Goal: Task Accomplishment & Management: Use online tool/utility

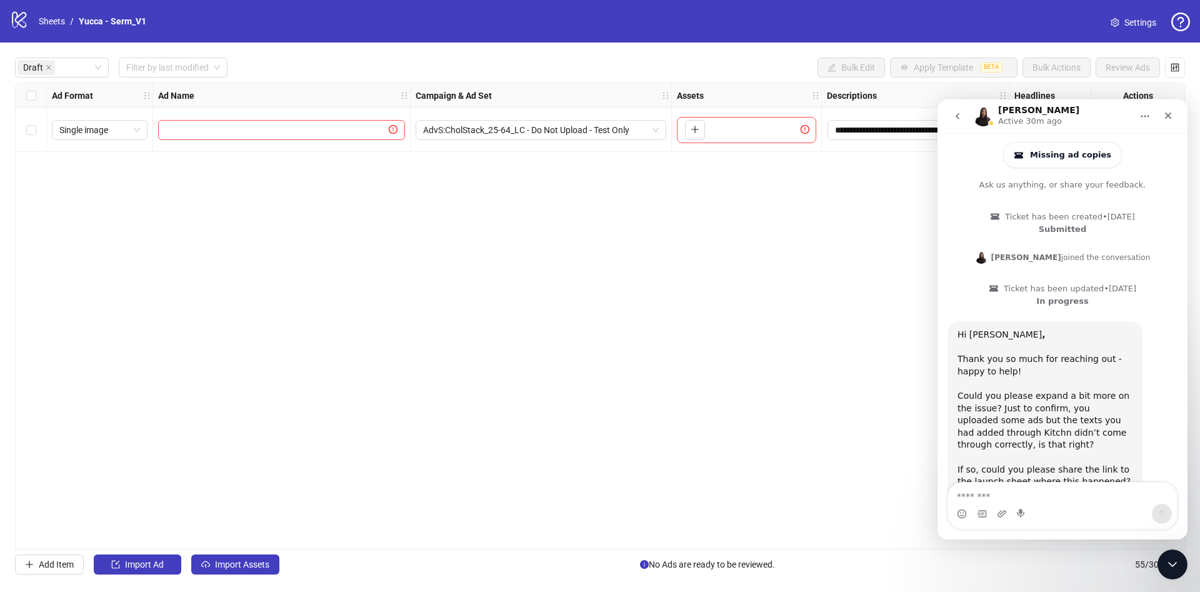
scroll to position [2802, 0]
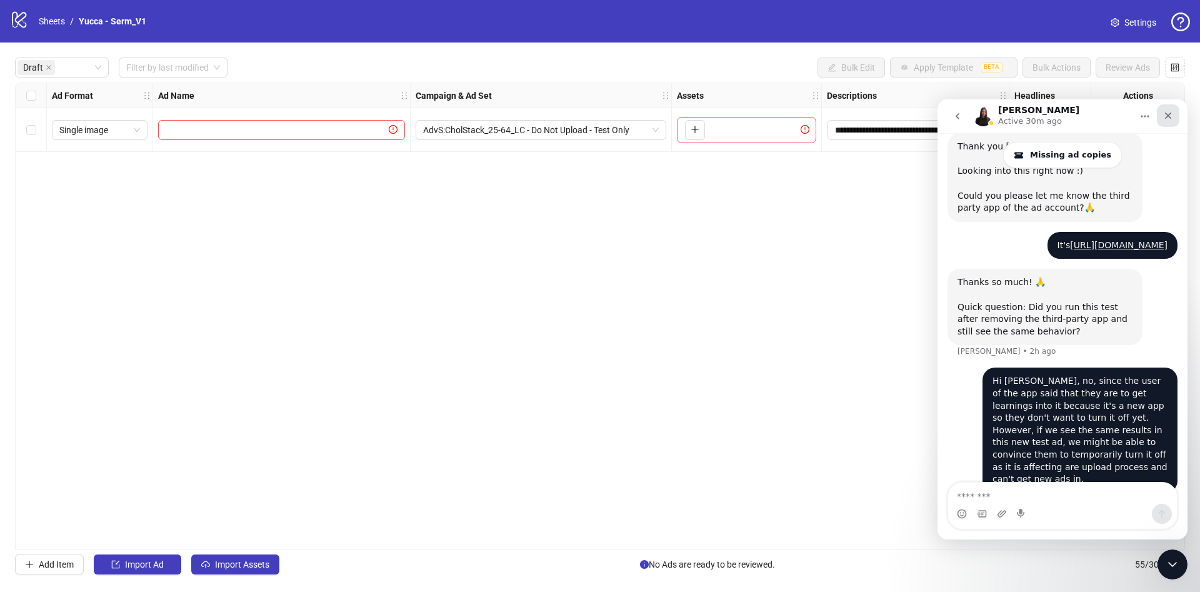
drag, startPoint x: 1172, startPoint y: 118, endPoint x: 2101, endPoint y: 219, distance: 934.9
click at [1172, 118] on icon "Close" at bounding box center [1168, 116] width 10 height 10
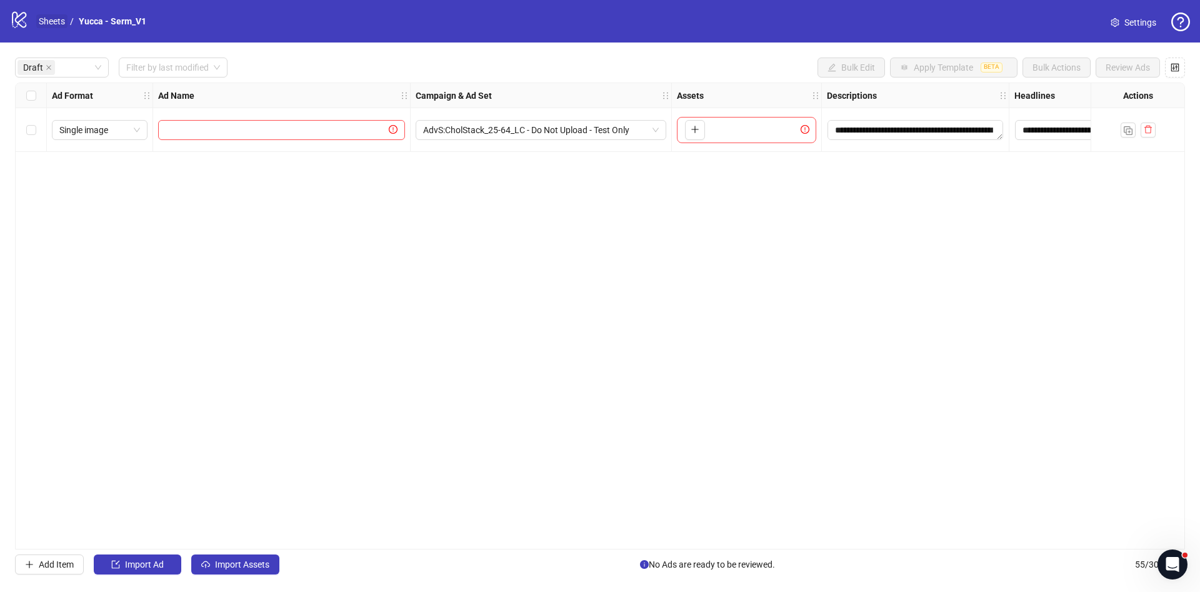
click at [42, 16] on link "Sheets" at bounding box center [51, 21] width 31 height 14
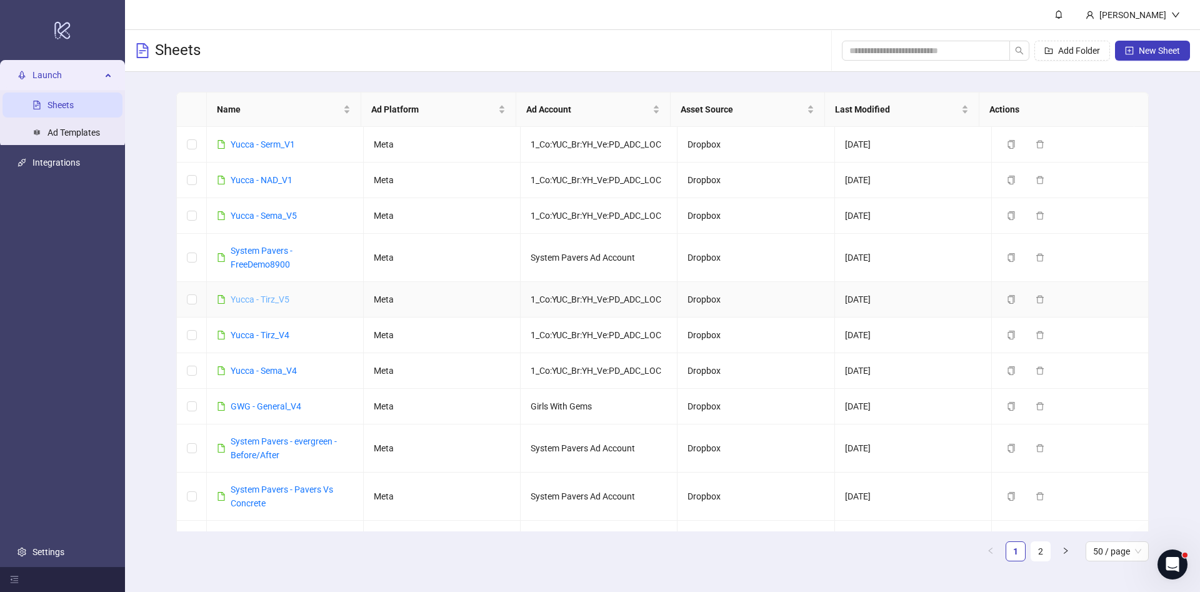
click at [285, 295] on link "Yucca - Tirz_V5" at bounding box center [260, 299] width 59 height 10
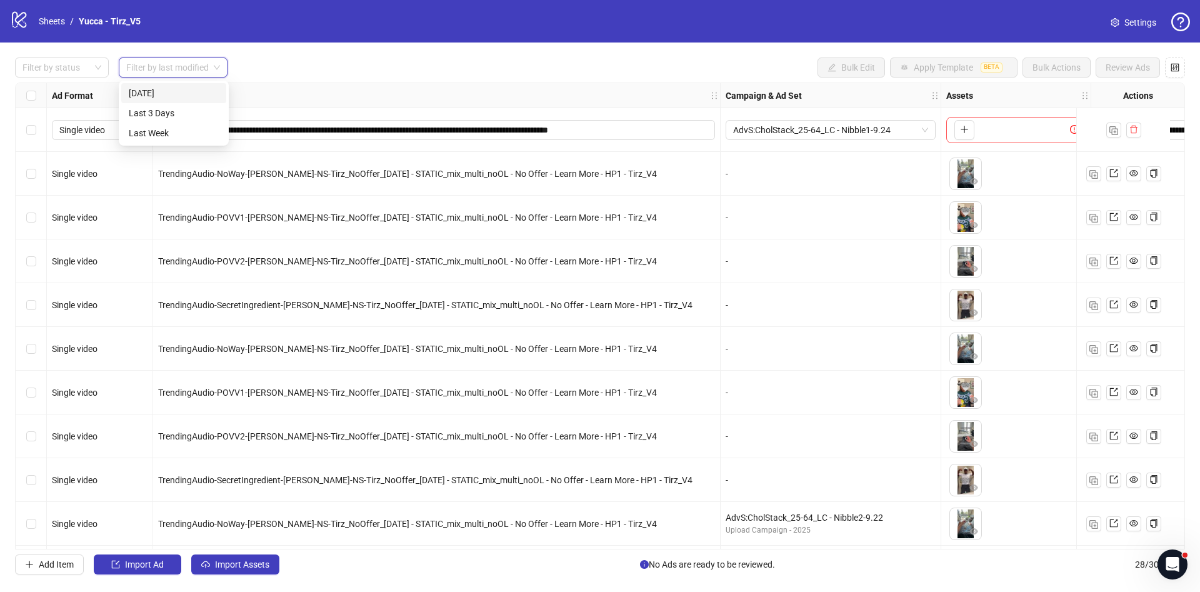
click at [168, 67] on input "search" at bounding box center [167, 67] width 82 height 19
click at [174, 87] on div "[DATE]" at bounding box center [174, 93] width 90 height 14
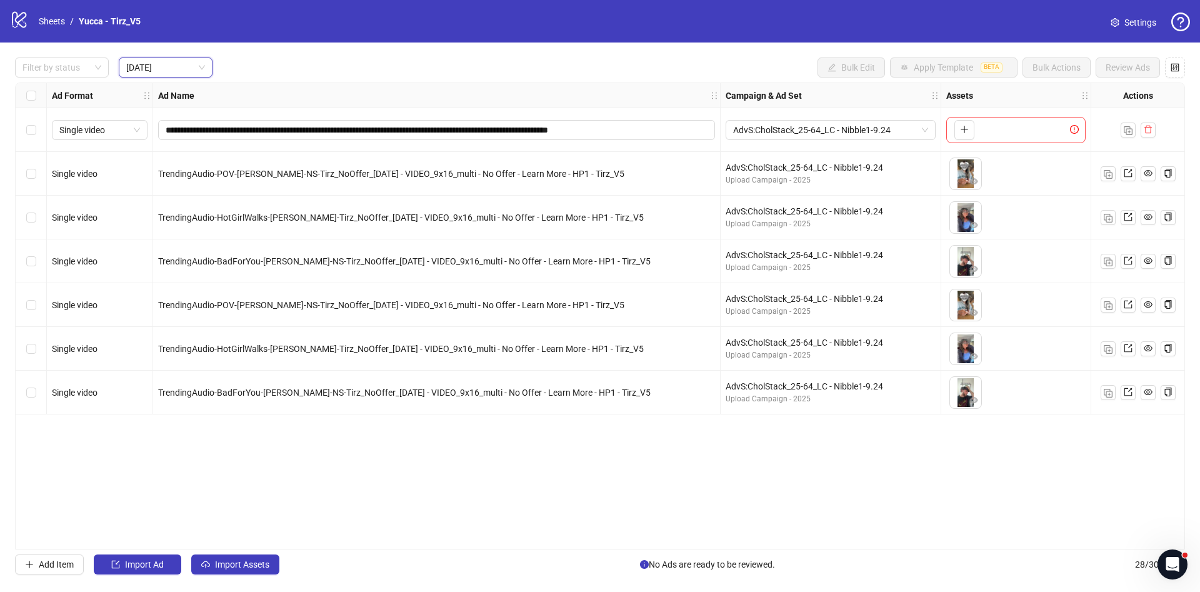
click at [242, 312] on div "TrendingAudio-POV-Nate-NS-Tirz_NoOffer_2025-9-23 - VIDEO_9x16_multi - No Offer …" at bounding box center [436, 305] width 567 height 44
click at [282, 315] on div "TrendingAudio-POV-Nate-NS-Tirz_NoOffer_2025-9-23 - VIDEO_9x16_multi - No Offer …" at bounding box center [436, 305] width 567 height 44
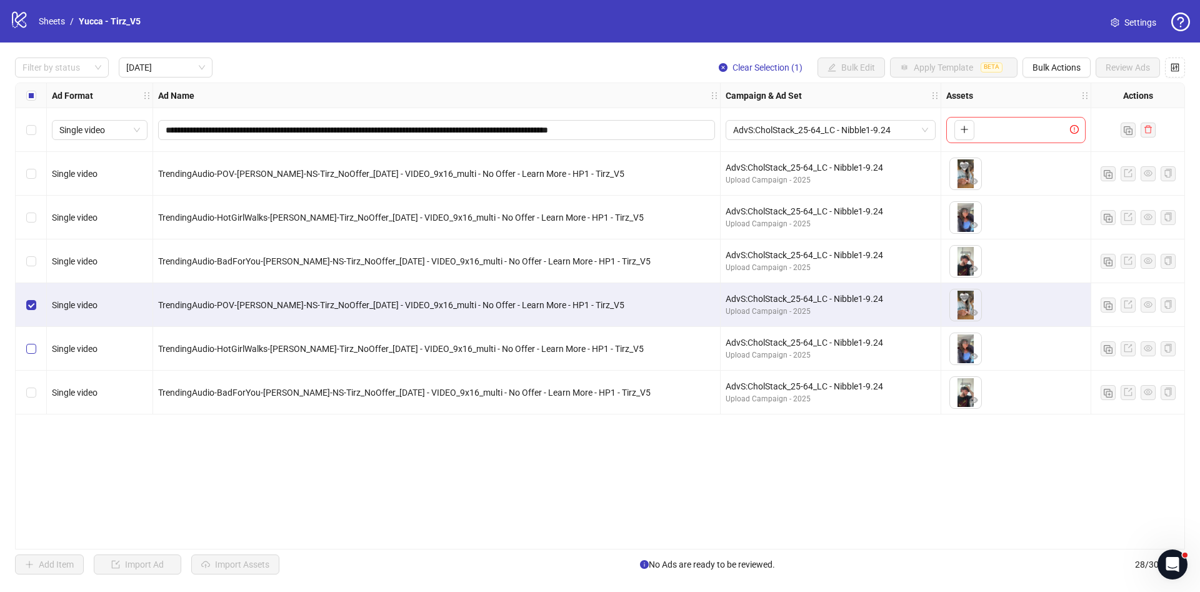
click at [29, 356] on div "Select row 6" at bounding box center [31, 349] width 31 height 44
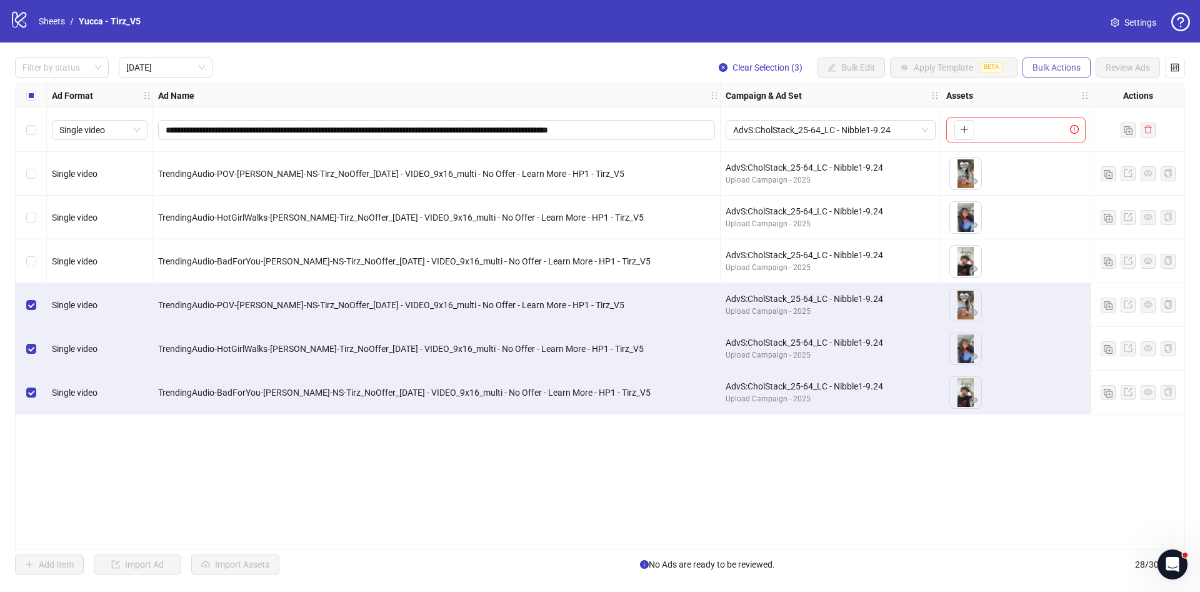
click at [1067, 59] on button "Bulk Actions" at bounding box center [1056, 67] width 68 height 20
click at [1056, 129] on span "Duplicate with assets" at bounding box center [1074, 133] width 86 height 14
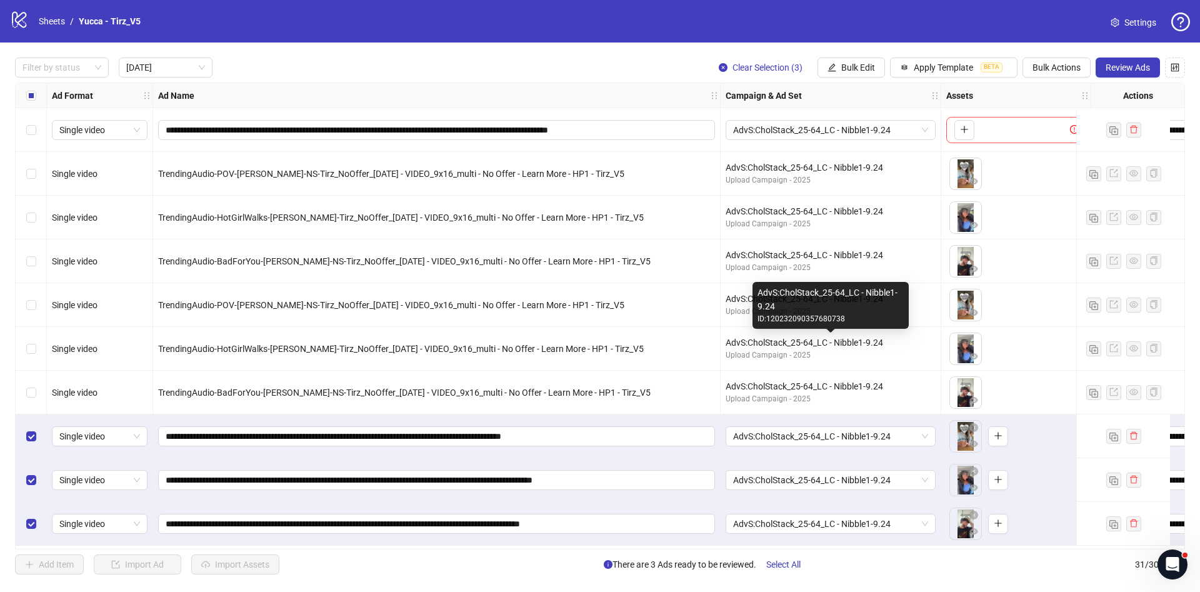
scroll to position [2, 0]
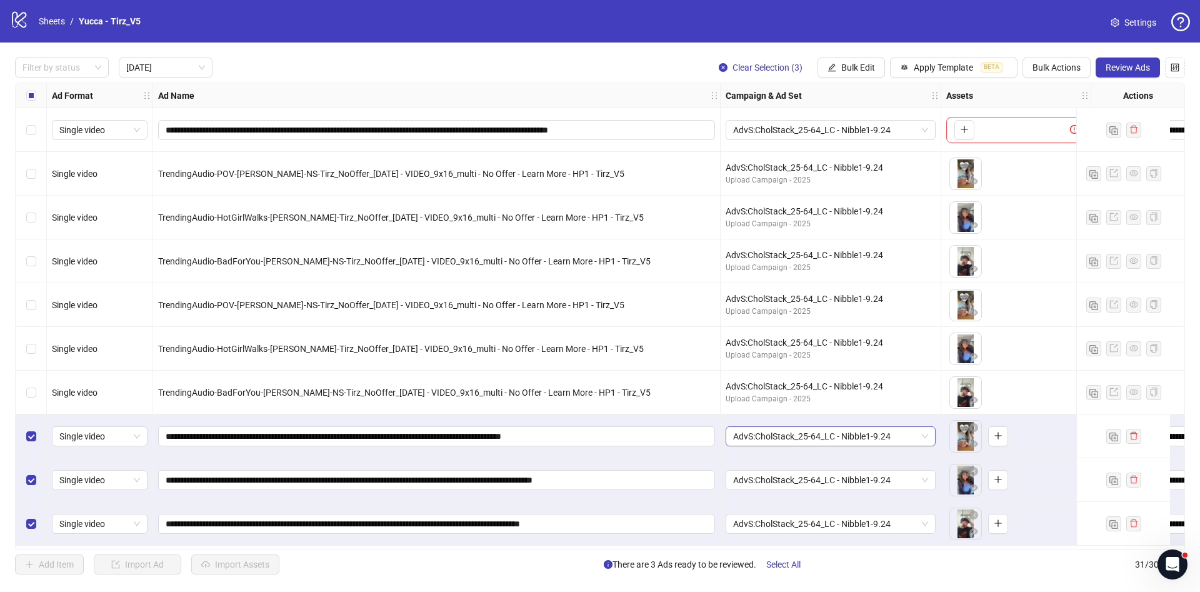
click at [856, 440] on span "AdvS:CholStack_25-64_LC - Nibble1-9.24" at bounding box center [830, 436] width 195 height 19
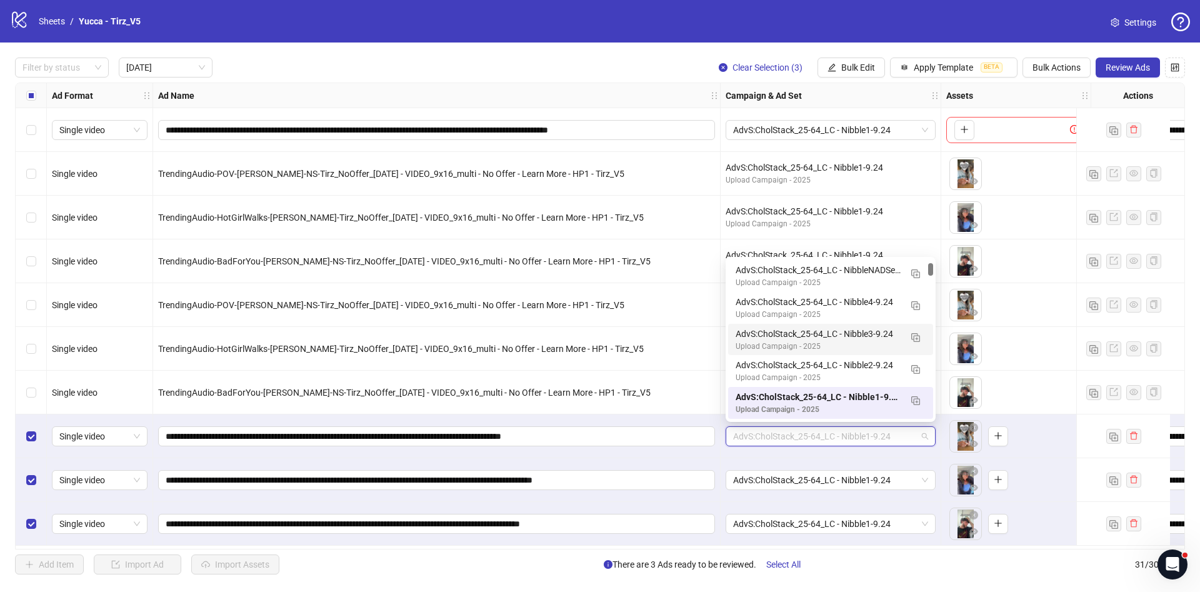
scroll to position [0, 0]
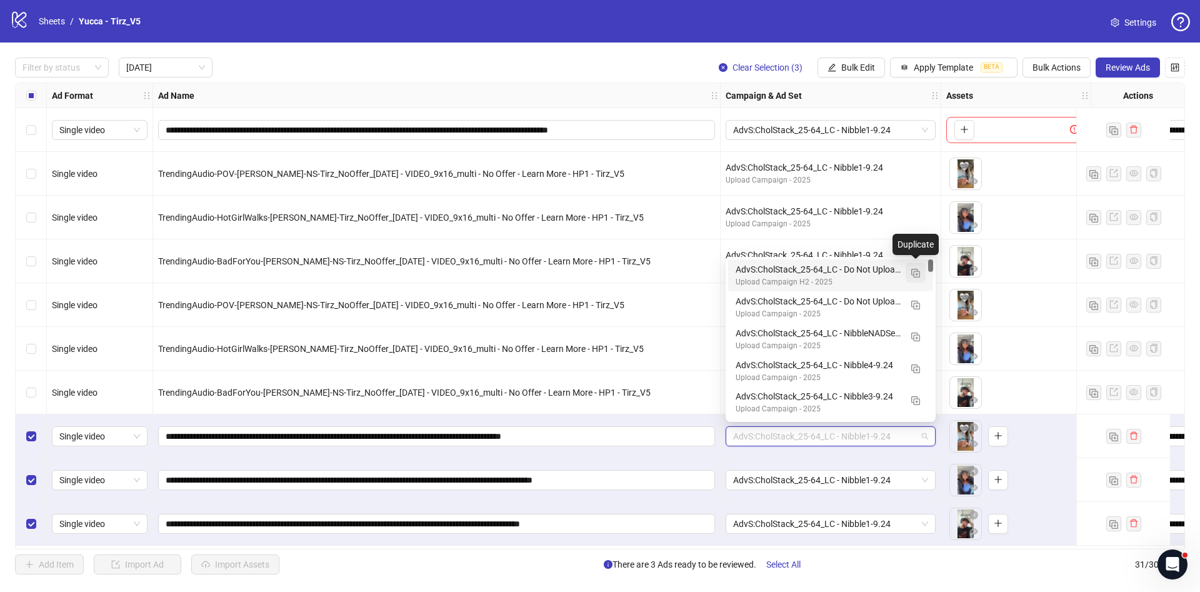
click at [921, 271] on button "button" at bounding box center [916, 272] width 20 height 20
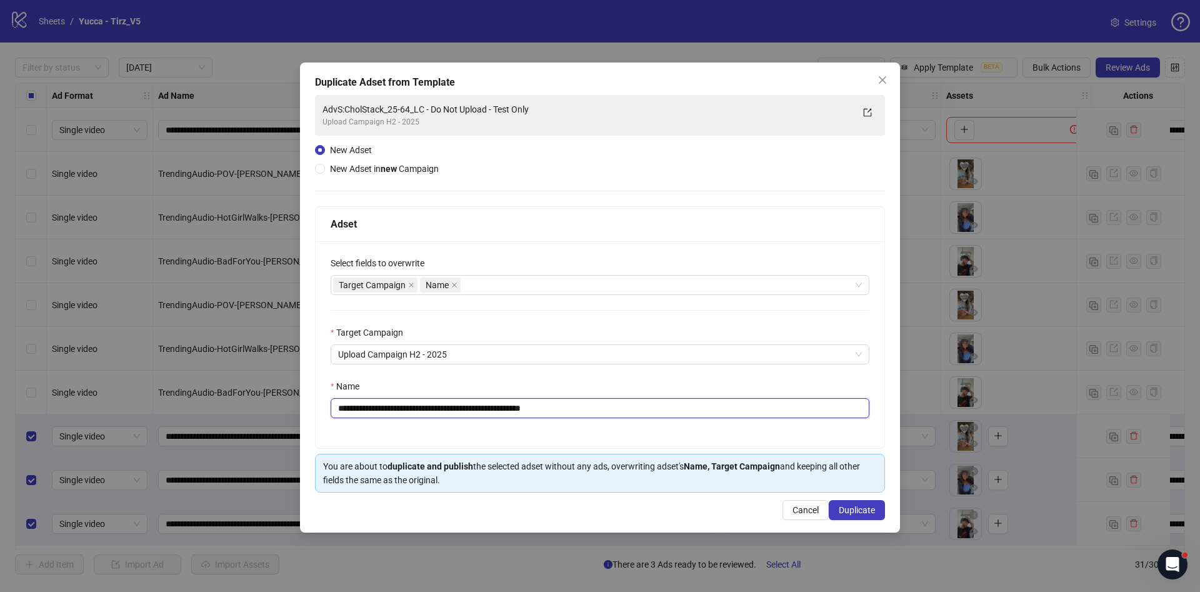
drag, startPoint x: 449, startPoint y: 407, endPoint x: 677, endPoint y: 407, distance: 228.1
click at [676, 407] on input "**********" at bounding box center [600, 408] width 539 height 20
type input "**********"
click at [864, 506] on span "Duplicate" at bounding box center [857, 510] width 36 height 10
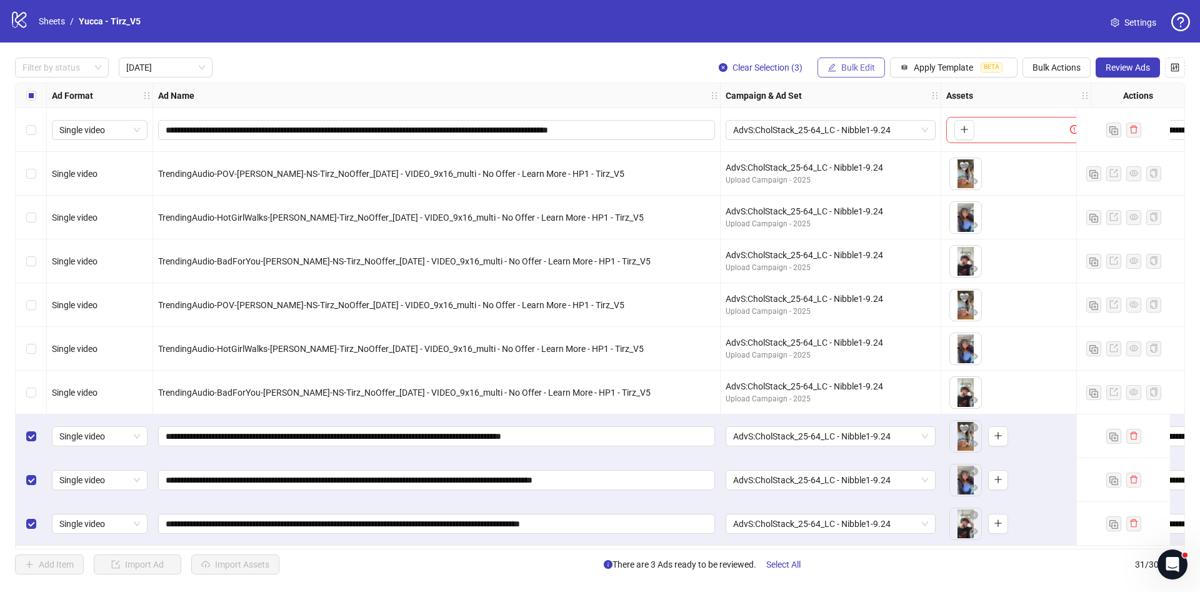
click at [851, 71] on span "Bulk Edit" at bounding box center [858, 67] width 34 height 10
click at [871, 127] on span "Campaign & Ad Set" at bounding box center [863, 133] width 74 height 14
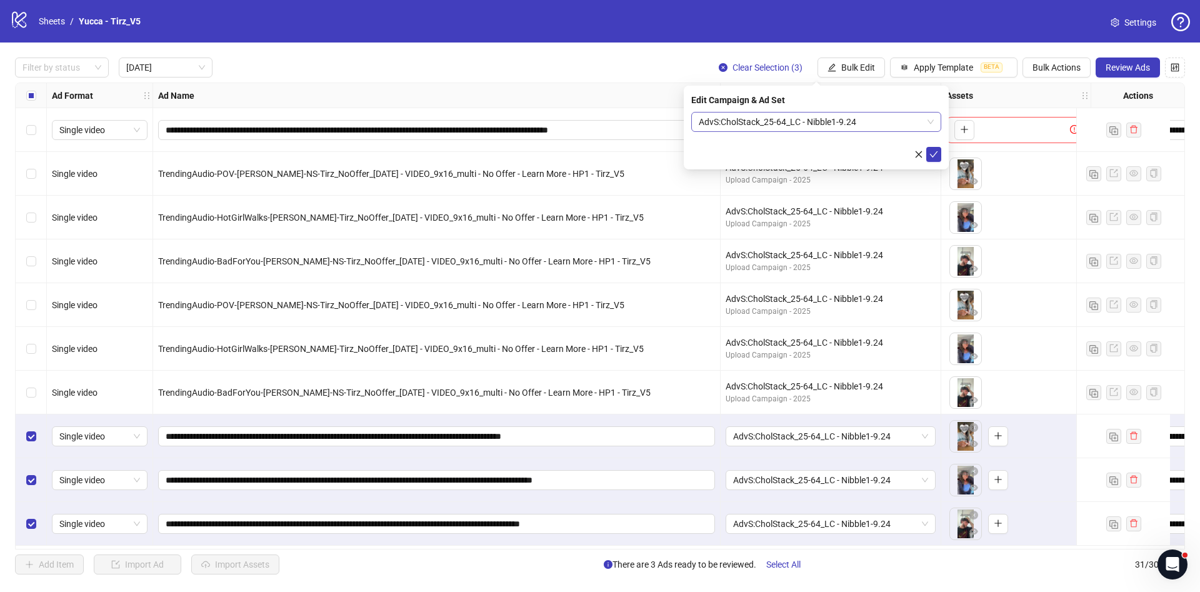
click at [852, 124] on span "AdvS:CholStack_25-64_LC - Nibble1-9.24" at bounding box center [816, 121] width 235 height 19
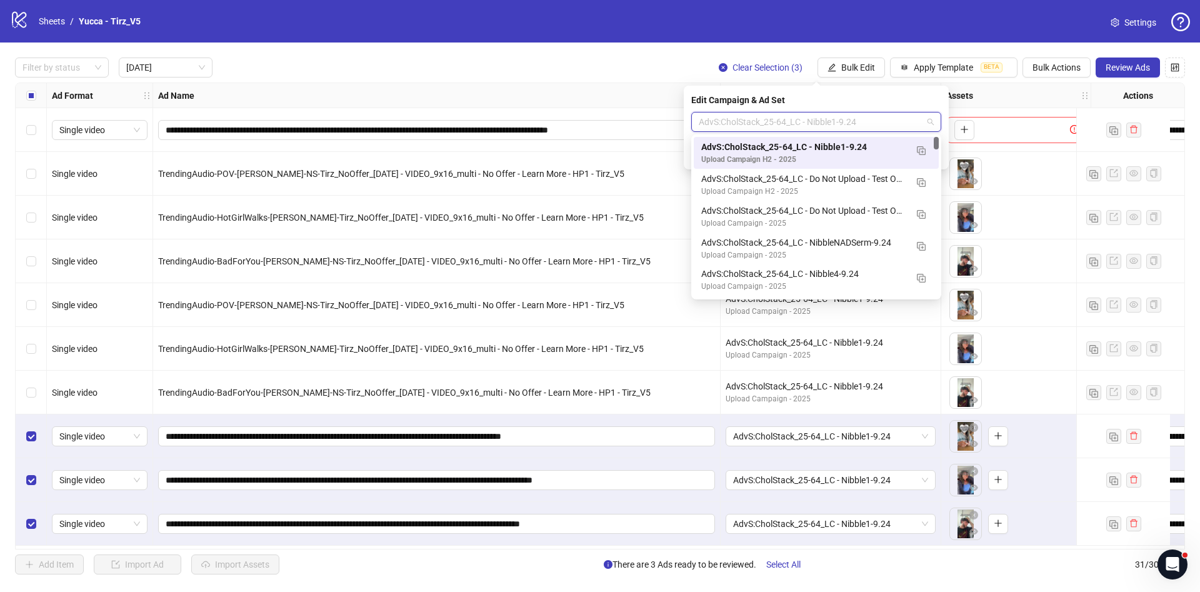
click at [873, 152] on div "AdvS:CholStack_25-64_LC - Nibble1-9.24" at bounding box center [803, 147] width 205 height 14
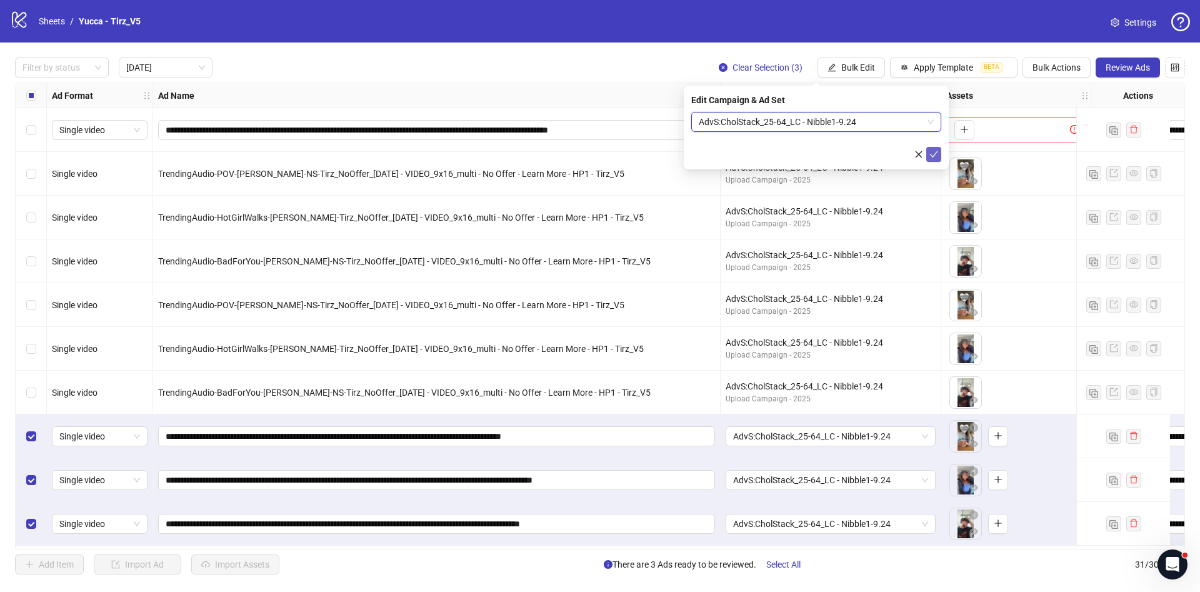
click at [933, 153] on icon "check" at bounding box center [933, 154] width 9 height 9
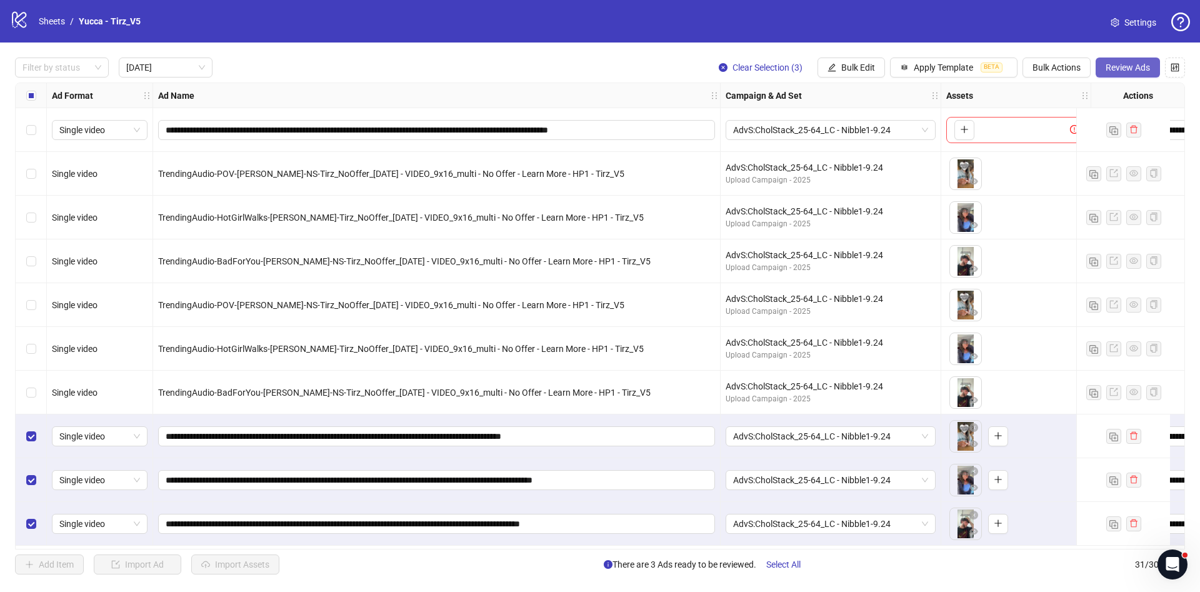
click at [1115, 69] on span "Review Ads" at bounding box center [1128, 67] width 44 height 10
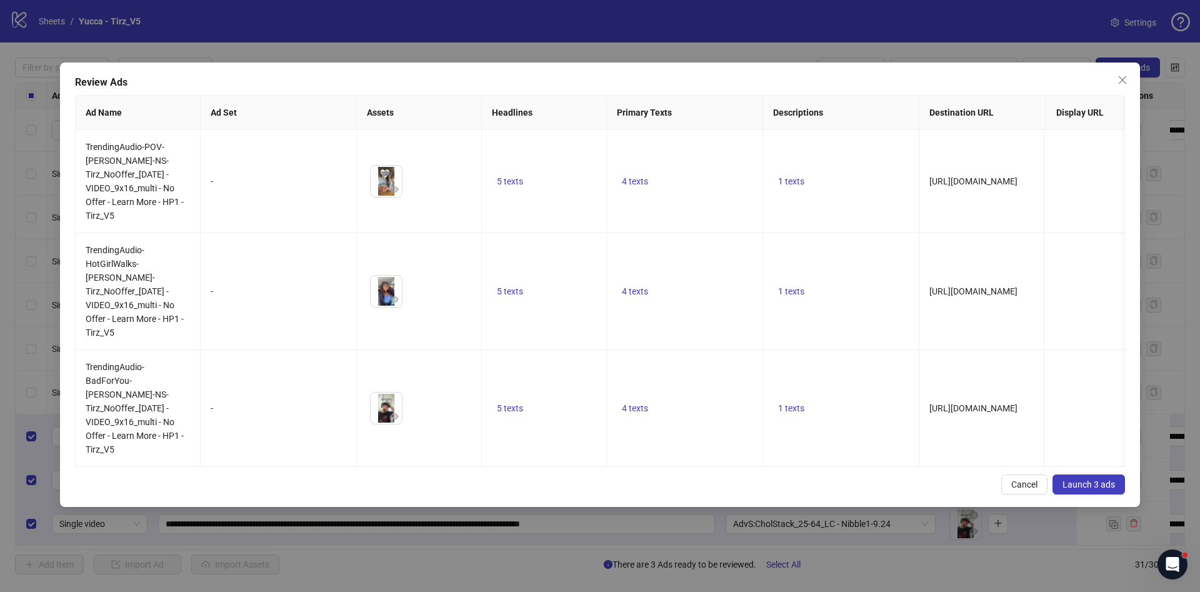
click at [1091, 479] on span "Launch 3 ads" at bounding box center [1088, 484] width 52 height 10
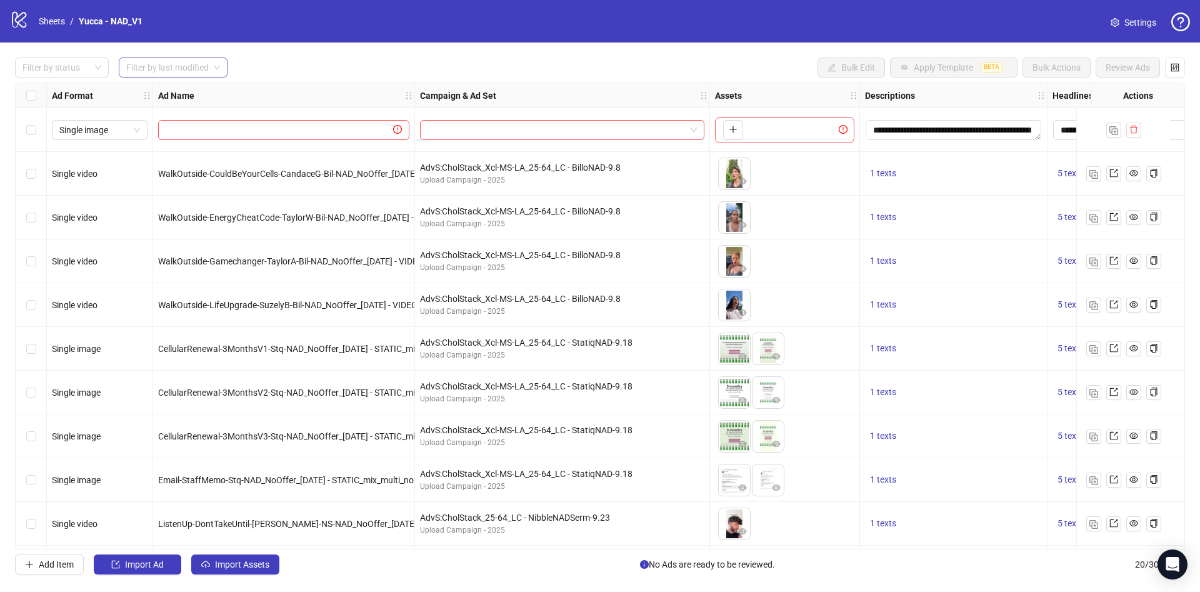
click at [181, 75] on input "search" at bounding box center [167, 67] width 82 height 19
drag, startPoint x: 187, startPoint y: 96, endPoint x: 256, endPoint y: 92, distance: 69.4
click at [186, 95] on div "[DATE]" at bounding box center [174, 93] width 90 height 14
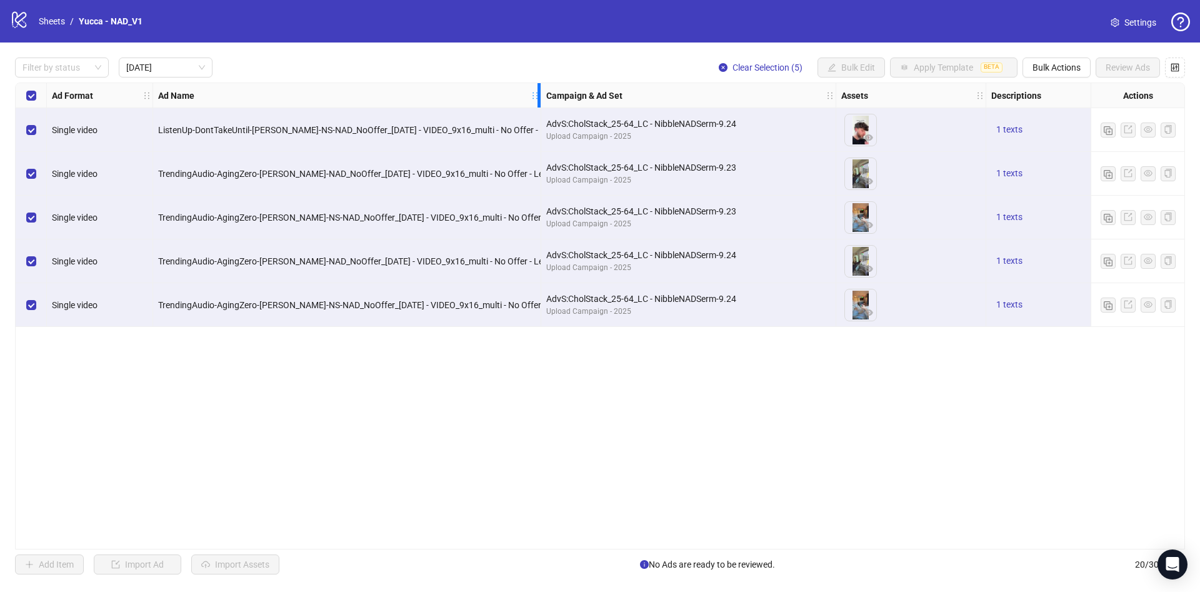
drag, startPoint x: 404, startPoint y: 94, endPoint x: 530, endPoint y: 155, distance: 140.3
click at [530, 155] on div "Ad Format Ad Name Campaign & Ad Set Assets Descriptions Headlines Primary Texts…" at bounding box center [798, 205] width 1564 height 244
click at [24, 164] on div "Select row 2" at bounding box center [31, 174] width 31 height 44
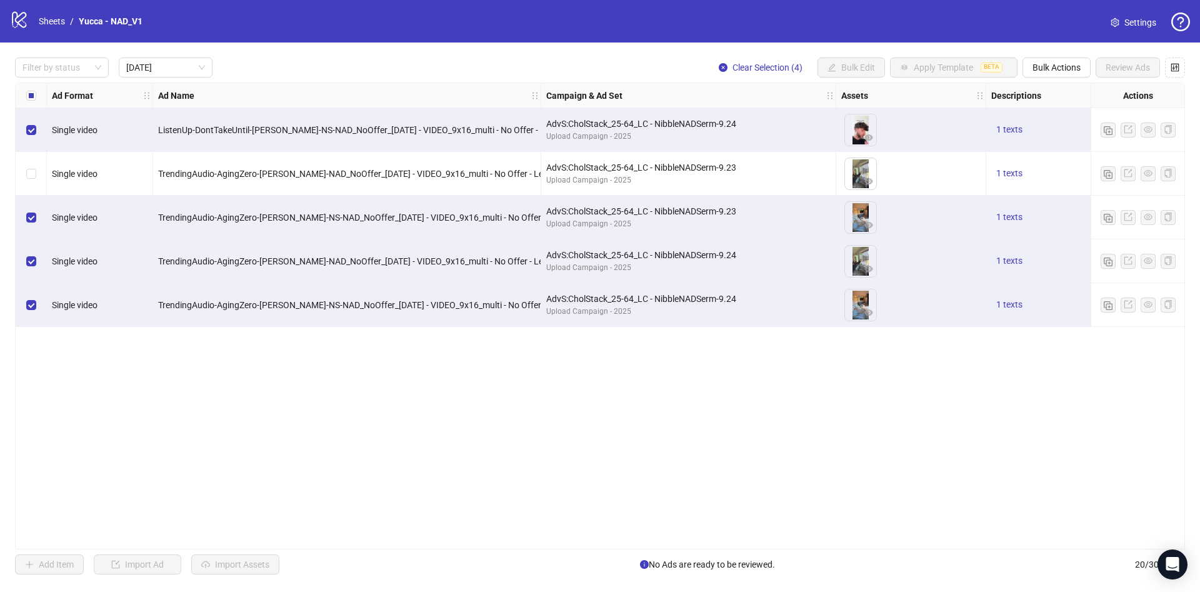
click at [25, 218] on div "Select row 3" at bounding box center [31, 218] width 31 height 44
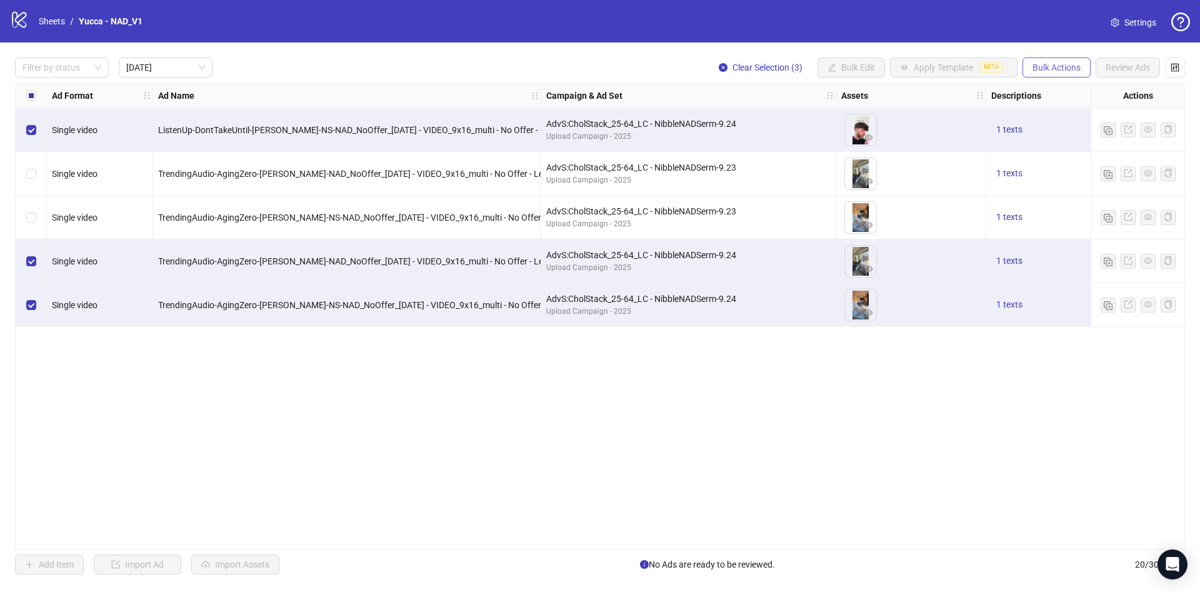
click at [1069, 65] on span "Bulk Actions" at bounding box center [1056, 67] width 48 height 10
click at [1071, 131] on span "Duplicate with assets" at bounding box center [1074, 133] width 86 height 14
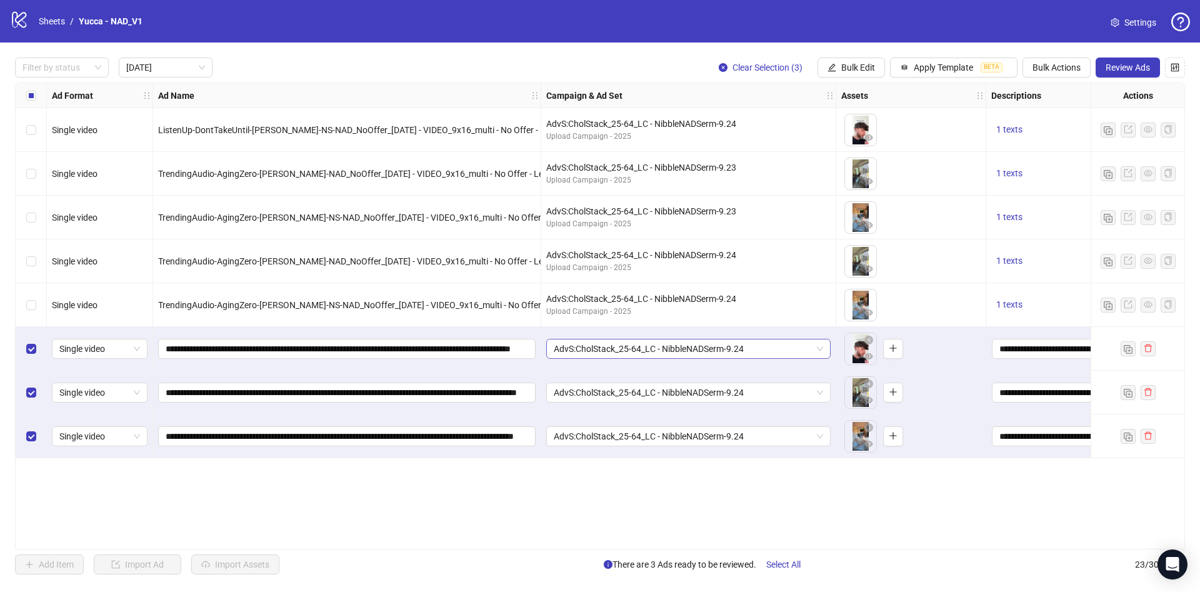
click at [741, 350] on span "AdvS:CholStack_25-64_LC - NibbleNADSerm-9.24" at bounding box center [688, 348] width 269 height 19
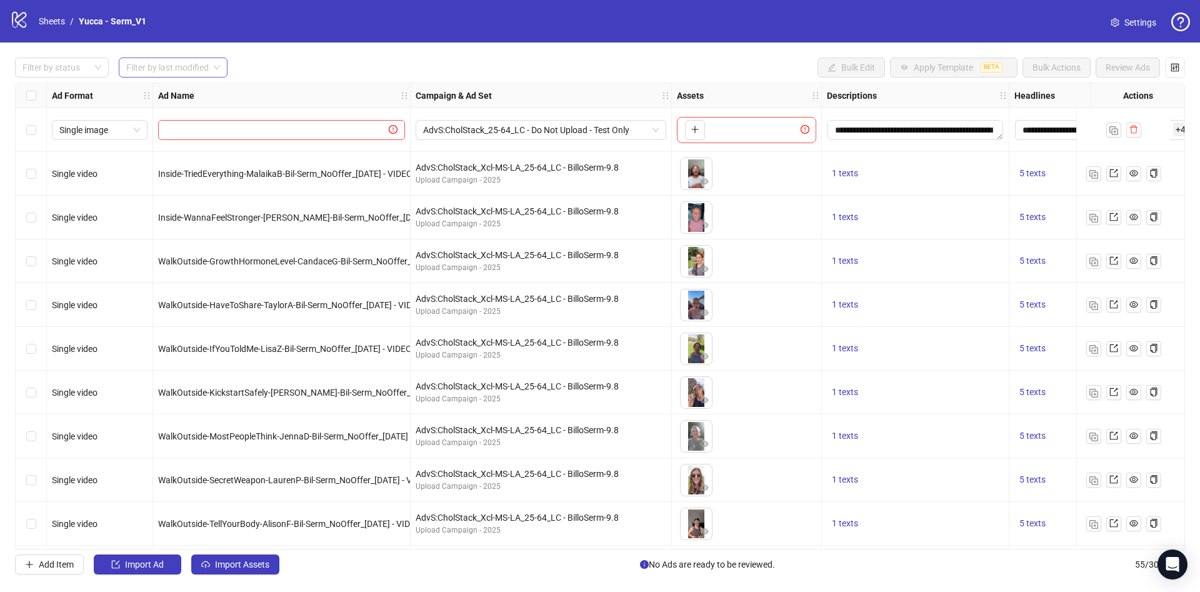
click at [204, 60] on input "search" at bounding box center [167, 67] width 82 height 19
click at [207, 86] on div "[DATE]" at bounding box center [174, 93] width 90 height 14
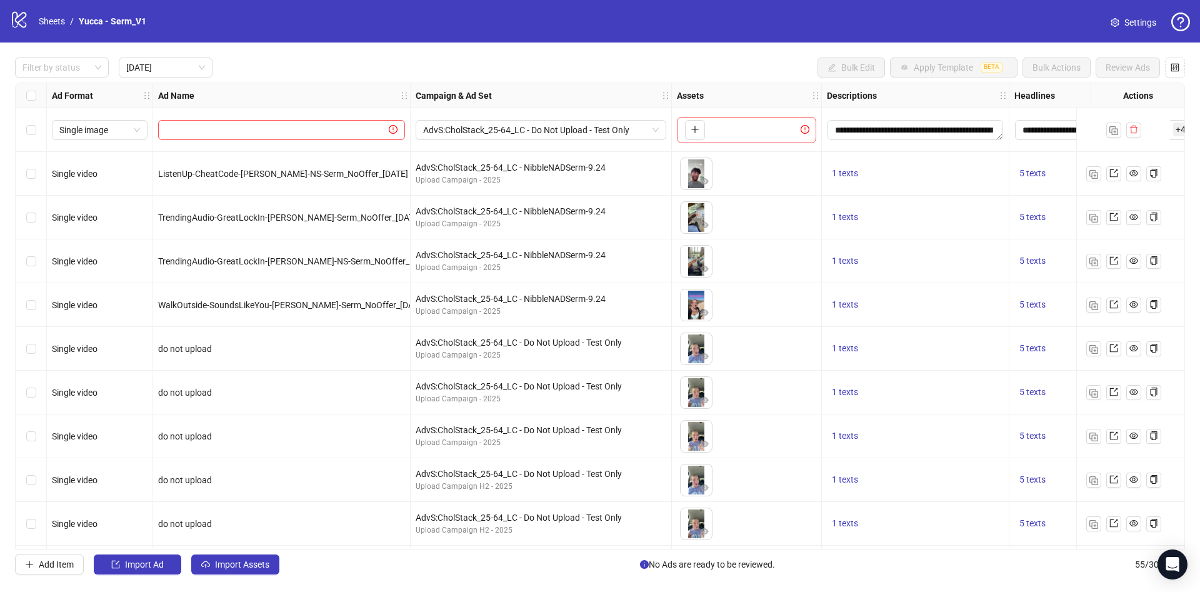
click at [42, 188] on div "Select row 2" at bounding box center [31, 174] width 31 height 44
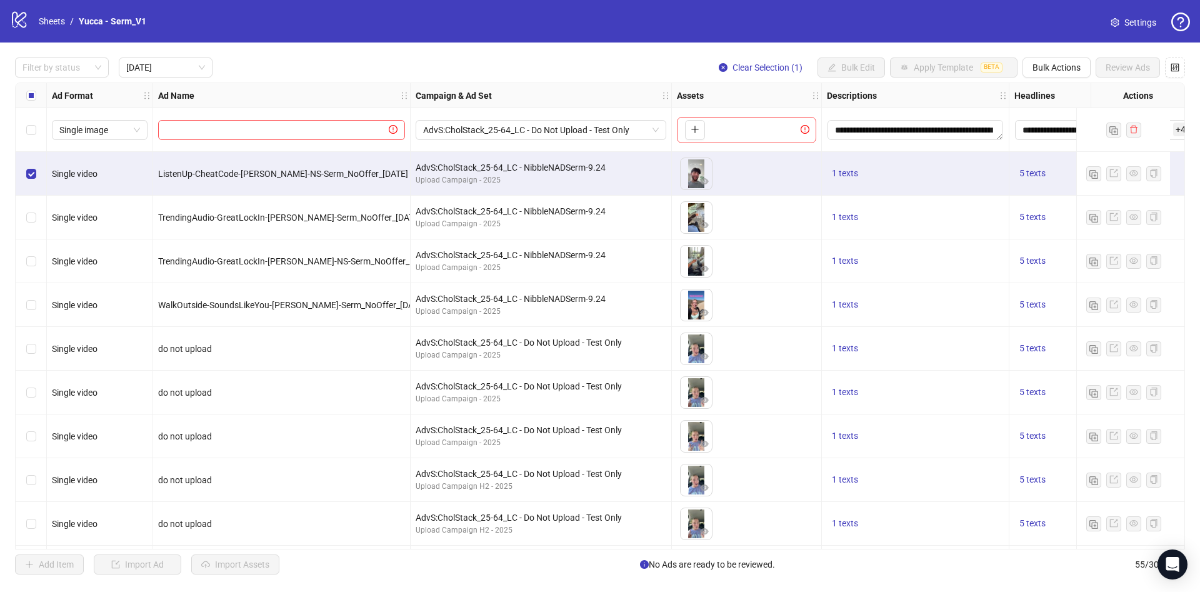
click at [37, 304] on div "Select row 5" at bounding box center [31, 305] width 31 height 44
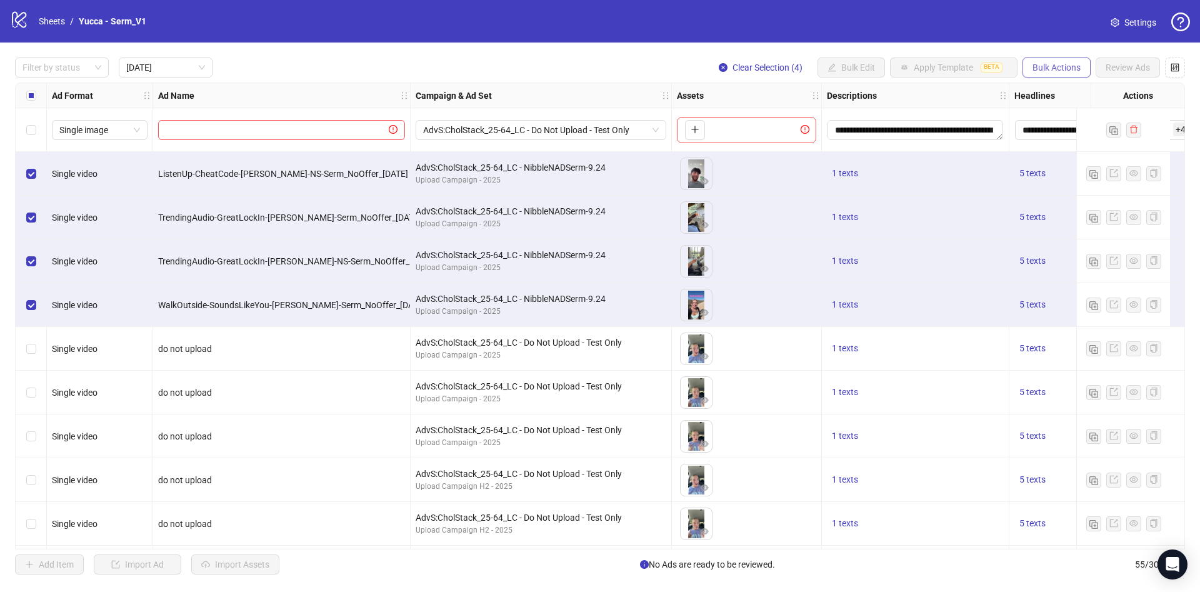
click at [1065, 68] on span "Bulk Actions" at bounding box center [1056, 67] width 48 height 10
click at [1072, 131] on span "Duplicate with assets" at bounding box center [1074, 133] width 86 height 14
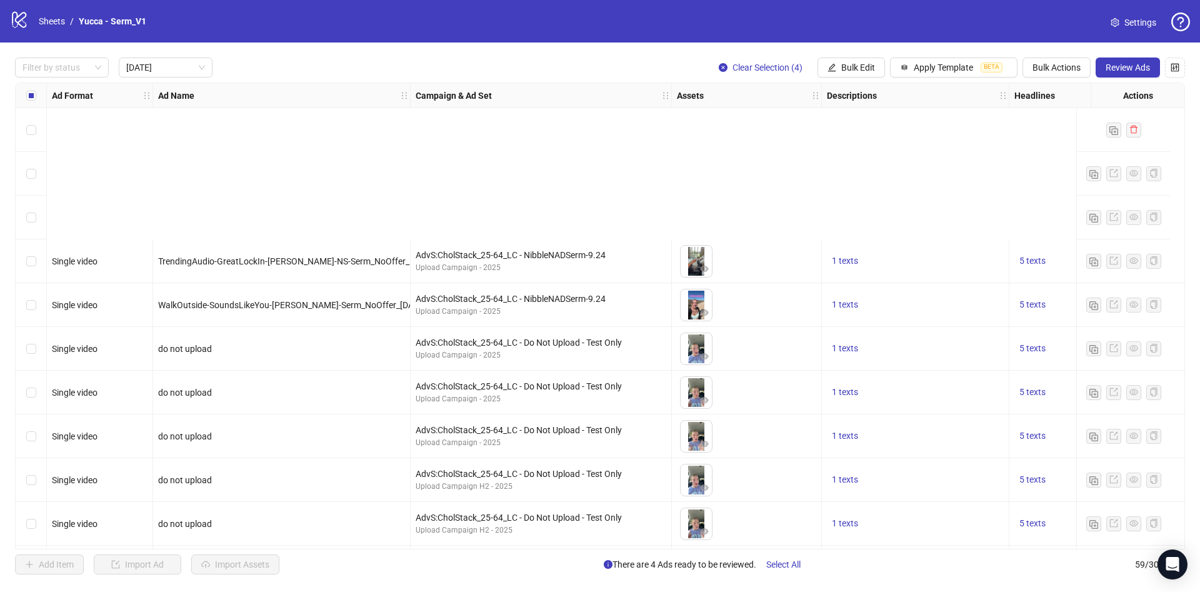
scroll to position [221, 0]
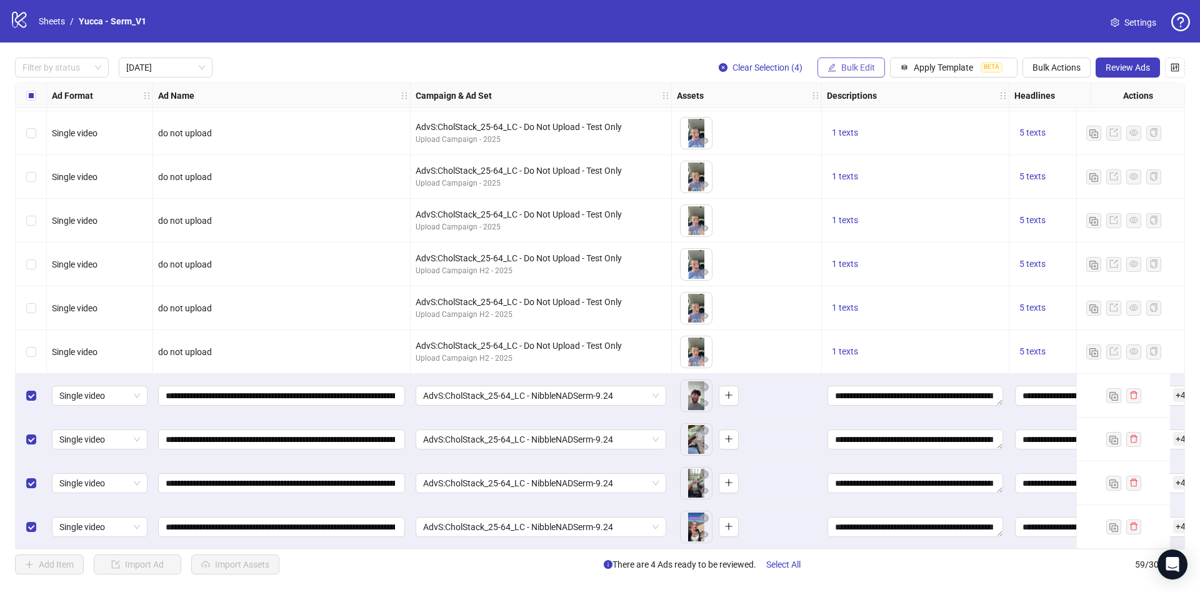
click at [859, 59] on button "Bulk Edit" at bounding box center [850, 67] width 67 height 20
click at [873, 132] on span "Campaign & Ad Set" at bounding box center [863, 133] width 74 height 14
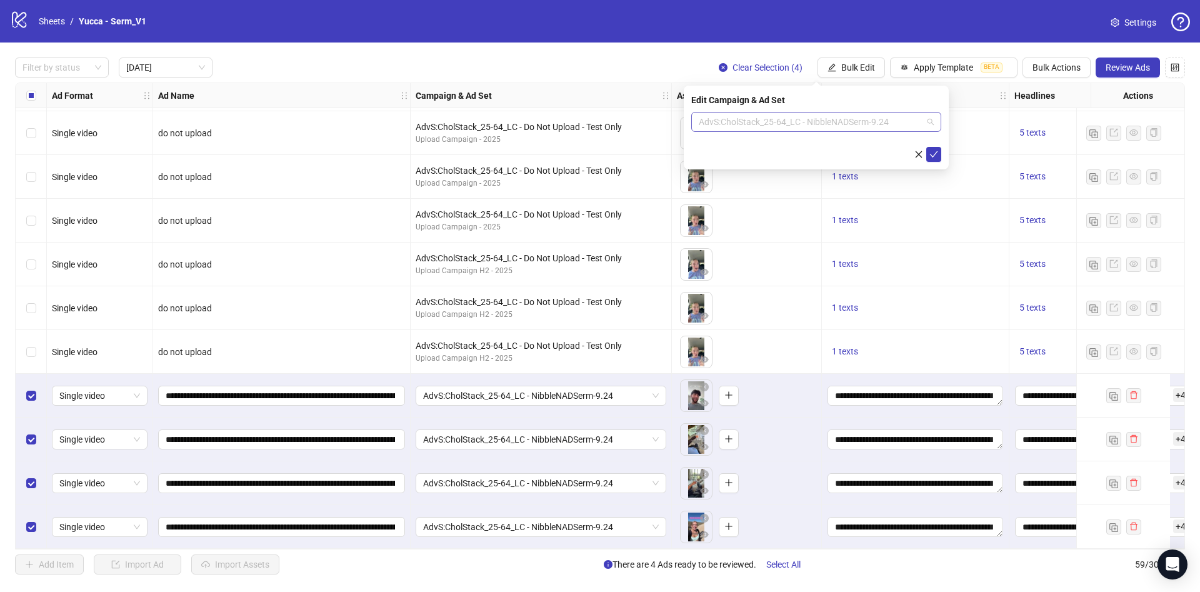
click at [868, 121] on span "AdvS:CholStack_25-64_LC - NibbleNADSerm-9.24" at bounding box center [816, 121] width 235 height 19
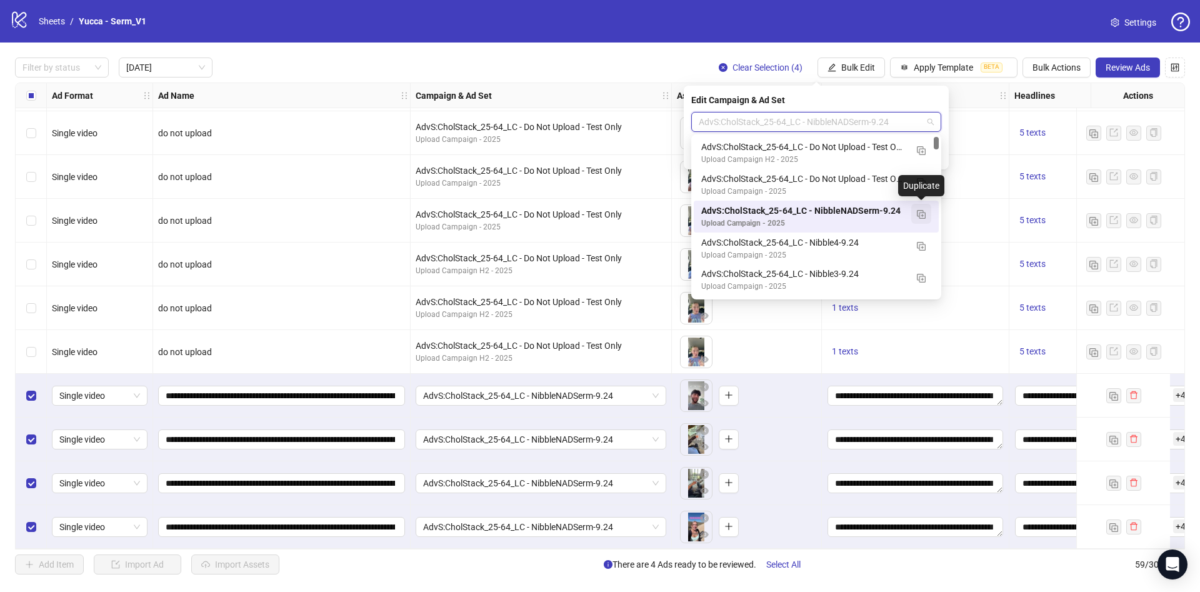
click at [921, 214] on img "button" at bounding box center [921, 214] width 9 height 9
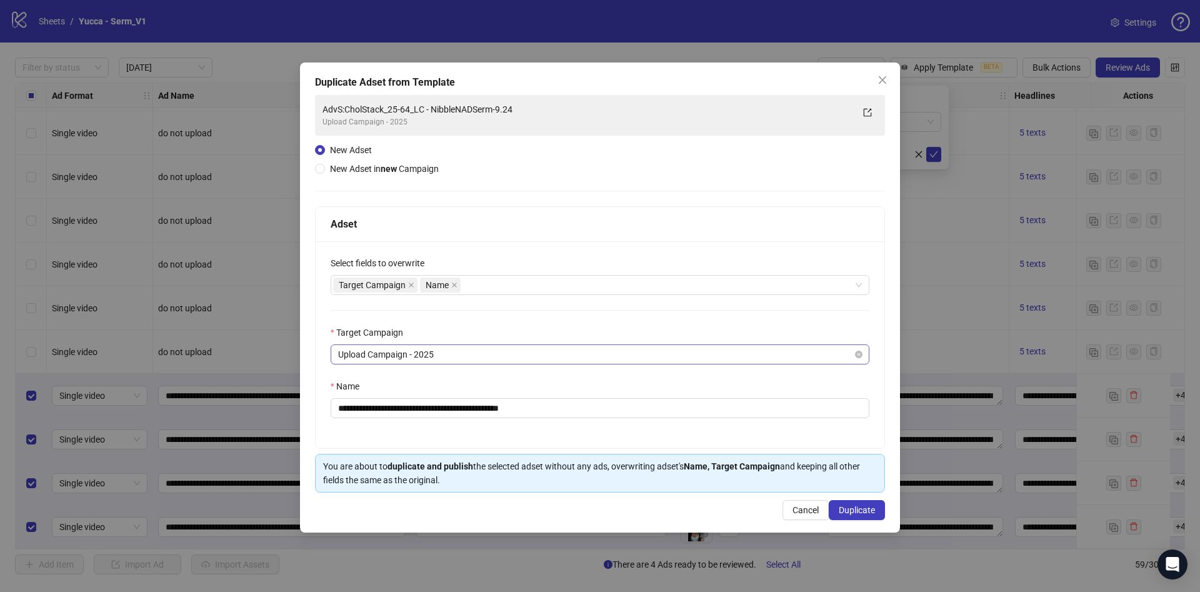
click at [467, 354] on span "Upload Campaign - 2025" at bounding box center [600, 354] width 524 height 19
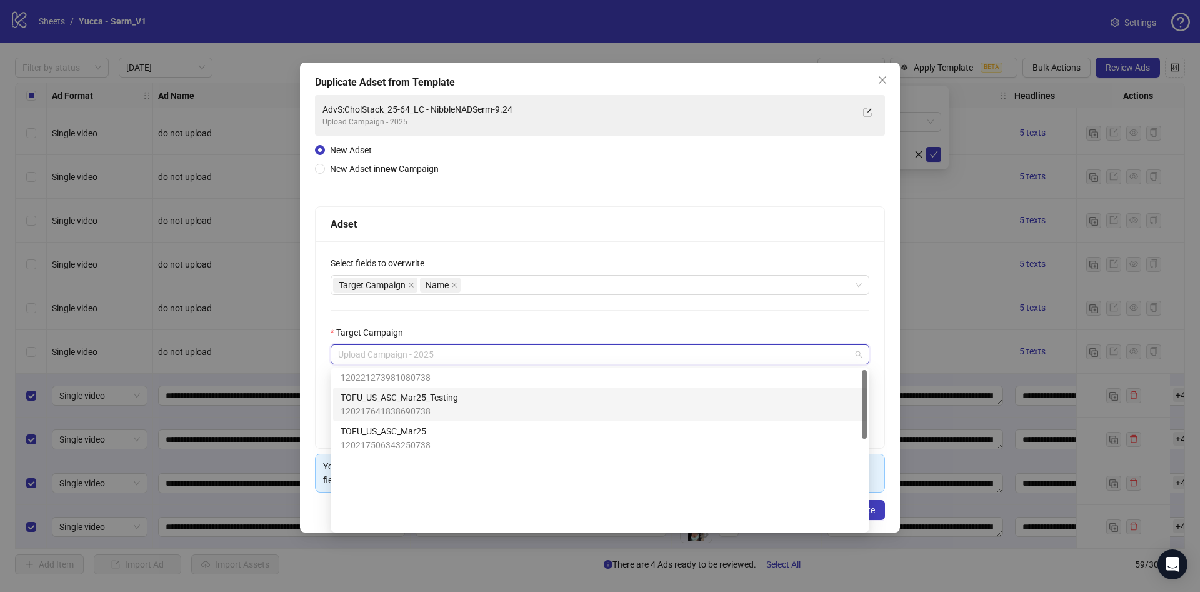
scroll to position [0, 0]
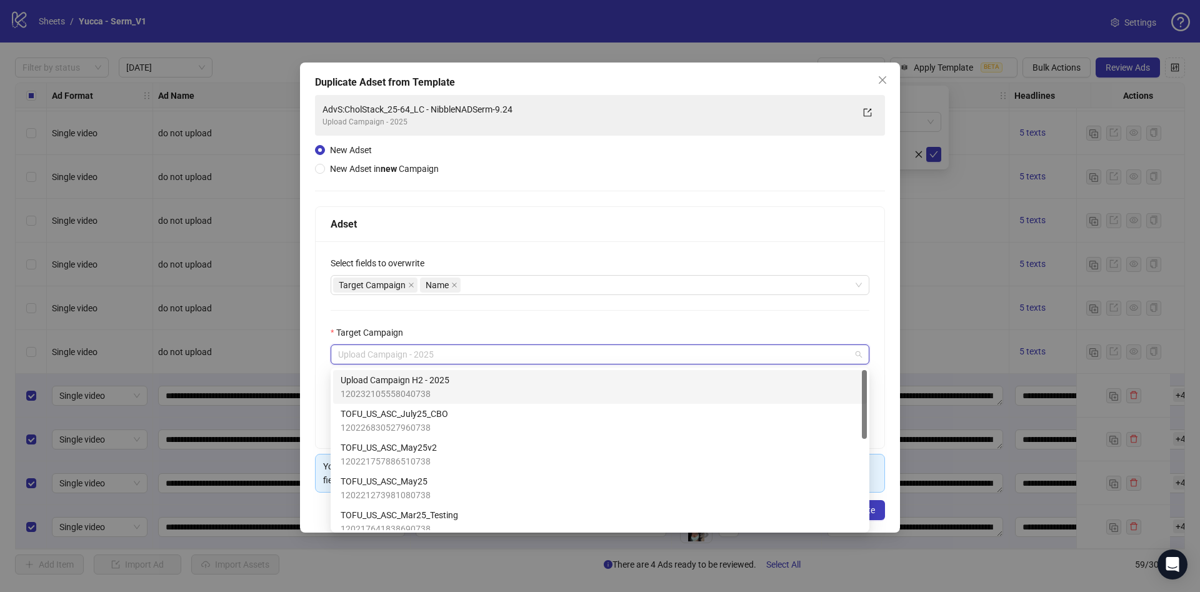
click at [484, 382] on div "Upload Campaign H2 - 2025 120232105558040738" at bounding box center [600, 386] width 519 height 27
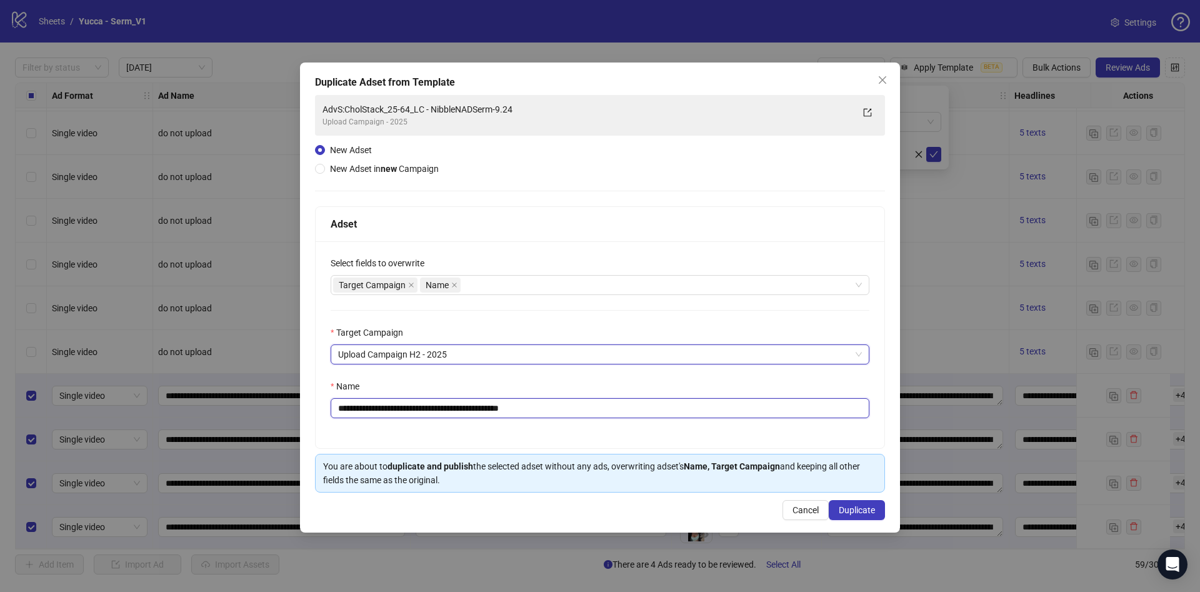
drag, startPoint x: 523, startPoint y: 410, endPoint x: 744, endPoint y: 413, distance: 220.6
click at [744, 413] on input "**********" at bounding box center [600, 408] width 539 height 20
type input "**********"
click at [844, 504] on button "Duplicate" at bounding box center [857, 510] width 56 height 20
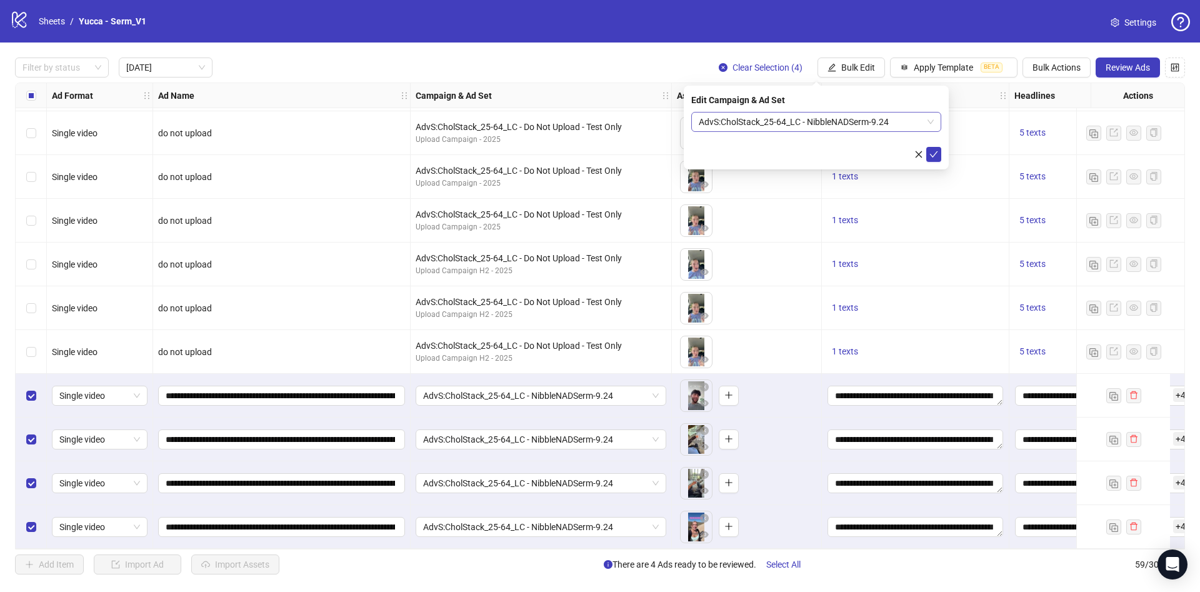
click at [862, 122] on span "AdvS:CholStack_25-64_LC - NibbleNADSerm-9.24" at bounding box center [816, 121] width 235 height 19
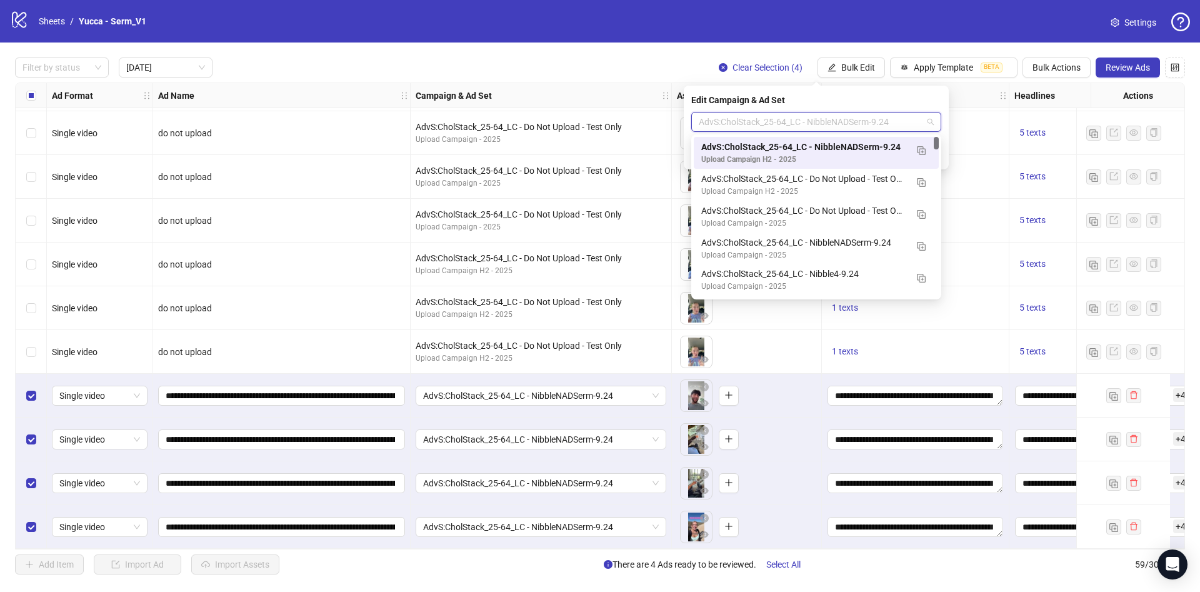
click at [865, 151] on div "AdvS:CholStack_25-64_LC - NibbleNADSerm-9.24" at bounding box center [803, 147] width 205 height 14
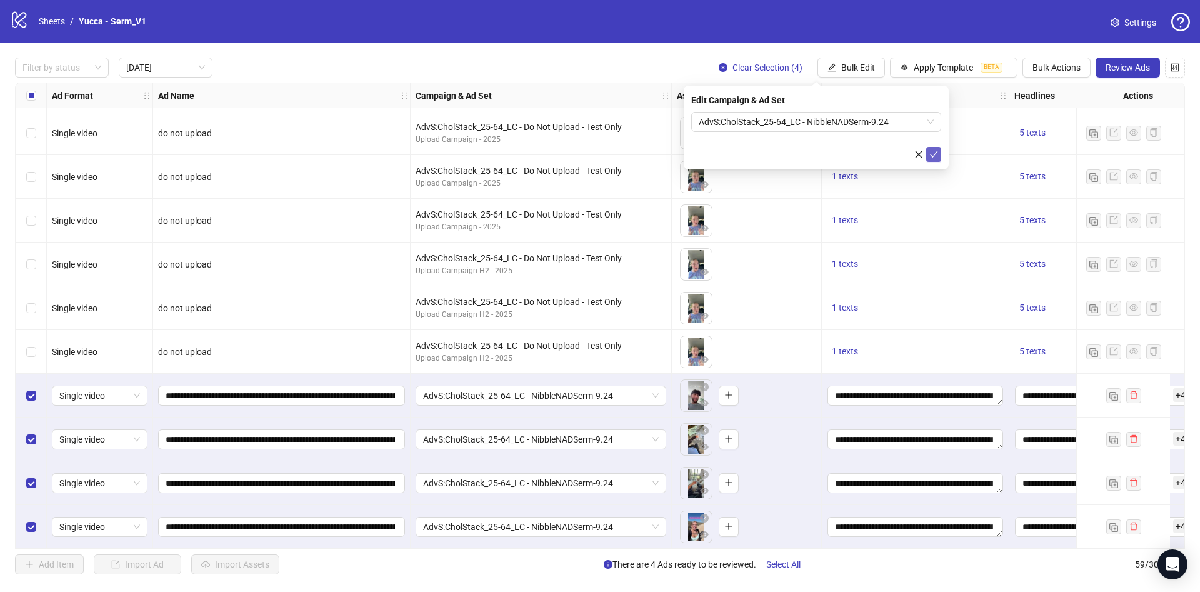
click at [933, 159] on span "submit" at bounding box center [933, 154] width 9 height 10
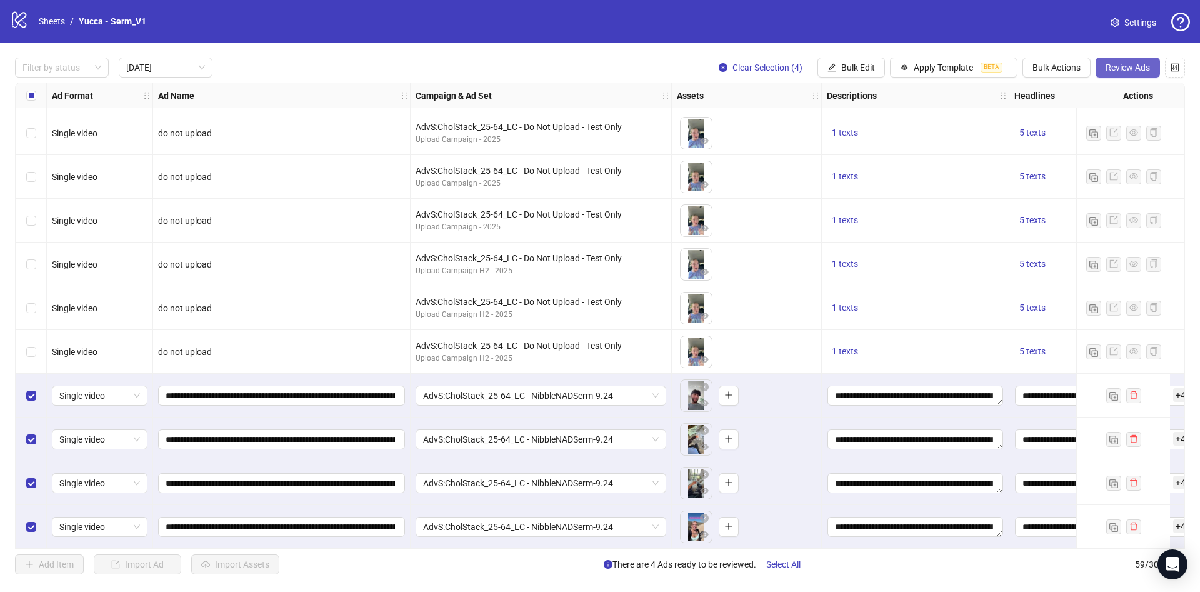
click at [1126, 64] on span "Review Ads" at bounding box center [1128, 67] width 44 height 10
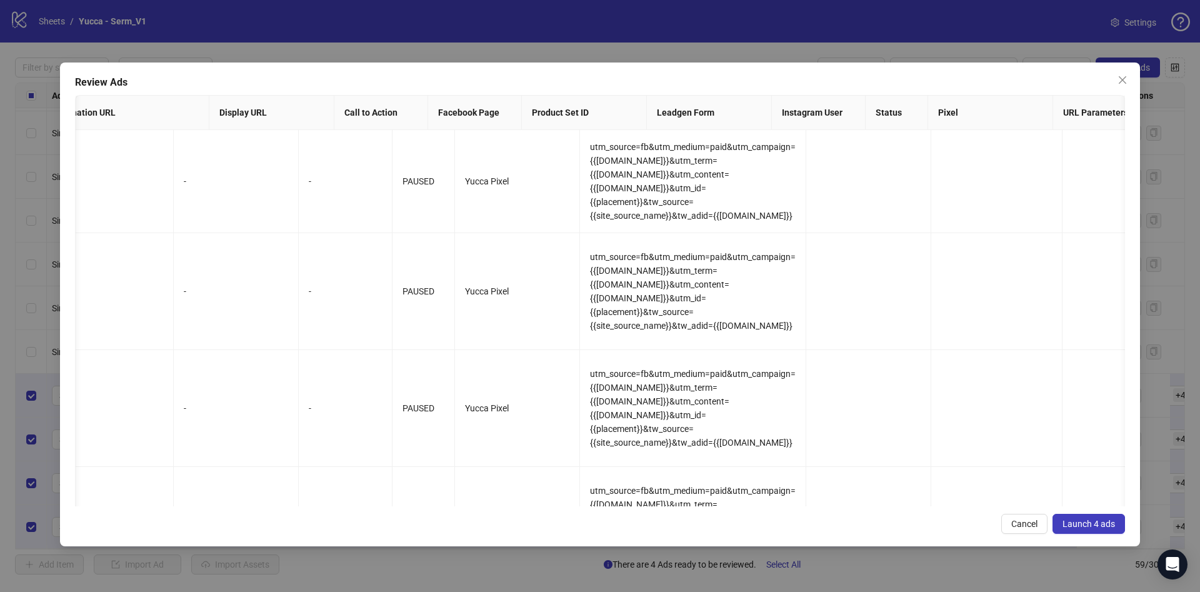
scroll to position [0, 1433]
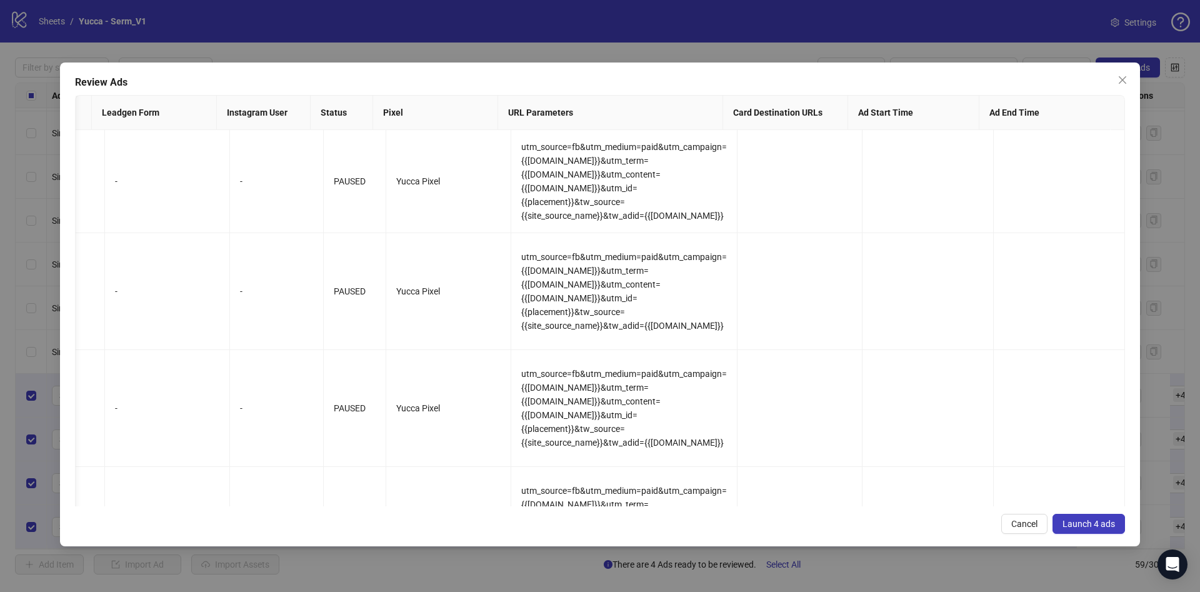
click at [1094, 523] on span "Launch 4 ads" at bounding box center [1088, 524] width 52 height 10
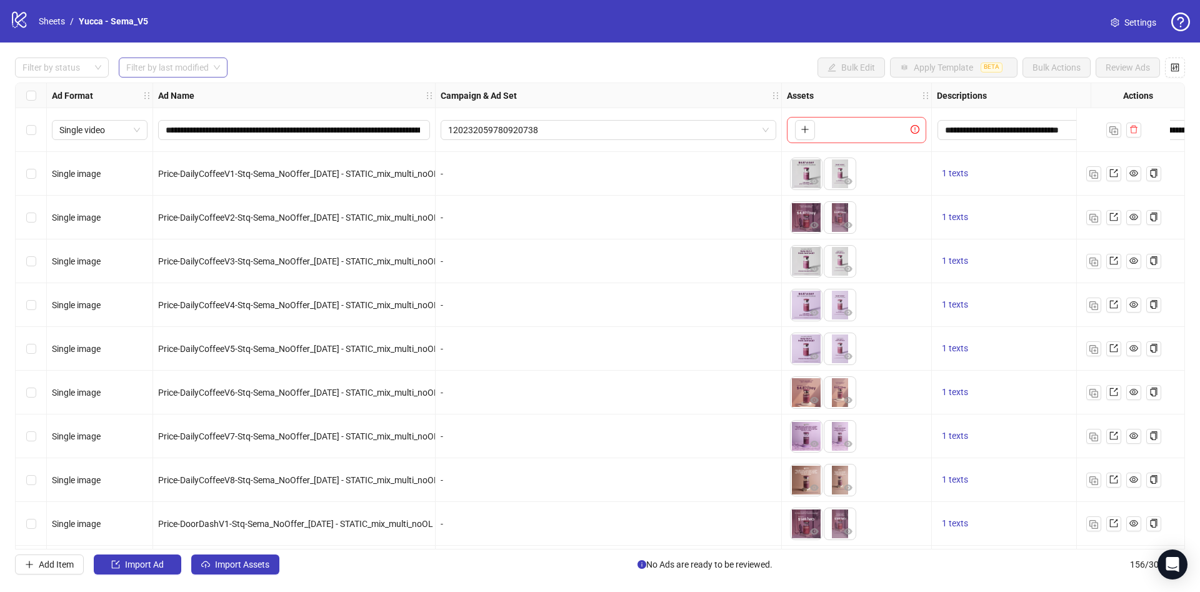
click at [156, 70] on input "search" at bounding box center [167, 67] width 82 height 19
click at [177, 91] on div "[DATE]" at bounding box center [174, 93] width 90 height 14
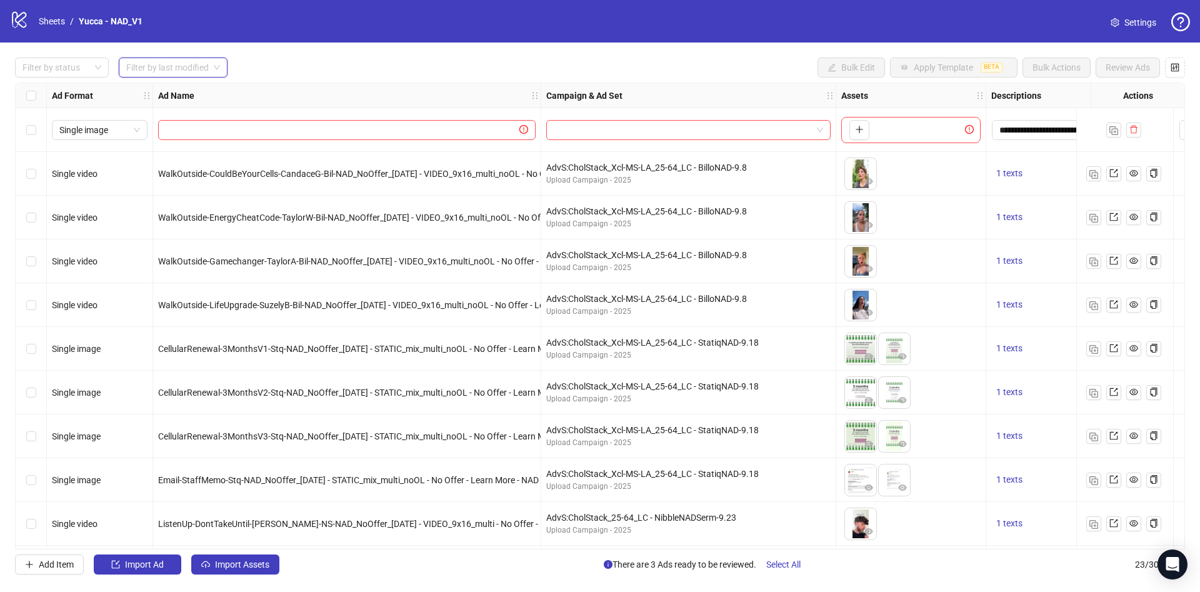
click at [162, 74] on input "search" at bounding box center [167, 67] width 82 height 19
click at [184, 102] on div "[DATE]" at bounding box center [173, 93] width 105 height 20
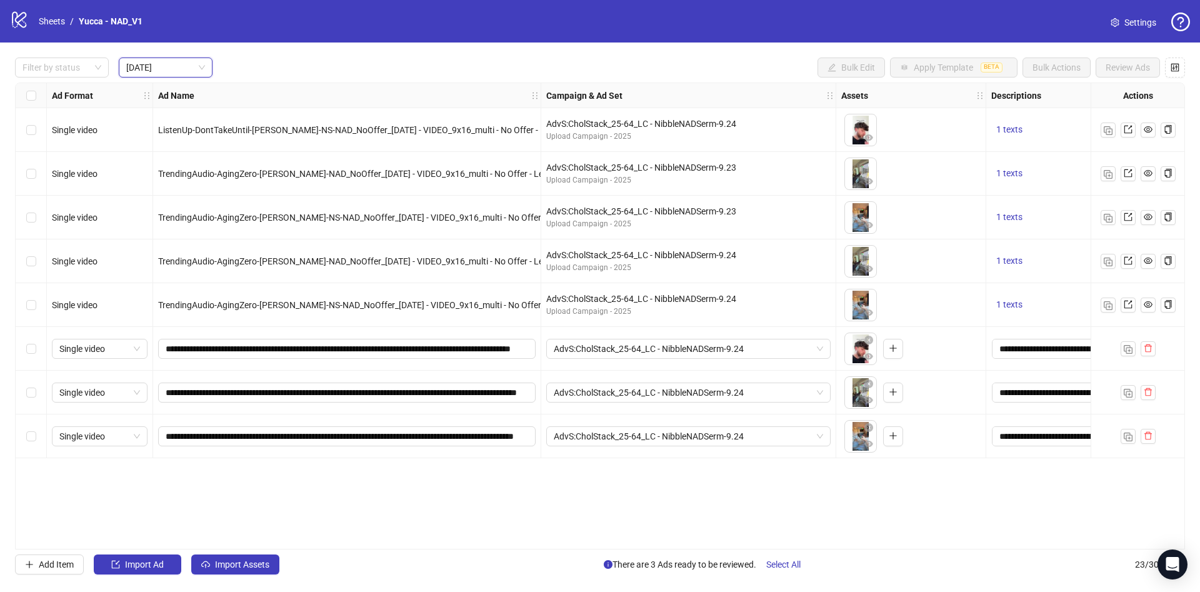
click at [372, 76] on div "Filter by status [DATE] [DATE] Bulk Edit Apply Template BETA Bulk Actions Revie…" at bounding box center [600, 67] width 1170 height 20
click at [61, 69] on div at bounding box center [55, 67] width 76 height 17
click at [67, 94] on div "Draft" at bounding box center [62, 93] width 74 height 14
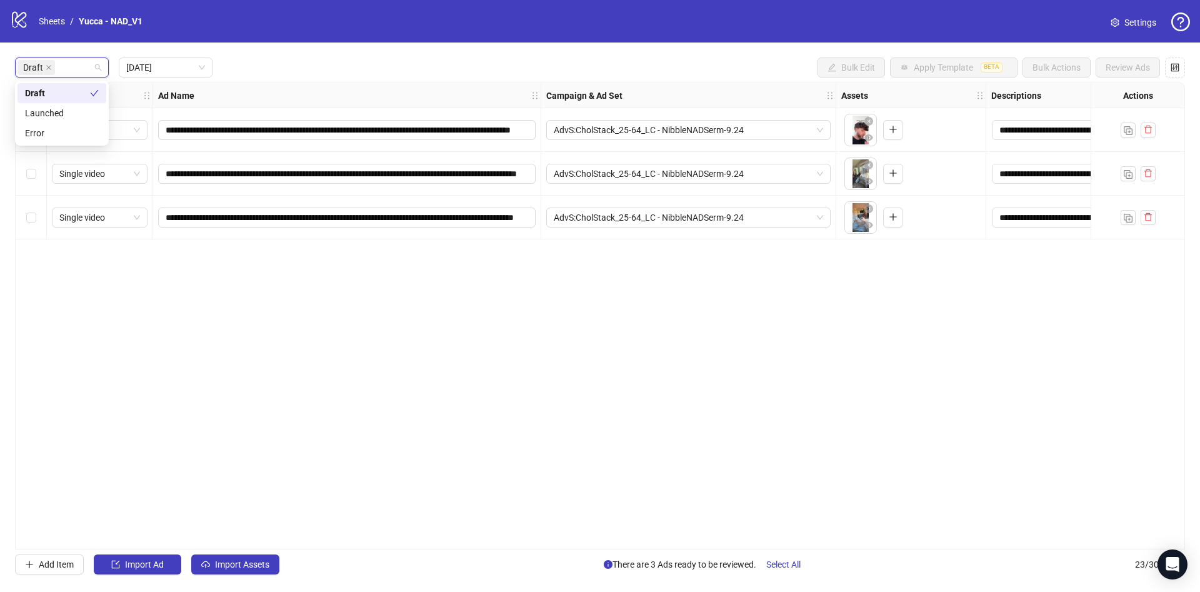
click at [361, 76] on div "Draft [DATE] Bulk Edit Apply Template BETA Bulk Actions Review Ads" at bounding box center [600, 67] width 1170 height 20
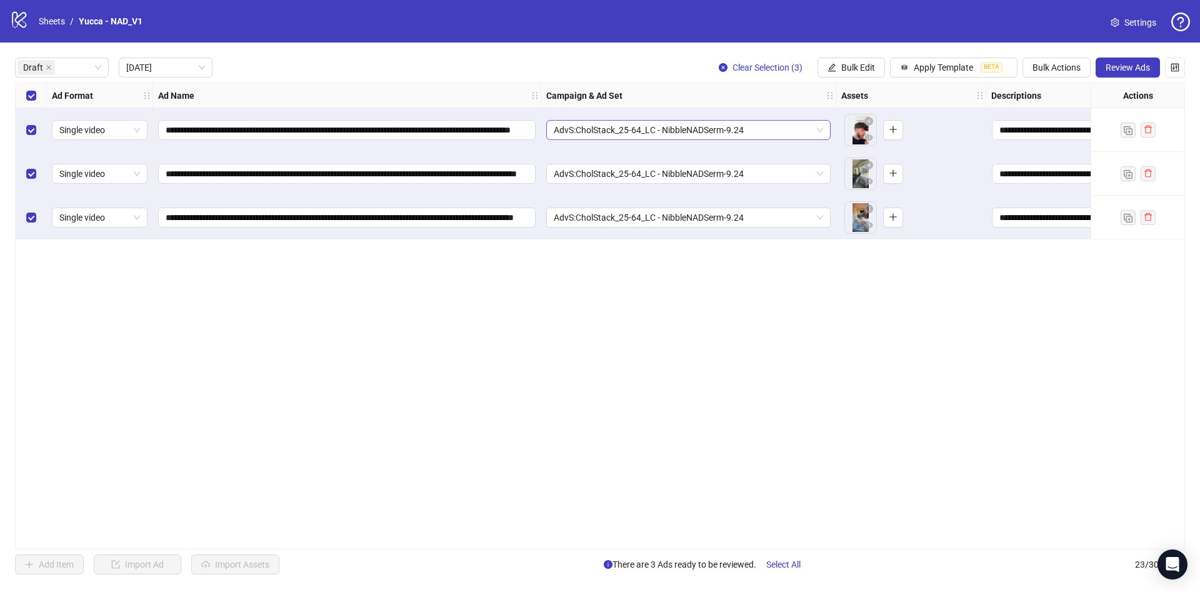
click at [752, 131] on span "AdvS:CholStack_25-64_LC - NibbleNADSerm-9.24" at bounding box center [688, 130] width 269 height 19
click at [854, 69] on span "Bulk Edit" at bounding box center [858, 67] width 34 height 10
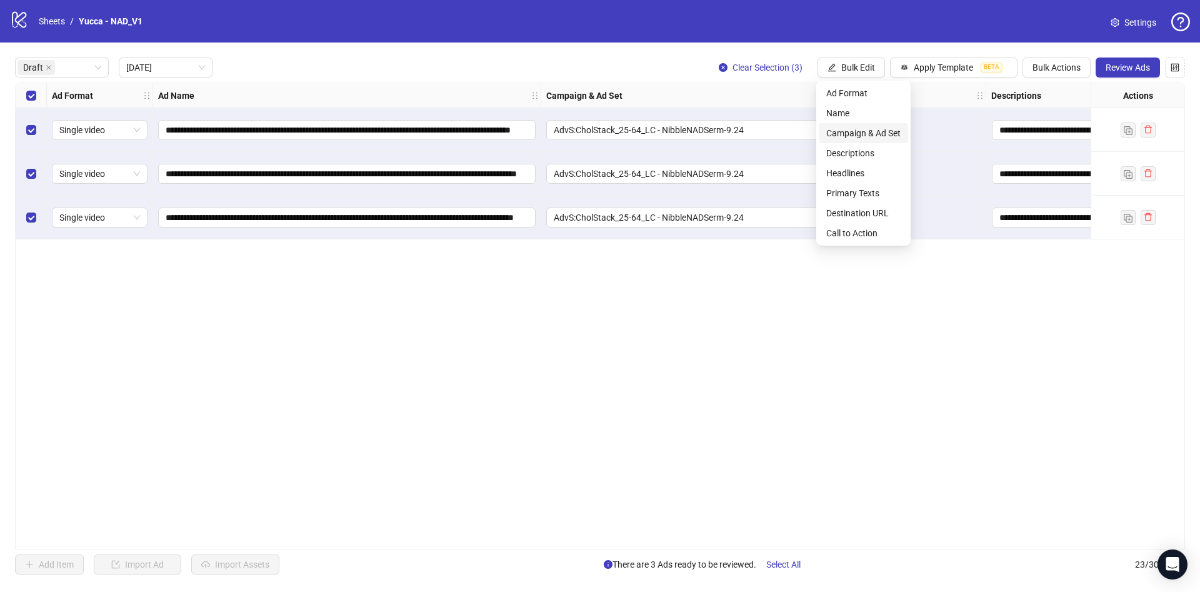
click at [863, 137] on span "Campaign & Ad Set" at bounding box center [863, 133] width 74 height 14
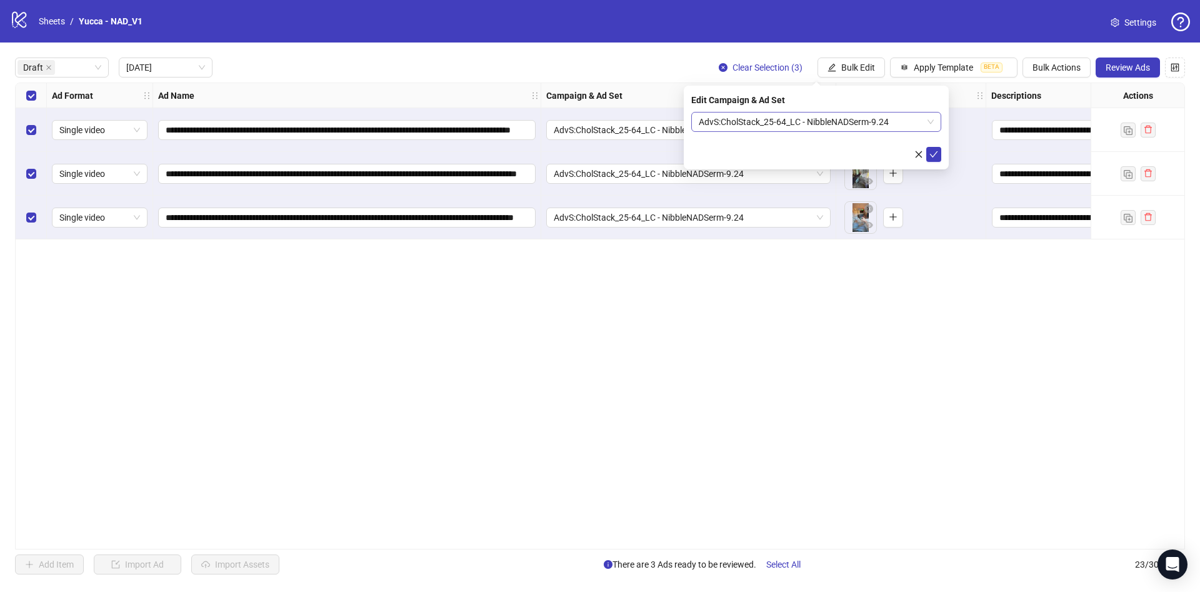
click at [819, 116] on span "AdvS:CholStack_25-64_LC - NibbleNADSerm-9.24" at bounding box center [816, 121] width 235 height 19
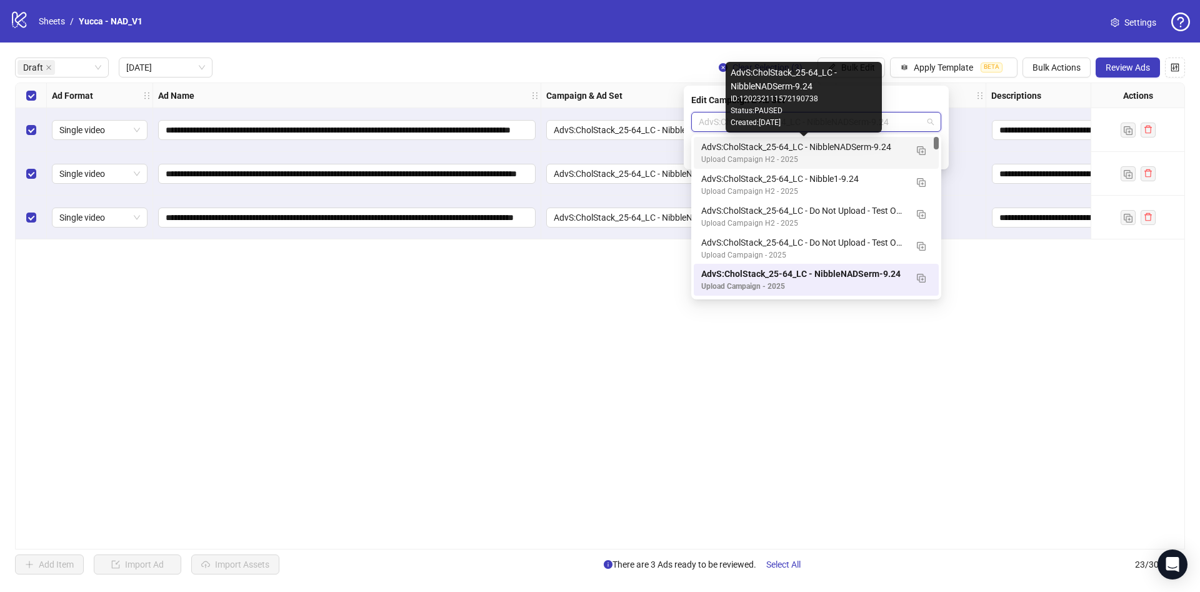
click at [827, 146] on div "AdvS:CholStack_25-64_LC - NibbleNADSerm-9.24" at bounding box center [803, 147] width 205 height 14
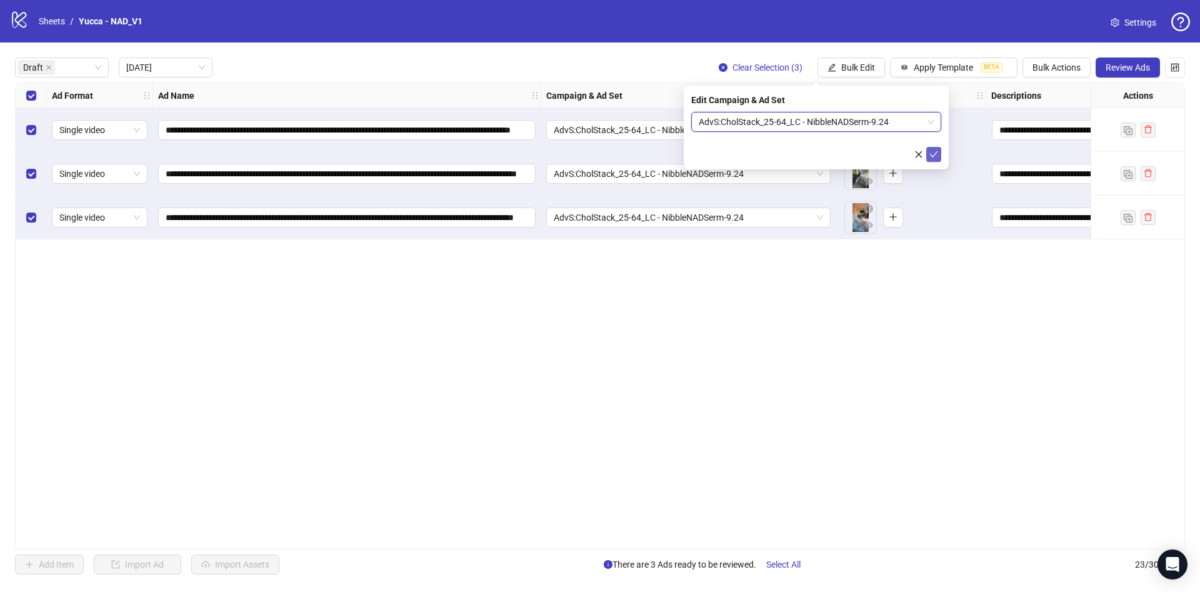
click at [932, 151] on icon "check" at bounding box center [933, 154] width 9 height 9
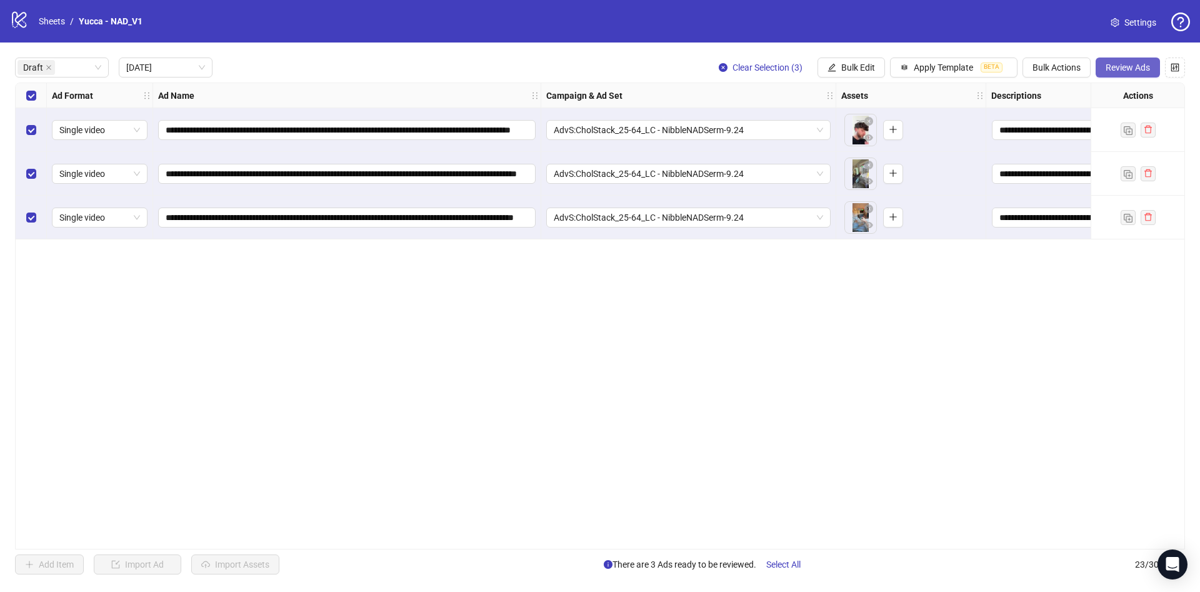
click at [1137, 65] on span "Review Ads" at bounding box center [1128, 67] width 44 height 10
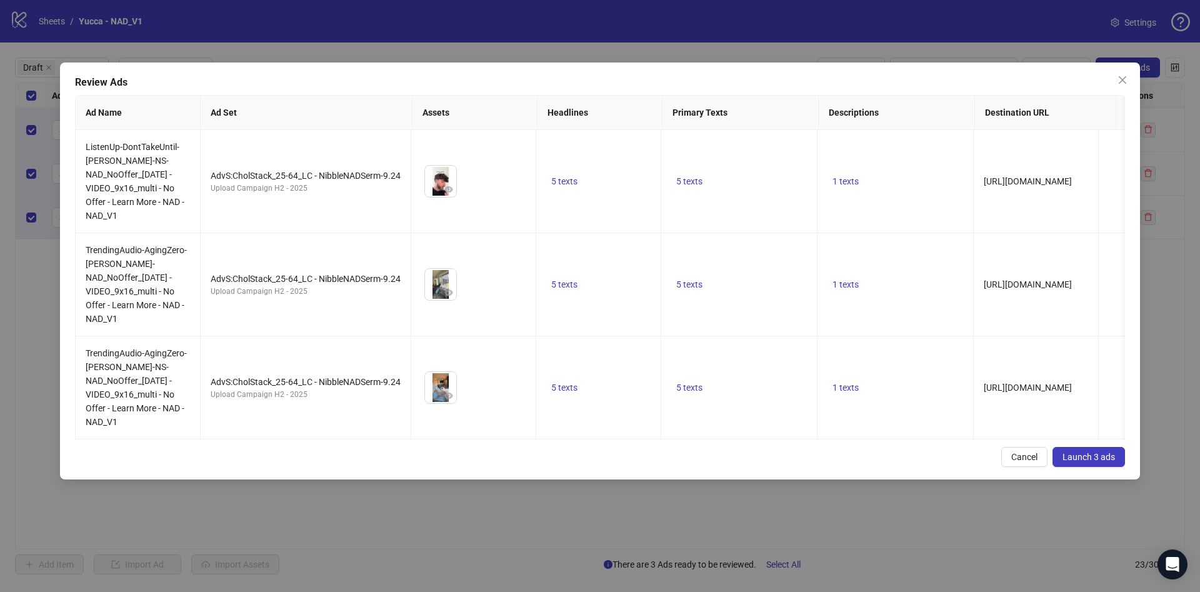
drag, startPoint x: 1093, startPoint y: 476, endPoint x: 1080, endPoint y: 471, distance: 14.3
click at [1093, 467] on button "Launch 3 ads" at bounding box center [1088, 457] width 72 height 20
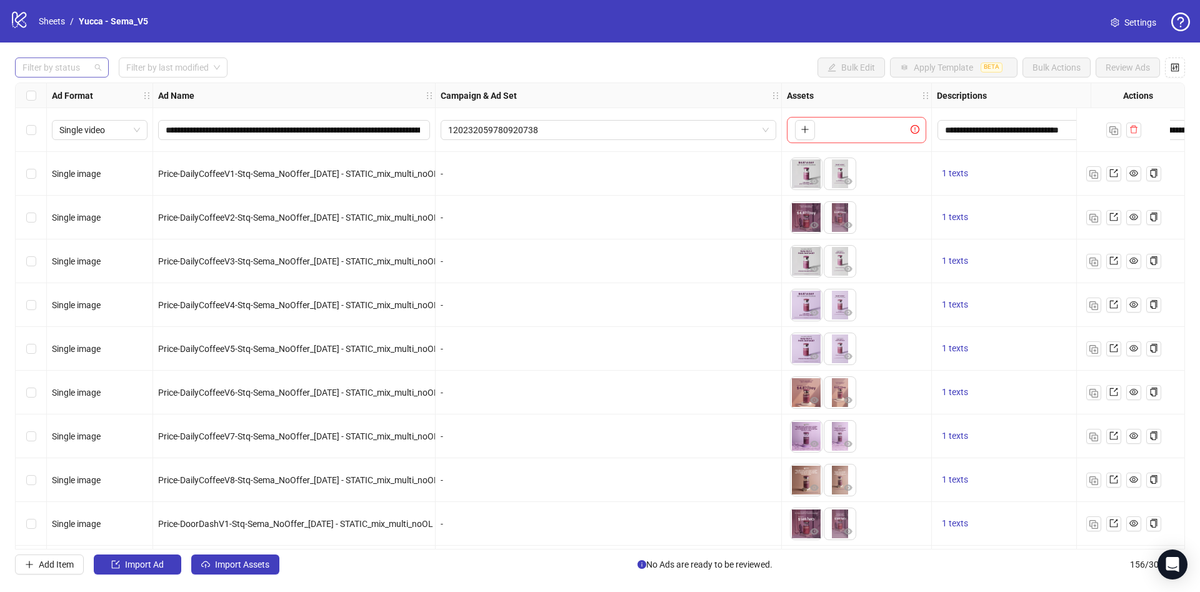
click at [71, 64] on div at bounding box center [55, 67] width 76 height 17
click at [65, 83] on div "Draft" at bounding box center [61, 93] width 89 height 20
click at [186, 66] on input "search" at bounding box center [167, 67] width 82 height 19
click at [157, 97] on div "[DATE]" at bounding box center [174, 93] width 90 height 14
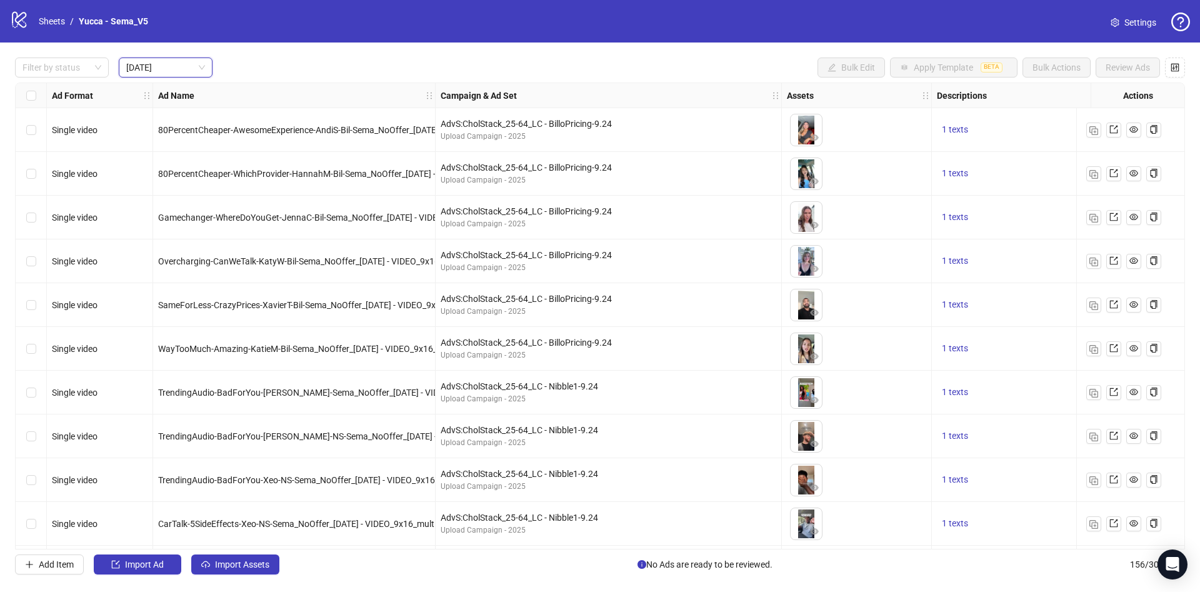
click at [426, 74] on div "Filter by status [DATE] [DATE] Bulk Edit Apply Template BETA Bulk Actions Revie…" at bounding box center [600, 67] width 1170 height 20
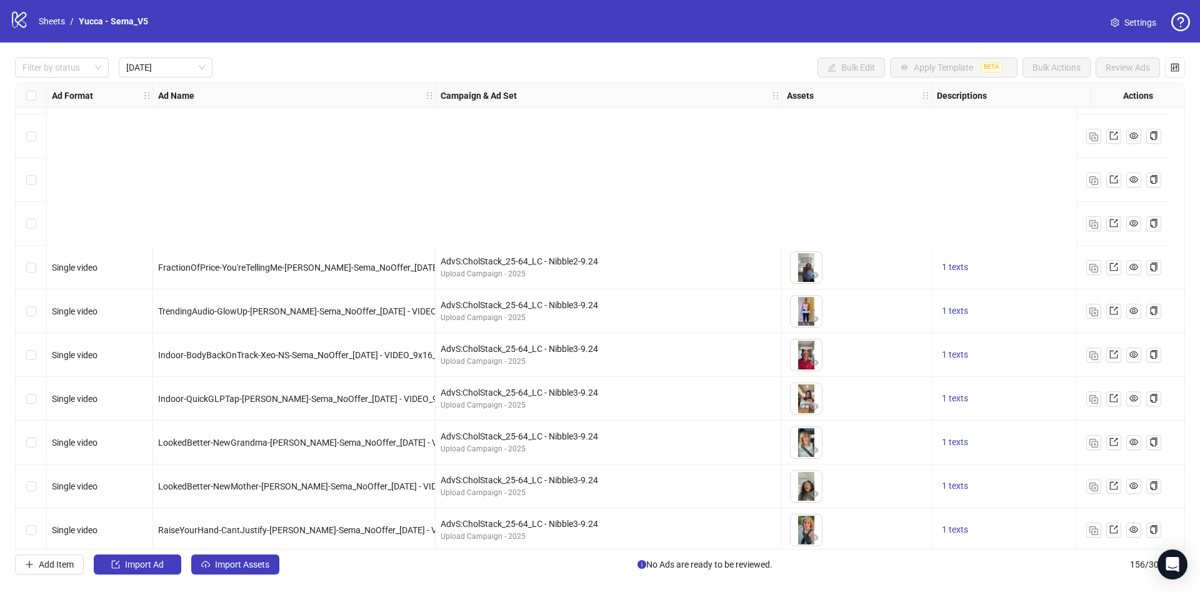
scroll to position [877, 0]
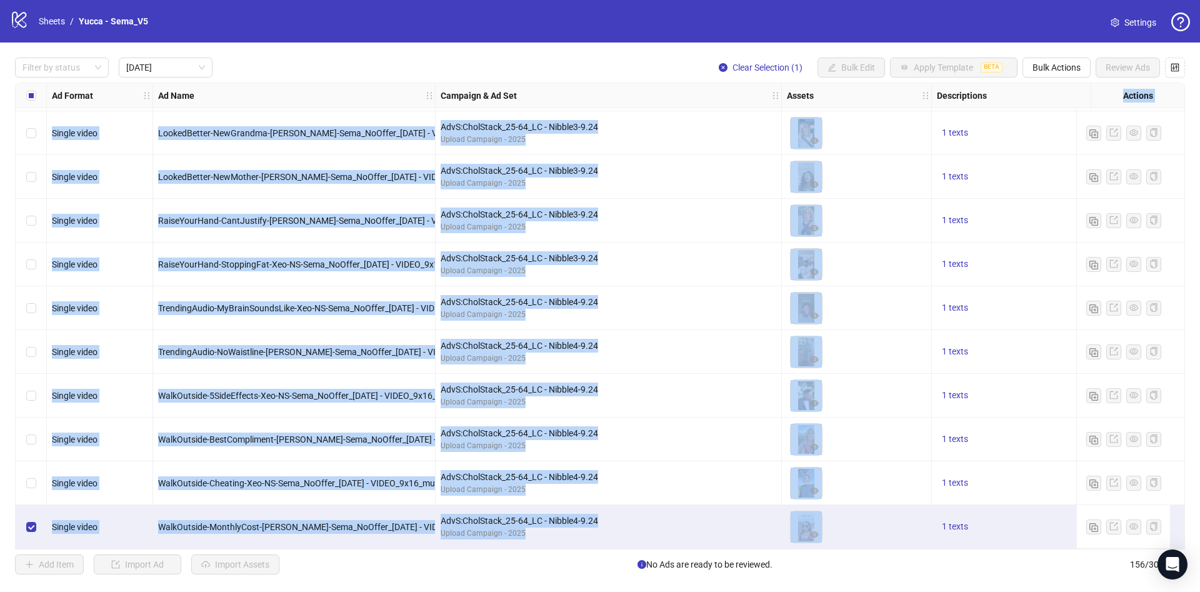
click at [37, 305] on div "Select row 25" at bounding box center [31, 308] width 31 height 44
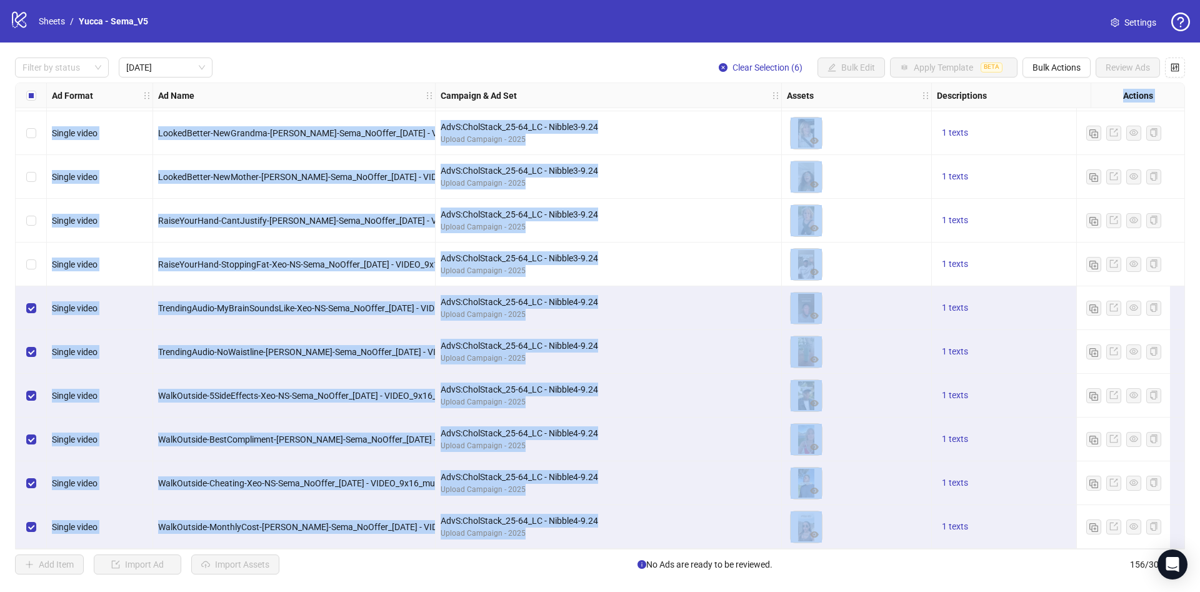
click at [24, 308] on div "Select row 25" at bounding box center [31, 308] width 31 height 44
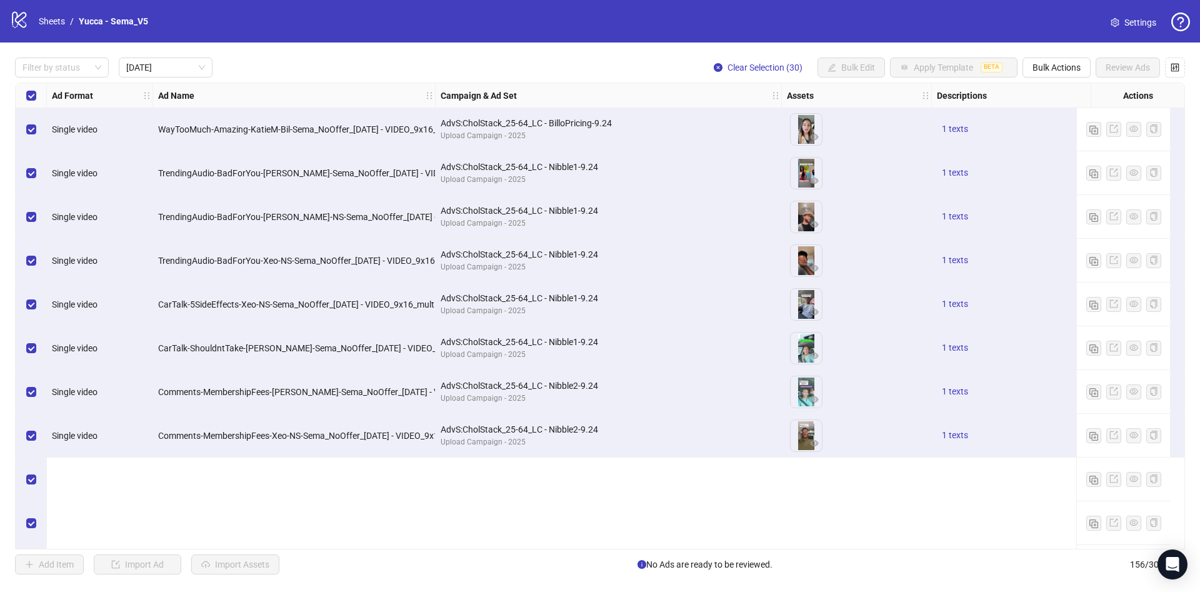
scroll to position [0, 0]
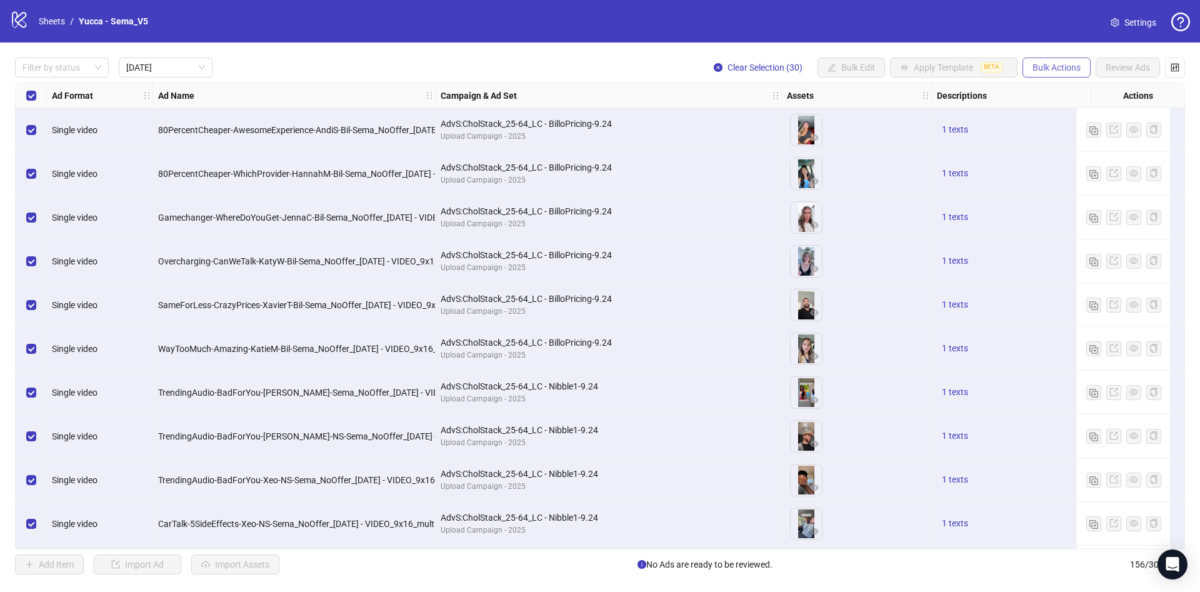
click at [1039, 61] on button "Bulk Actions" at bounding box center [1056, 67] width 68 height 20
click at [1061, 132] on span "Duplicate with assets" at bounding box center [1074, 133] width 86 height 14
click at [73, 69] on div at bounding box center [55, 67] width 76 height 17
click at [73, 94] on div "Draft" at bounding box center [62, 93] width 74 height 14
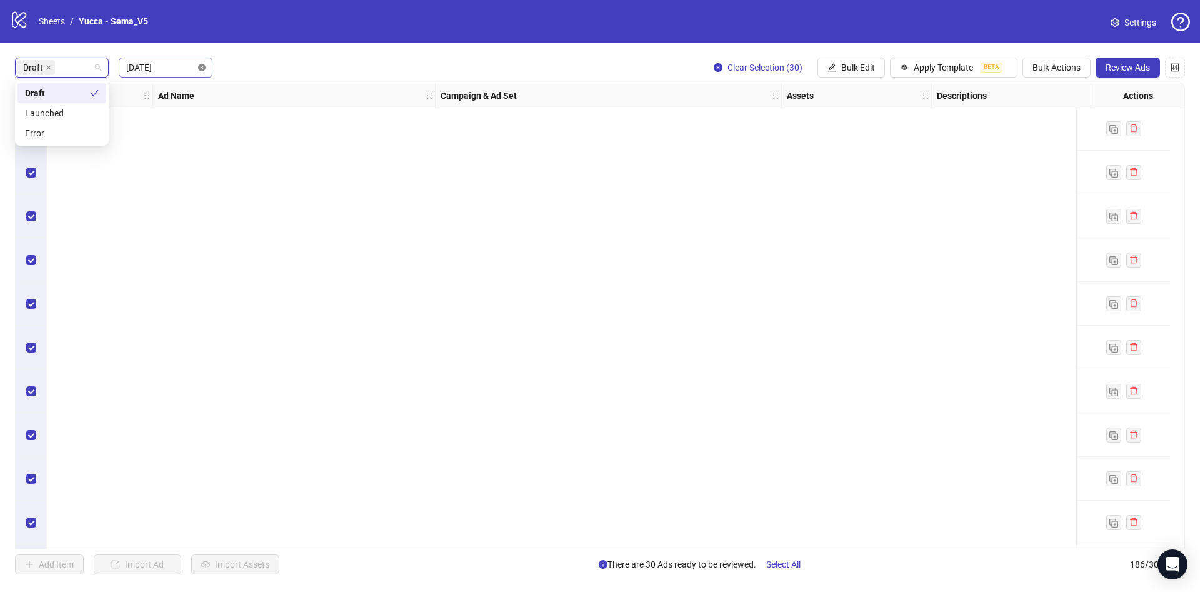
scroll to position [877, 0]
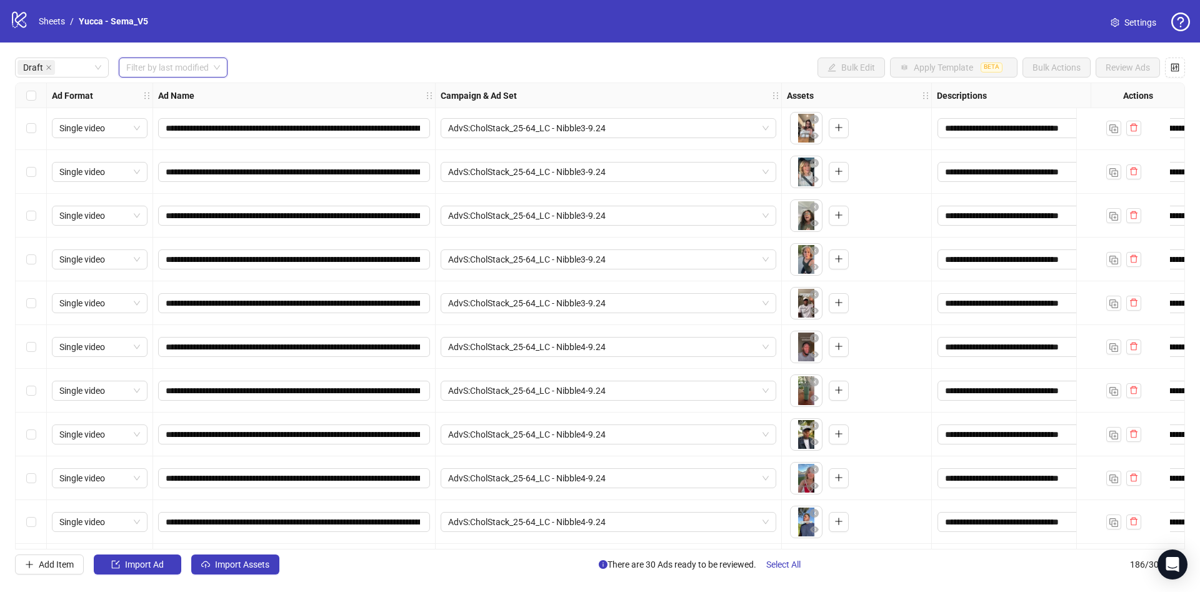
click at [362, 68] on div "Draft Filter by last modified Bulk Edit Apply Template BETA Bulk Actions Review…" at bounding box center [600, 67] width 1170 height 20
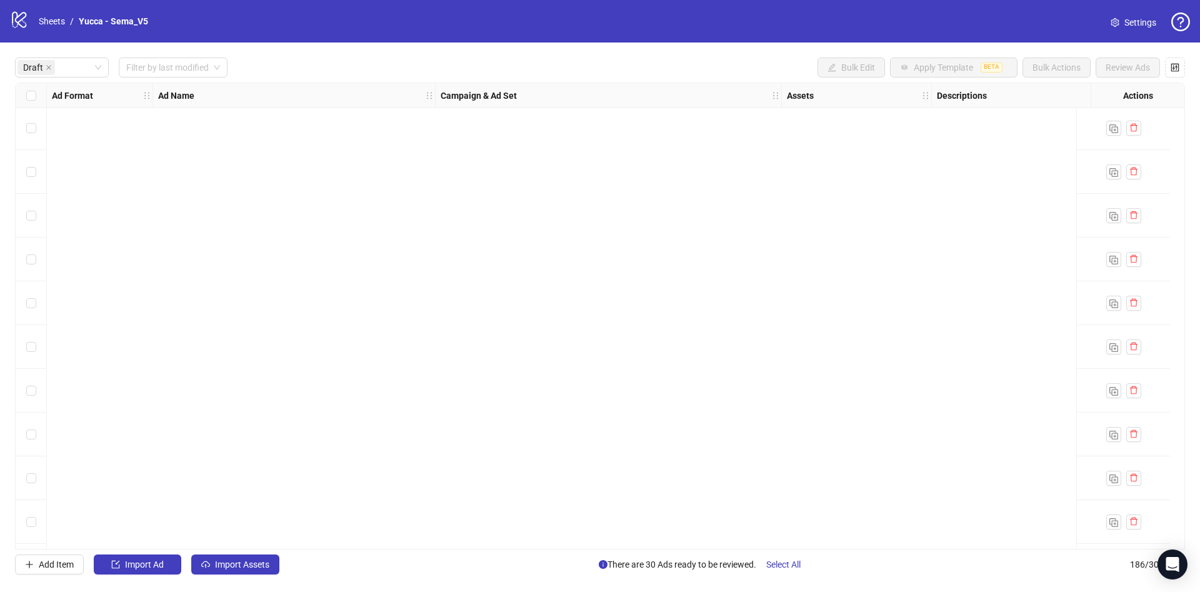
scroll to position [0, 0]
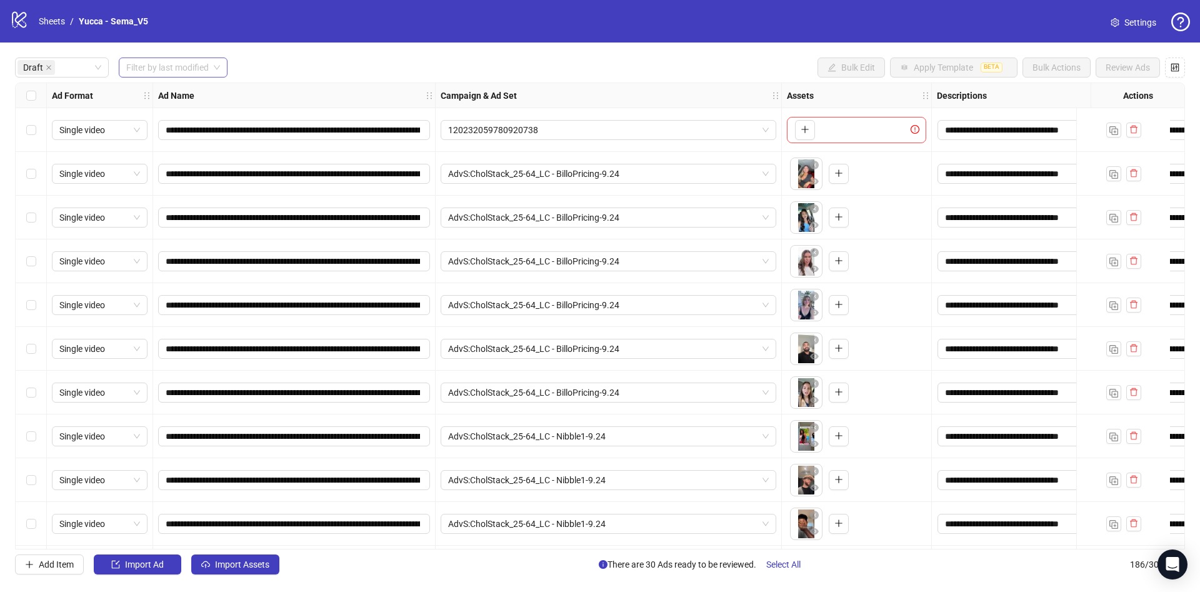
click at [181, 69] on input "search" at bounding box center [167, 67] width 82 height 19
click at [164, 97] on div "[DATE]" at bounding box center [174, 93] width 90 height 14
click at [436, 73] on div "Draft [DATE] Bulk Edit Apply Template BETA Bulk Actions Review Ads" at bounding box center [600, 67] width 1170 height 20
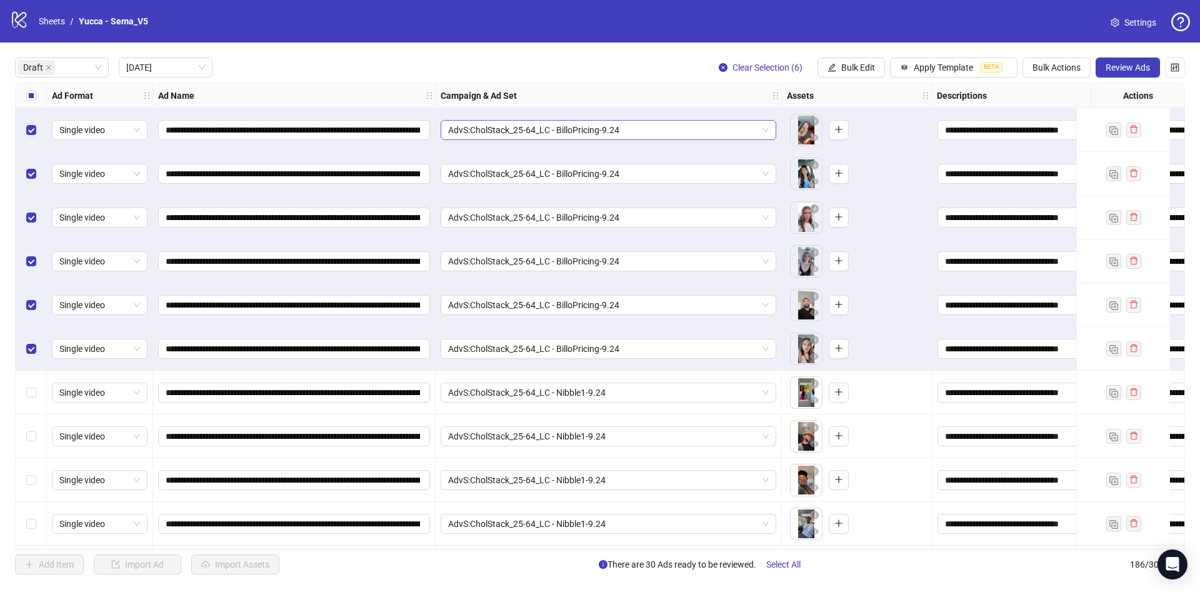
click at [704, 134] on span "AdvS:CholStack_25-64_LC - BilloPricing-9.24" at bounding box center [608, 130] width 321 height 19
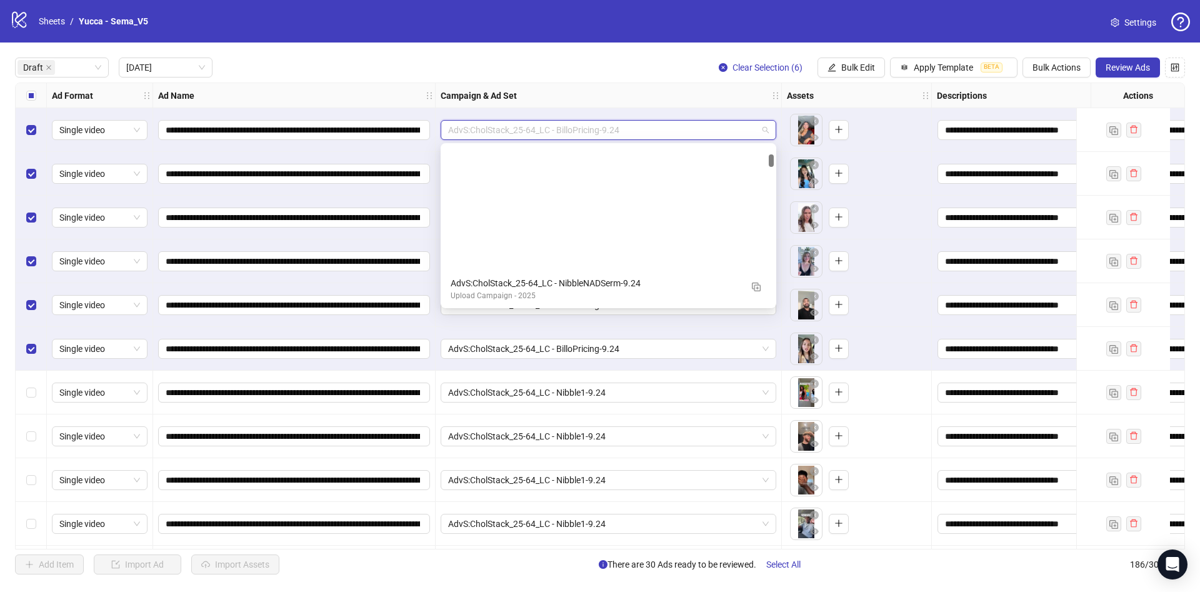
scroll to position [159, 0]
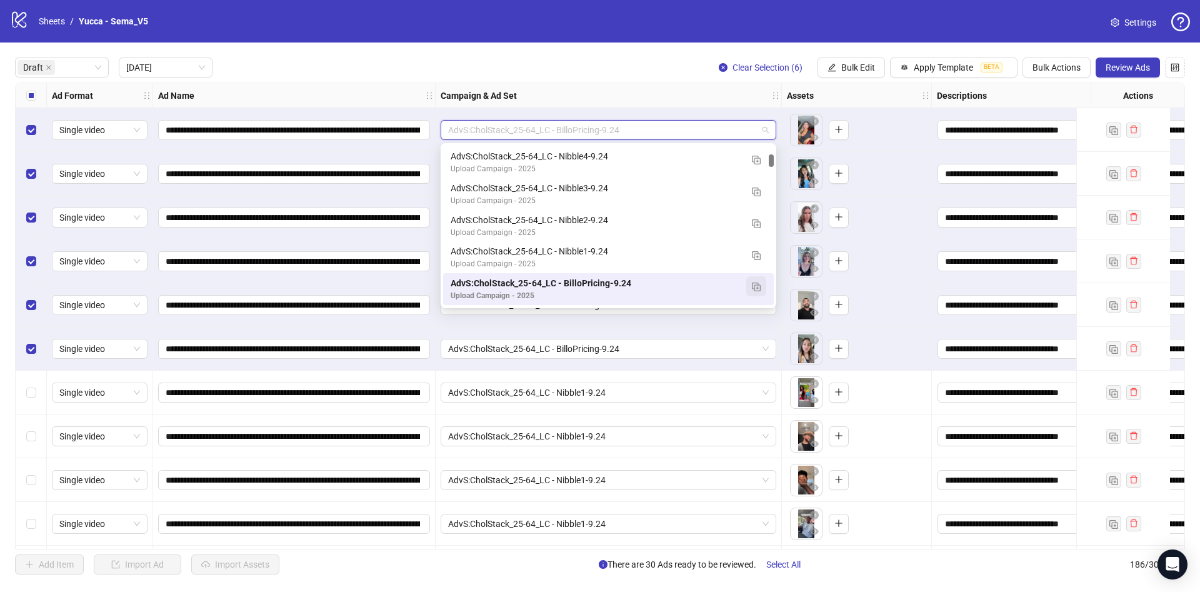
click at [754, 289] on img "button" at bounding box center [756, 286] width 9 height 9
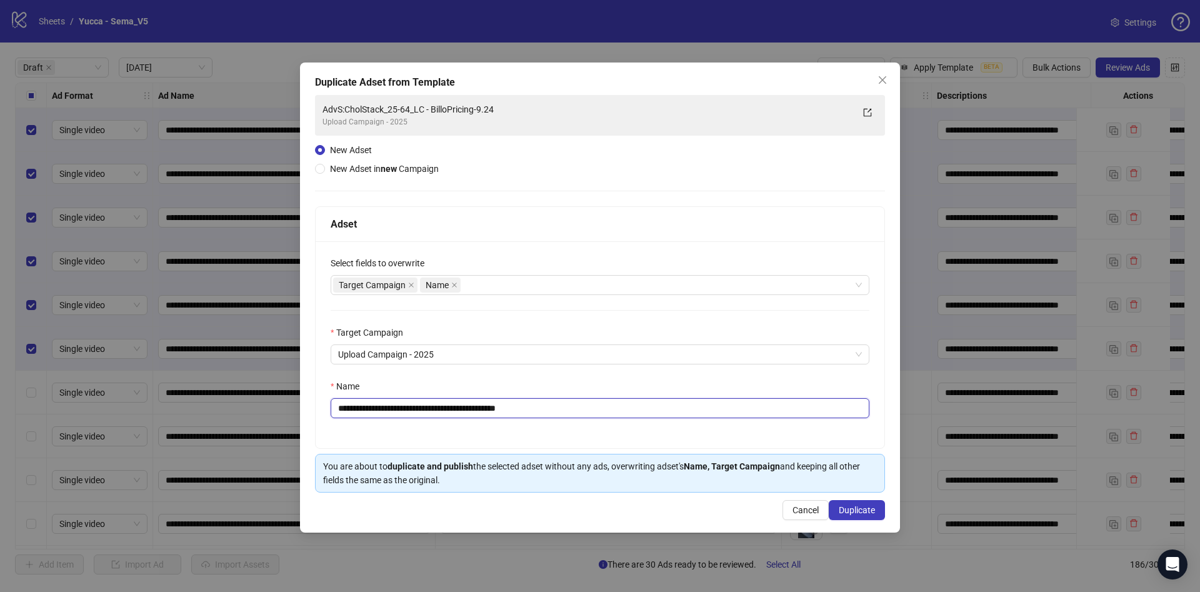
drag, startPoint x: 507, startPoint y: 407, endPoint x: 713, endPoint y: 418, distance: 206.6
click at [713, 418] on input "**********" at bounding box center [600, 408] width 539 height 20
click at [564, 355] on span "Upload Campaign - 2025" at bounding box center [600, 354] width 524 height 19
type input "**********"
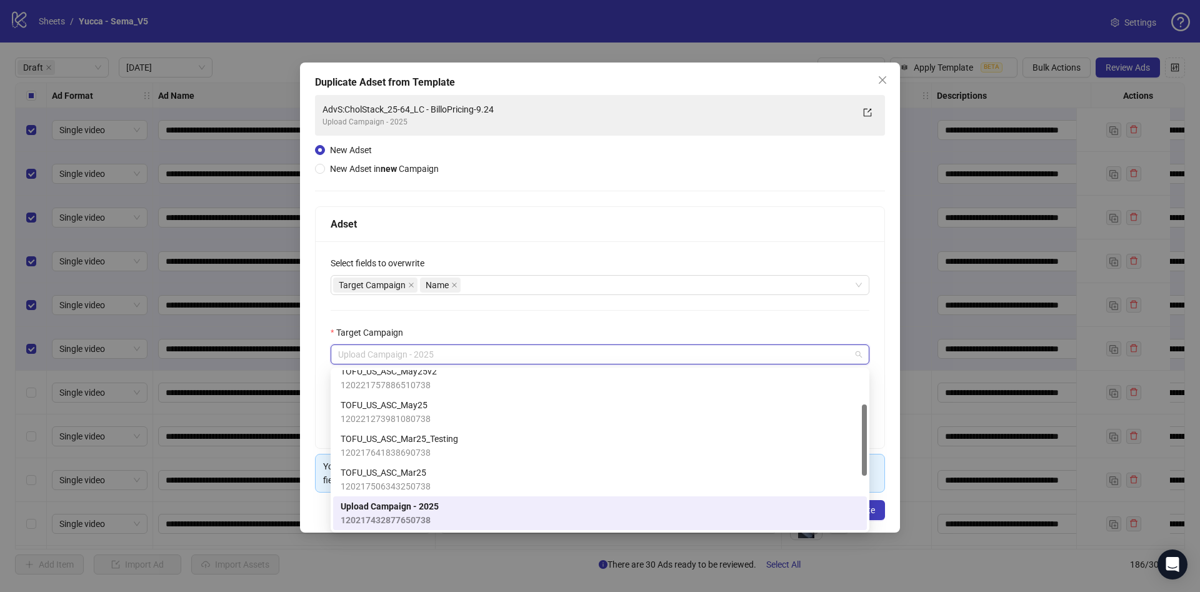
scroll to position [0, 0]
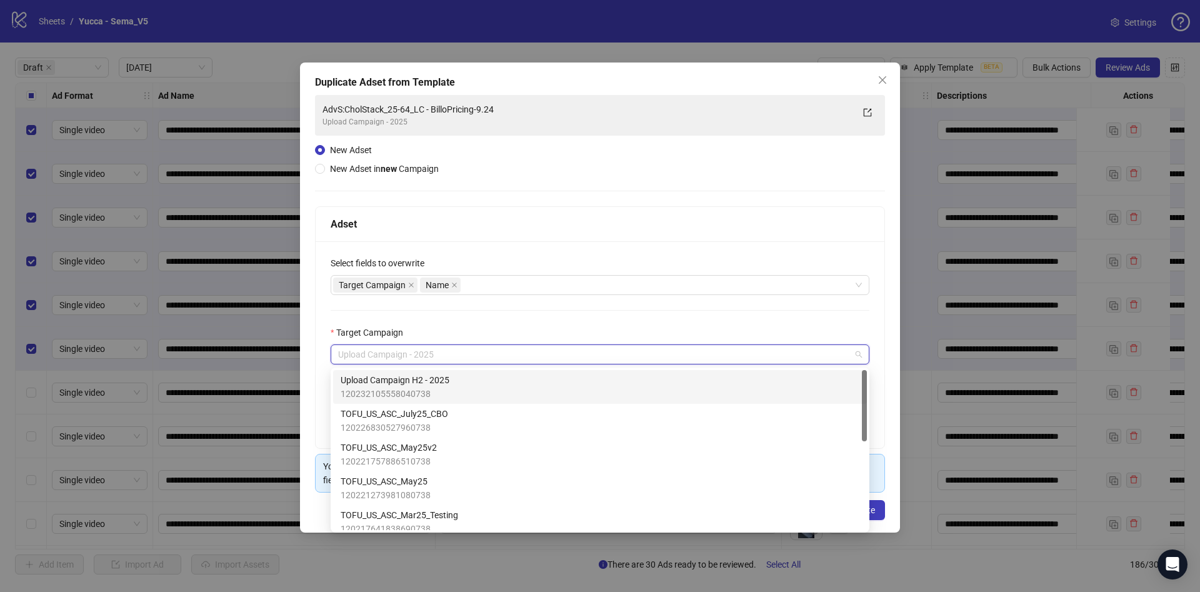
drag, startPoint x: 556, startPoint y: 374, endPoint x: 554, endPoint y: 383, distance: 9.1
click at [554, 383] on div "Upload Campaign H2 - 2025 120232105558040738" at bounding box center [600, 386] width 519 height 27
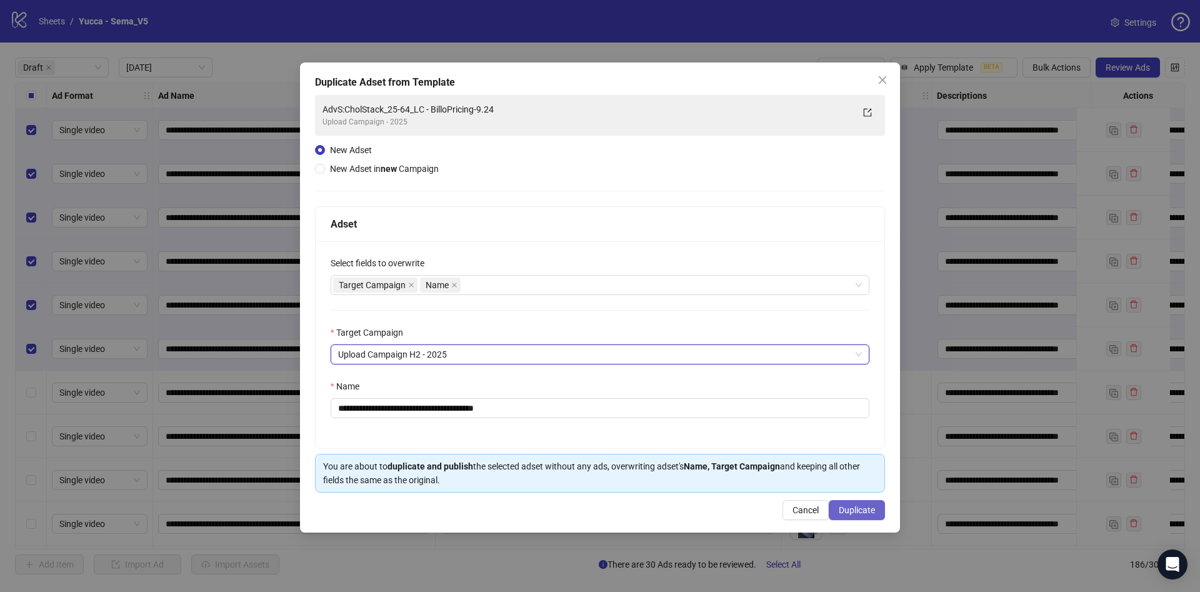
click at [870, 512] on span "Duplicate" at bounding box center [857, 510] width 36 height 10
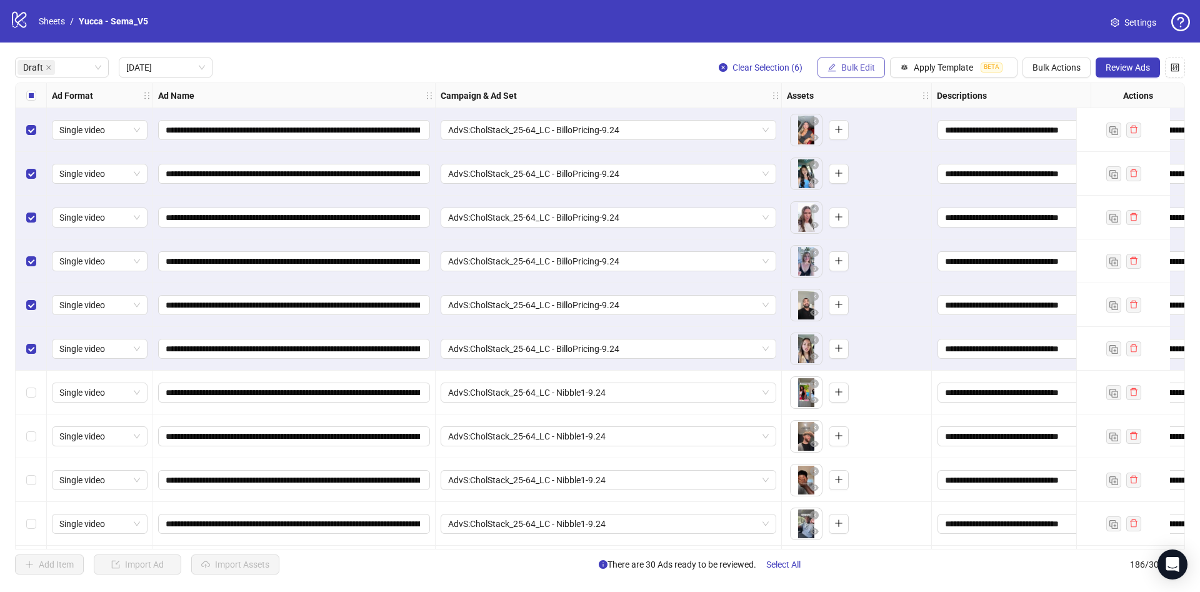
click at [843, 71] on span "Bulk Edit" at bounding box center [858, 67] width 34 height 10
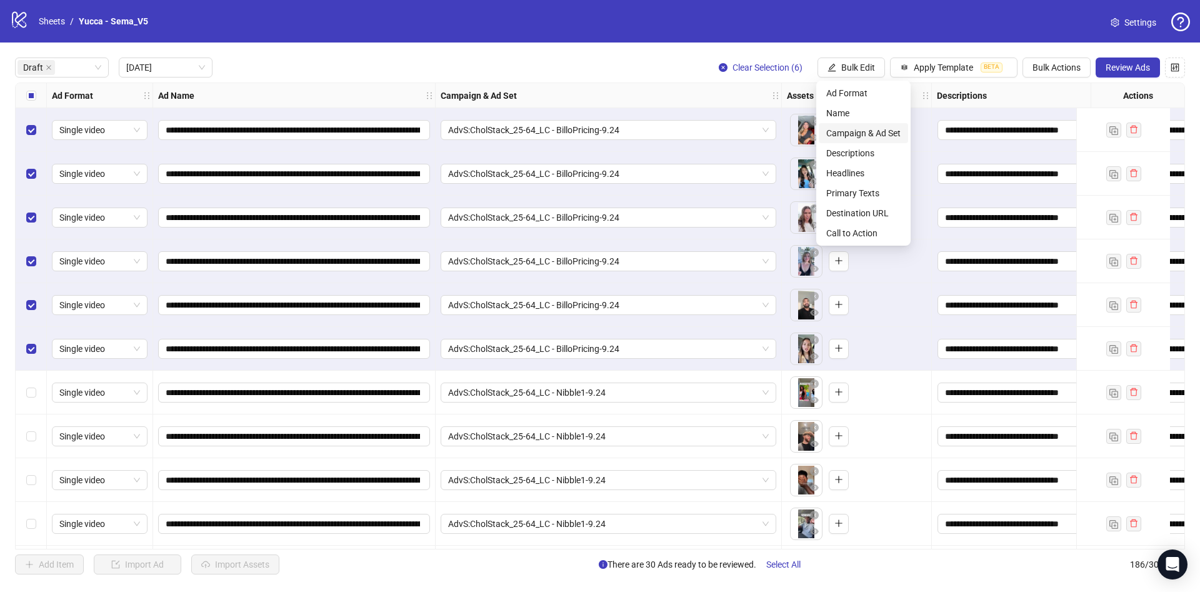
click at [882, 130] on span "Campaign & Ad Set" at bounding box center [863, 133] width 74 height 14
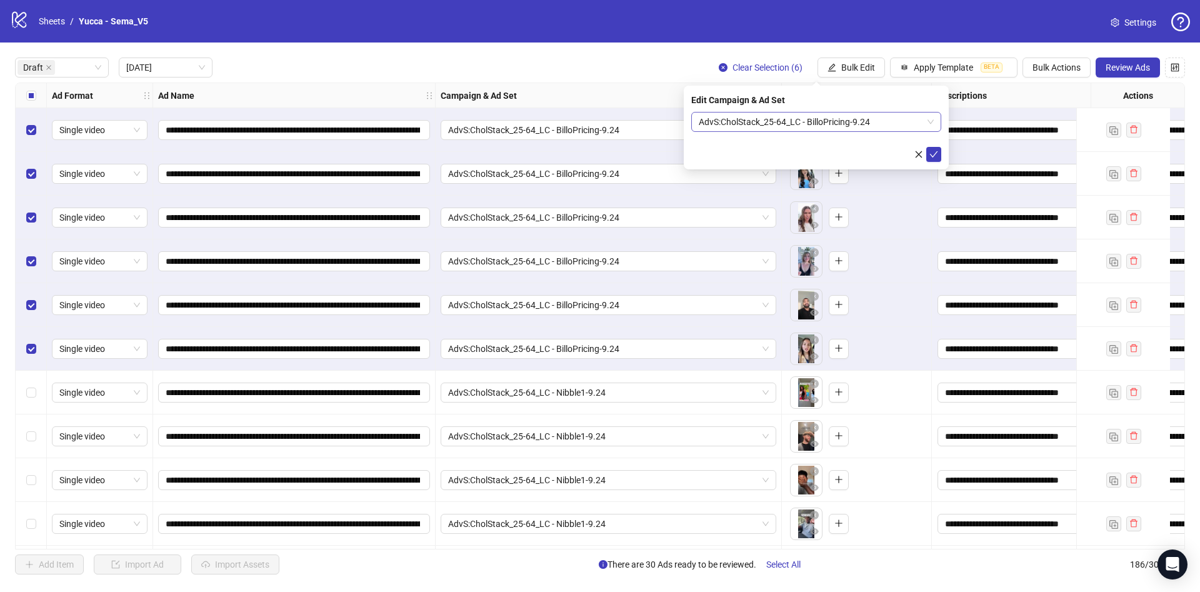
click at [867, 121] on span "AdvS:CholStack_25-64_LC - BilloPricing-9.24" at bounding box center [816, 121] width 235 height 19
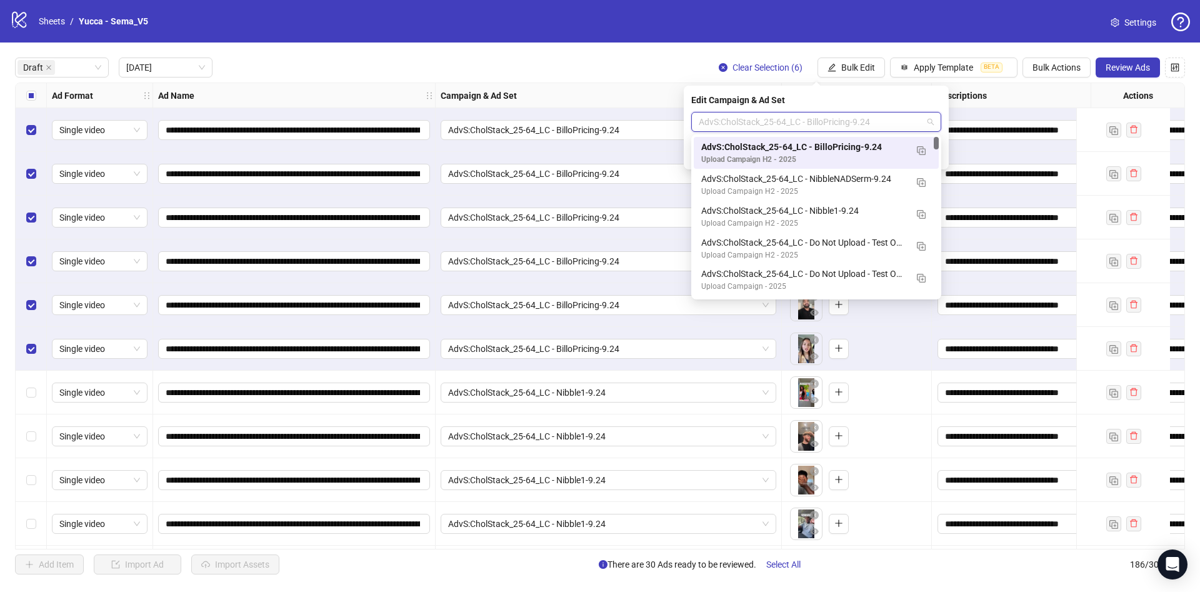
click at [860, 126] on span "AdvS:CholStack_25-64_LC - BilloPricing-9.24" at bounding box center [816, 121] width 235 height 19
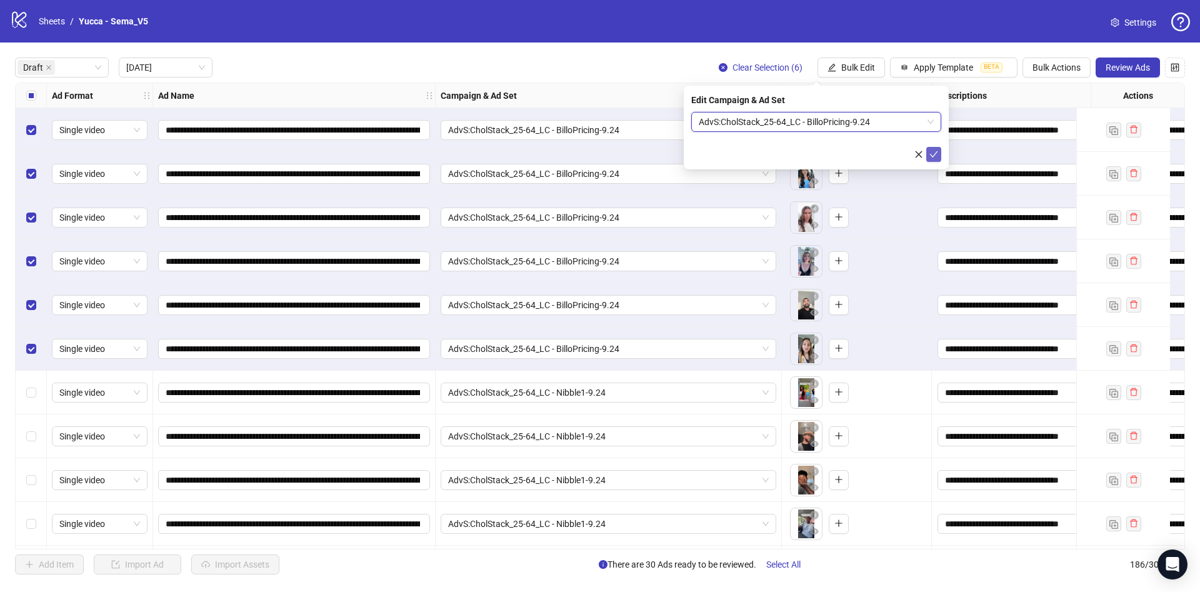
click at [930, 152] on icon "check" at bounding box center [933, 154] width 9 height 9
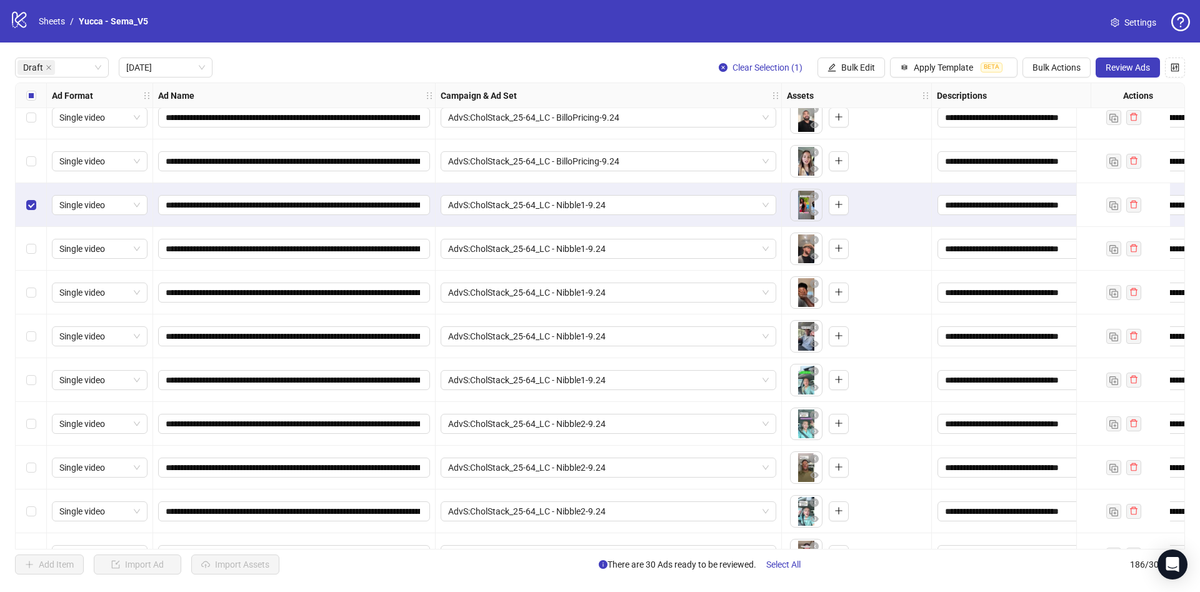
scroll to position [281, 0]
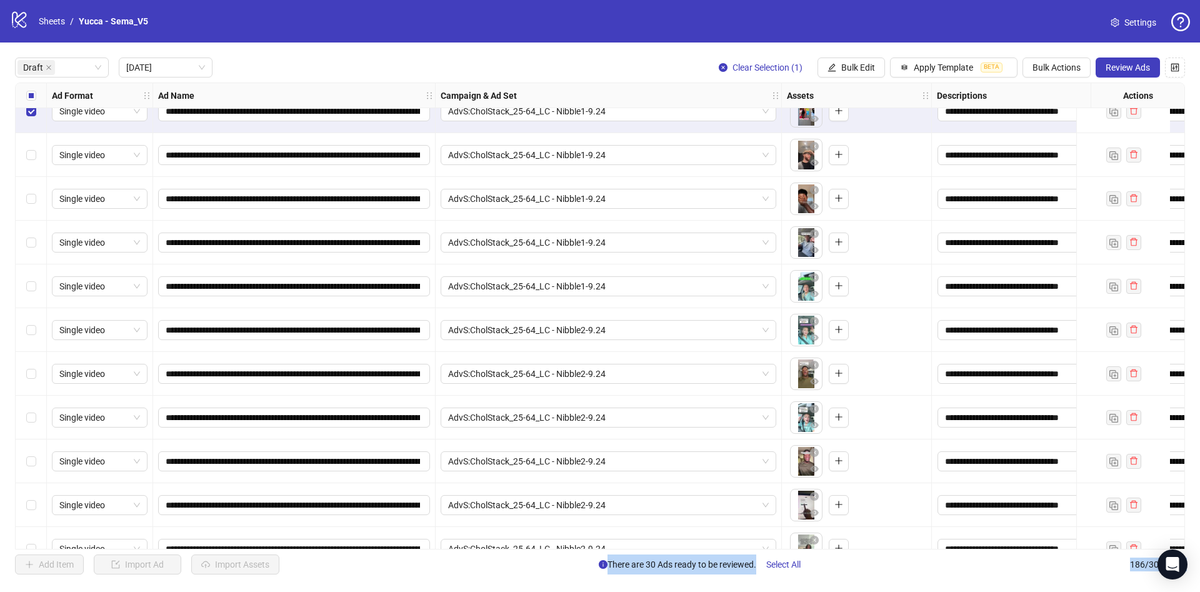
click at [38, 291] on div "Select row 11" at bounding box center [31, 286] width 31 height 44
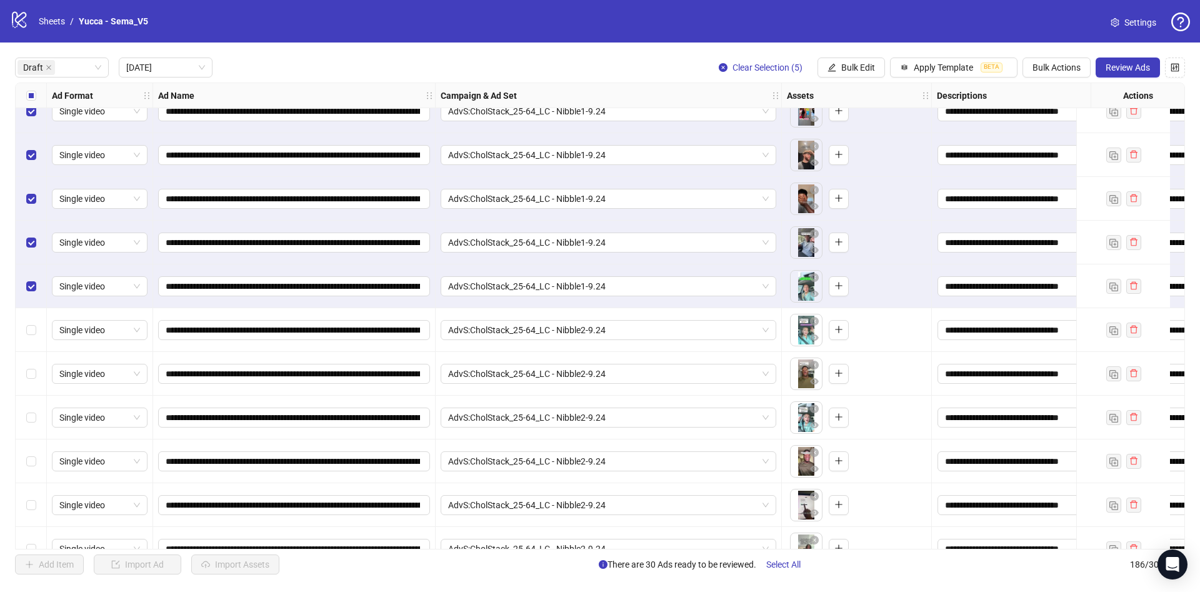
click at [846, 57] on div "**********" at bounding box center [600, 315] width 1200 height 547
click at [846, 71] on span "Bulk Edit" at bounding box center [858, 67] width 34 height 10
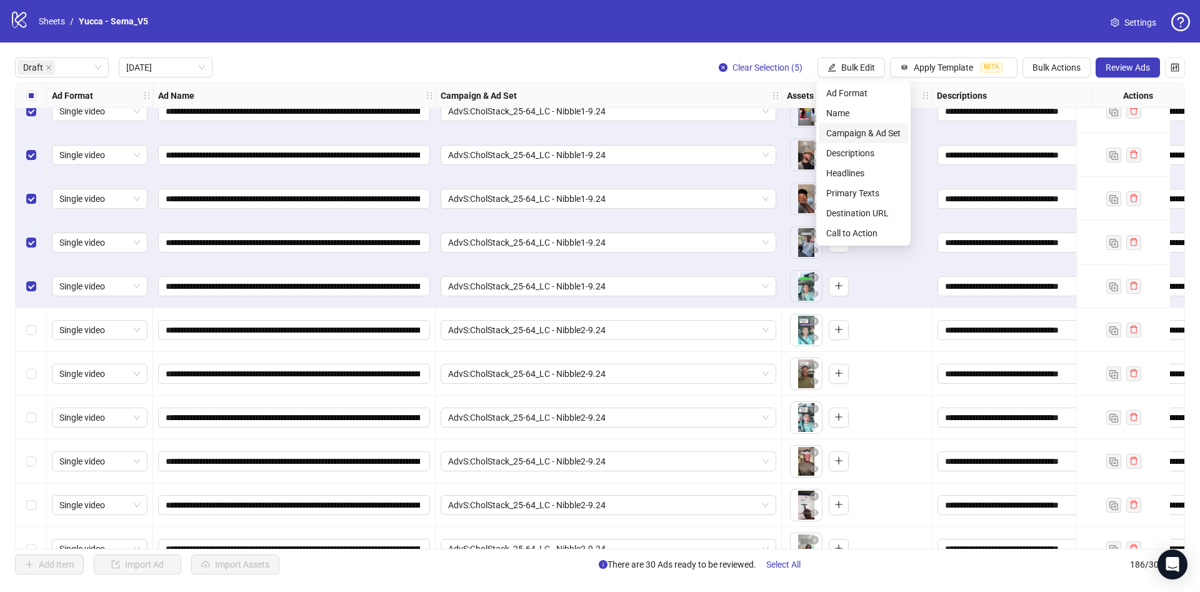
click at [856, 134] on span "Campaign & Ad Set" at bounding box center [863, 133] width 74 height 14
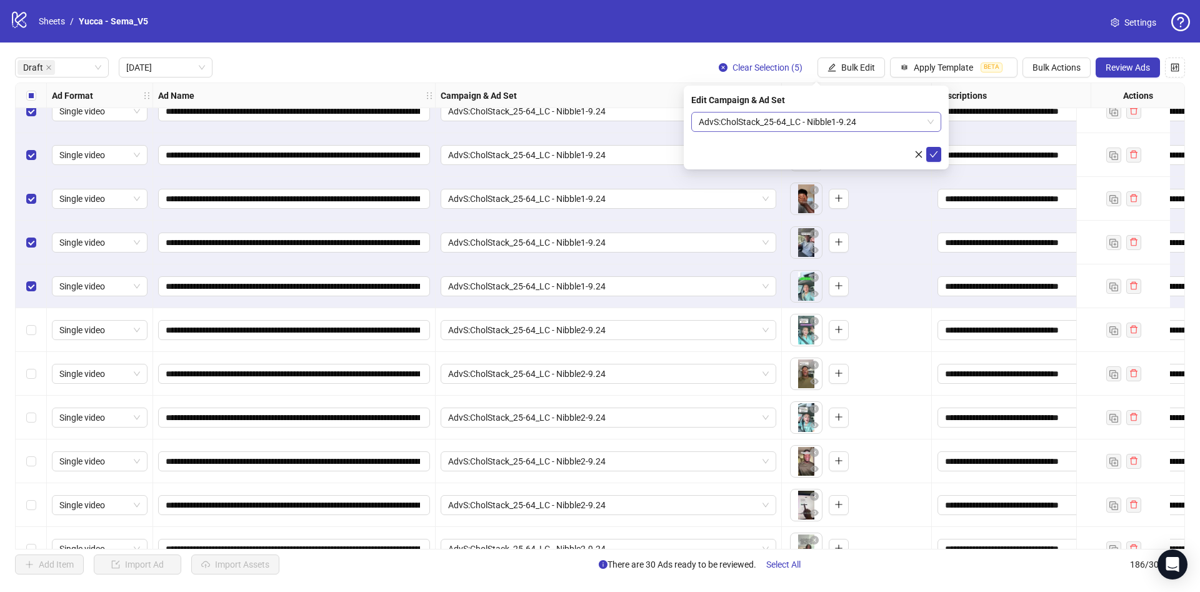
click at [769, 129] on span "AdvS:CholStack_25-64_LC - Nibble1-9.24" at bounding box center [816, 121] width 235 height 19
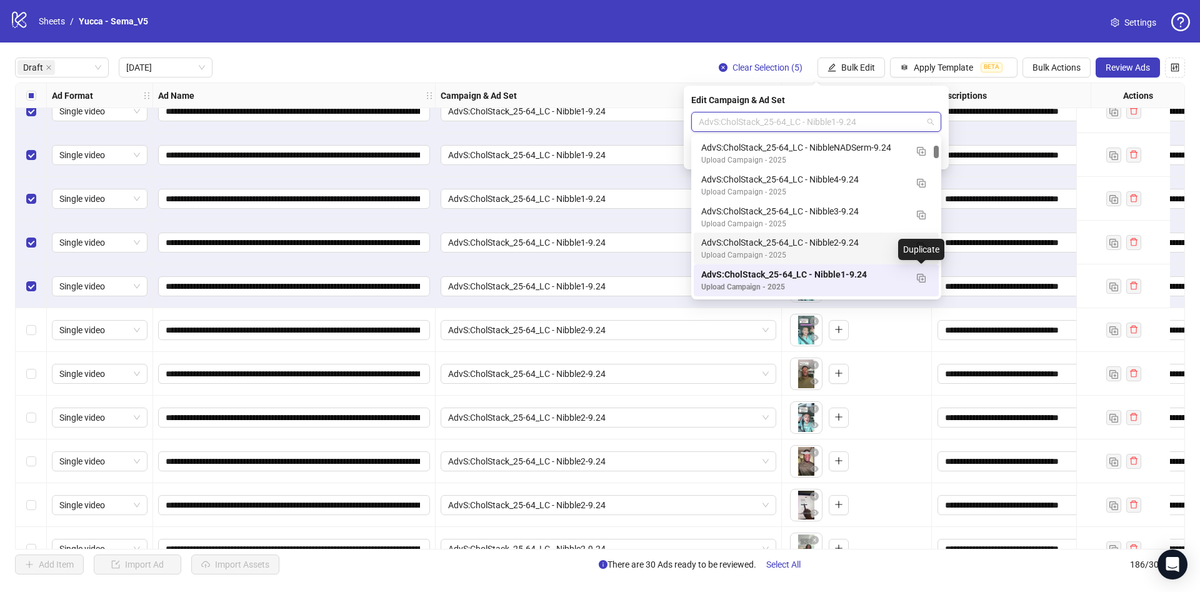
scroll to position [0, 0]
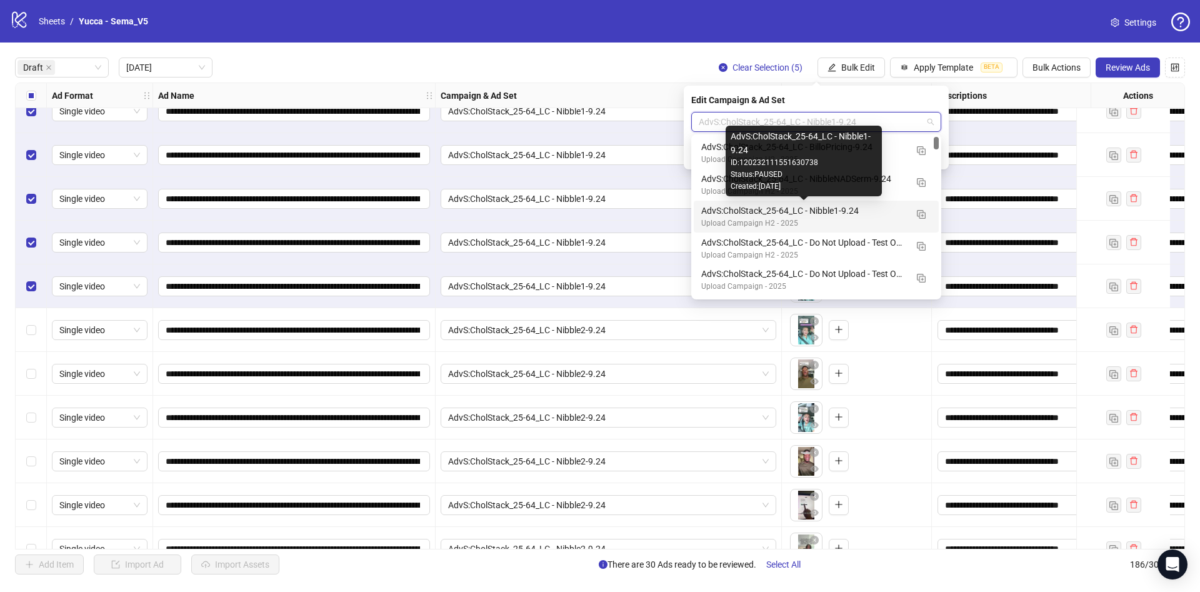
click at [864, 212] on div "AdvS:CholStack_25-64_LC - Nibble1-9.24" at bounding box center [803, 211] width 205 height 14
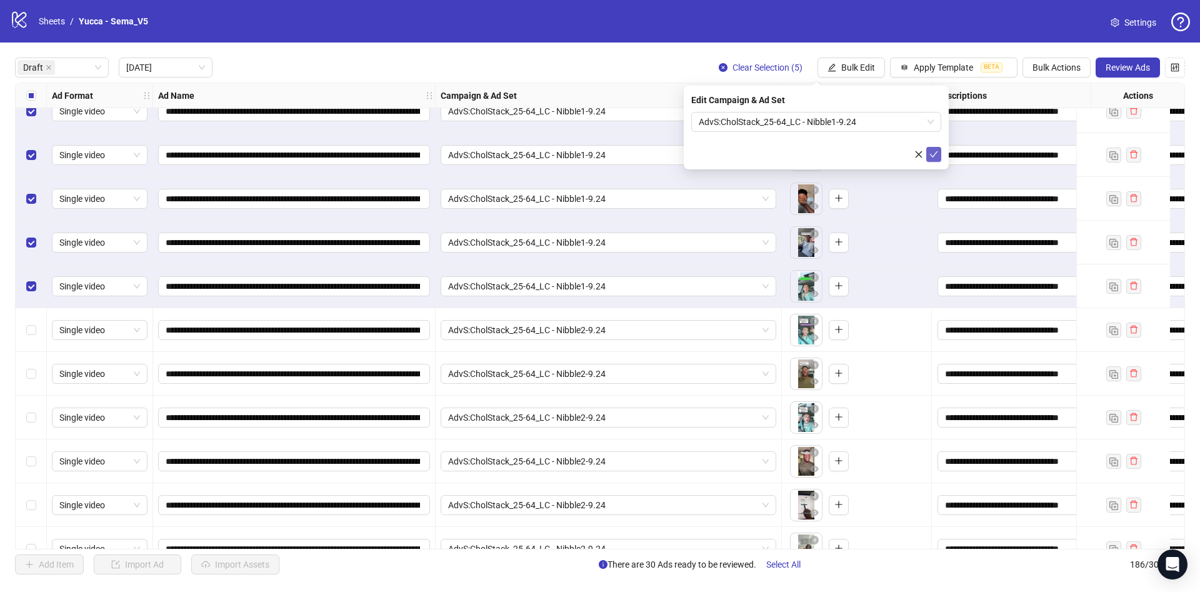
click at [932, 150] on icon "check" at bounding box center [933, 154] width 9 height 9
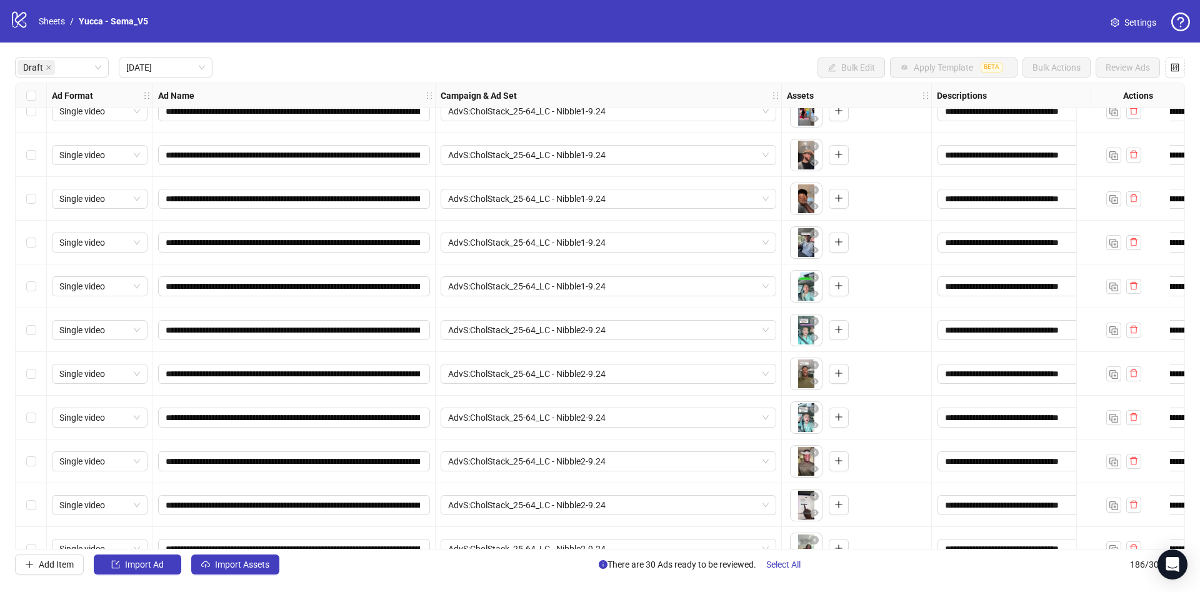
click at [33, 337] on div "Select row 12" at bounding box center [31, 330] width 31 height 44
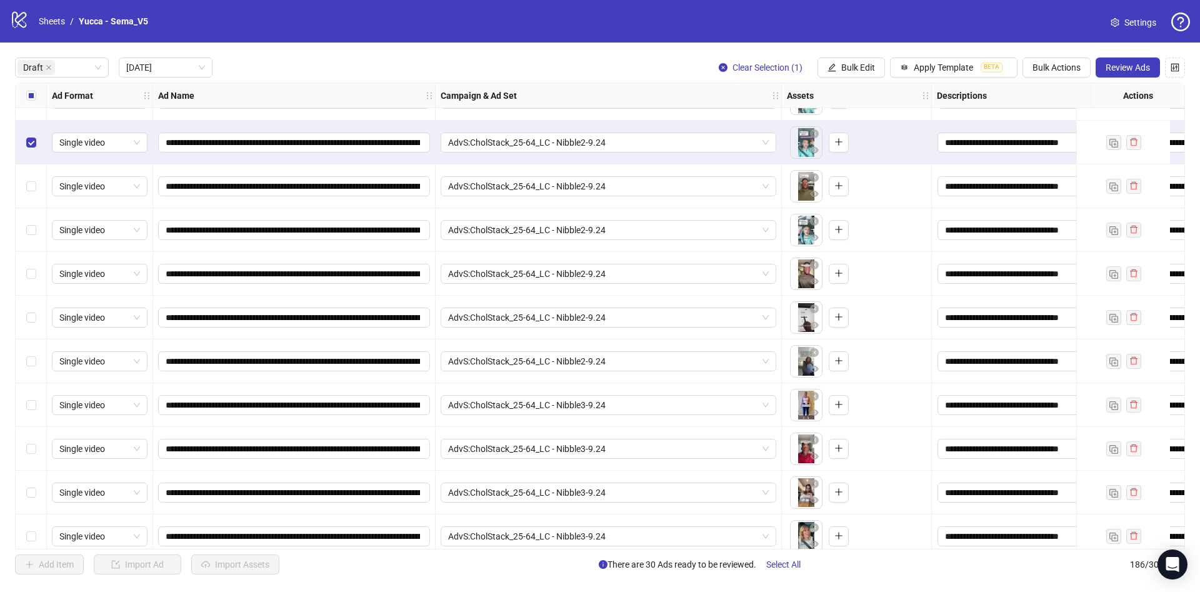
scroll to position [562, 0]
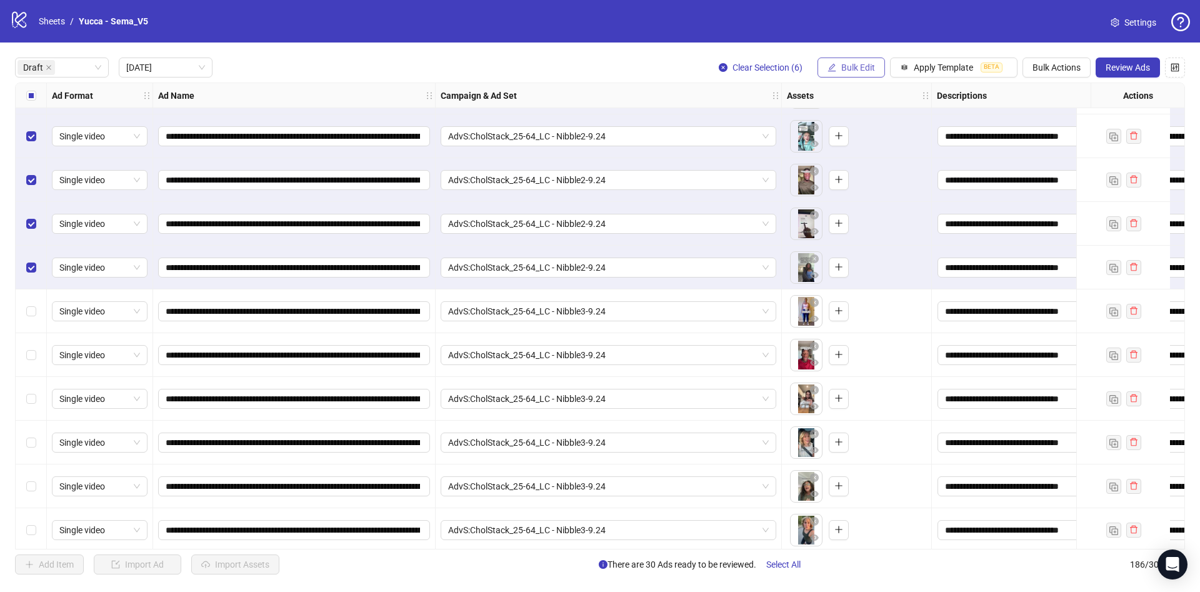
click at [846, 69] on span "Bulk Edit" at bounding box center [858, 67] width 34 height 10
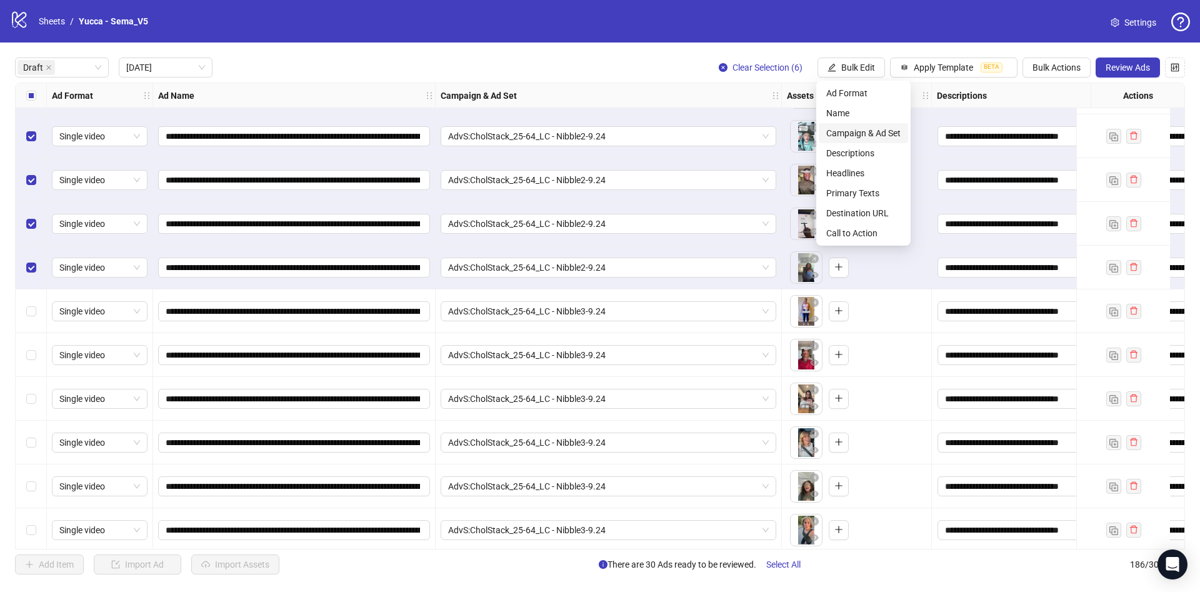
click at [873, 132] on span "Campaign & Ad Set" at bounding box center [863, 133] width 74 height 14
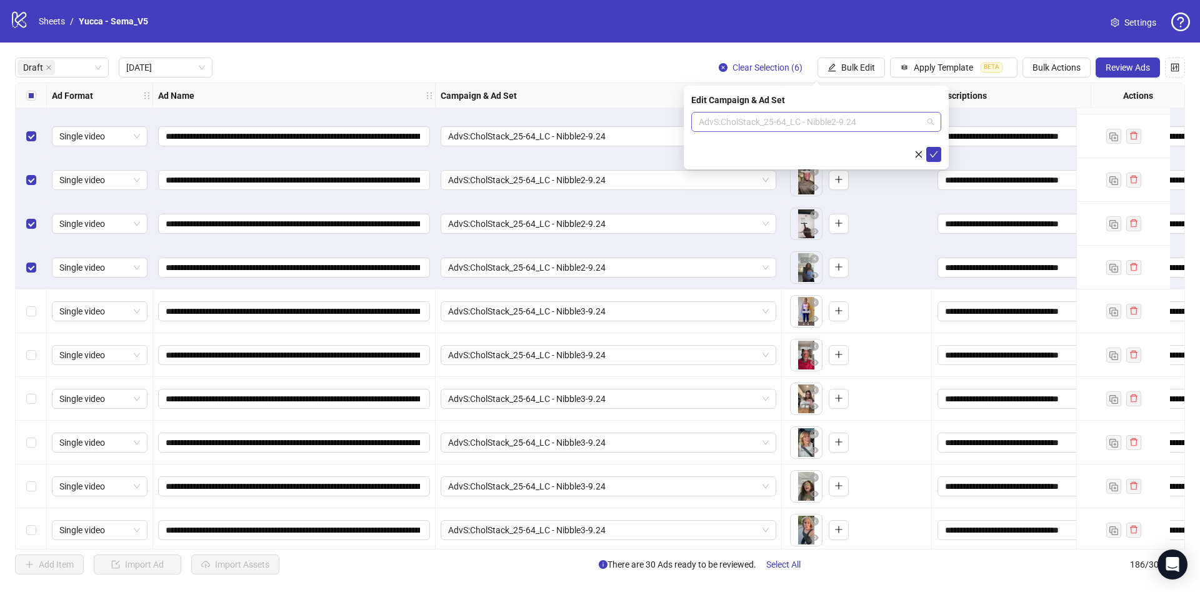
click at [776, 129] on span "AdvS:CholStack_25-64_LC - Nibble2-9.24" at bounding box center [816, 121] width 235 height 19
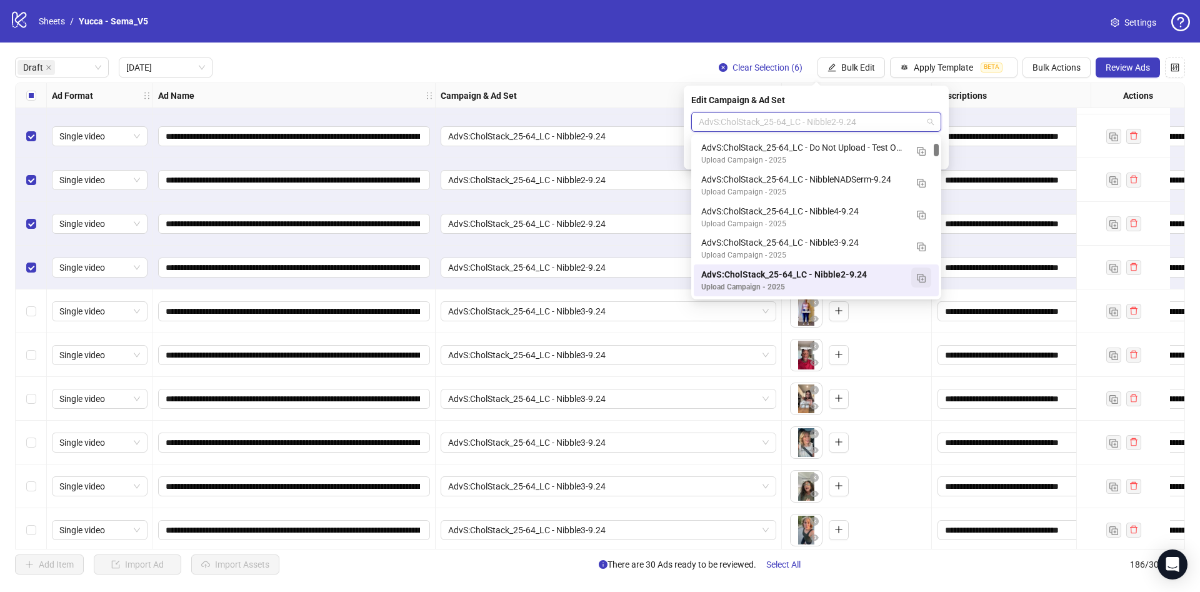
click at [924, 279] on img "button" at bounding box center [921, 278] width 9 height 9
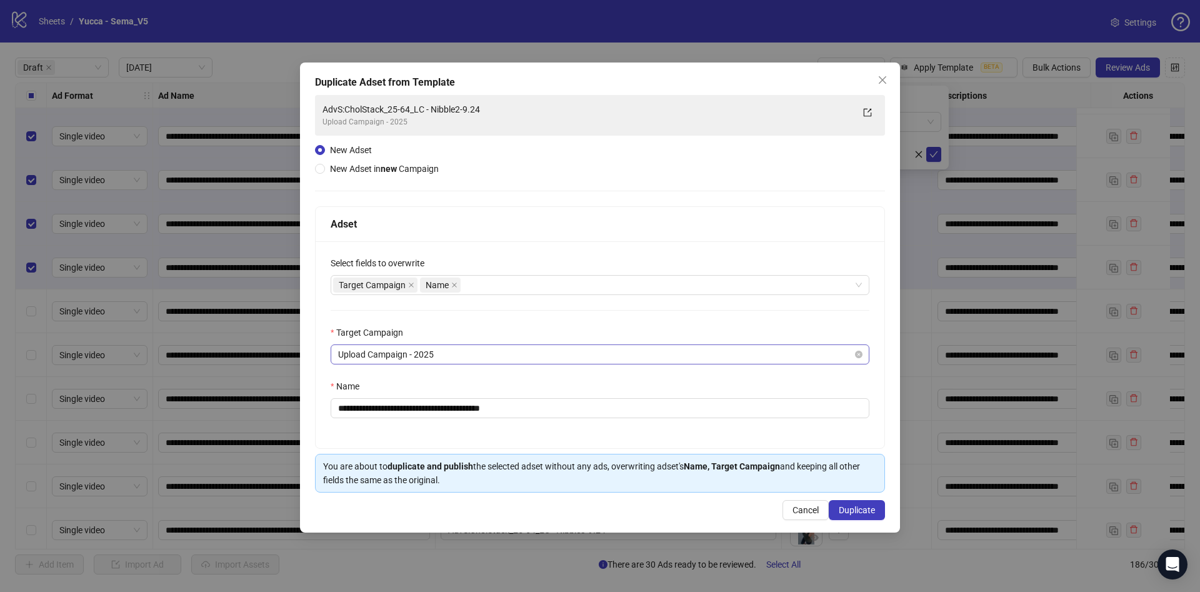
click at [427, 345] on span "Upload Campaign - 2025" at bounding box center [600, 354] width 524 height 19
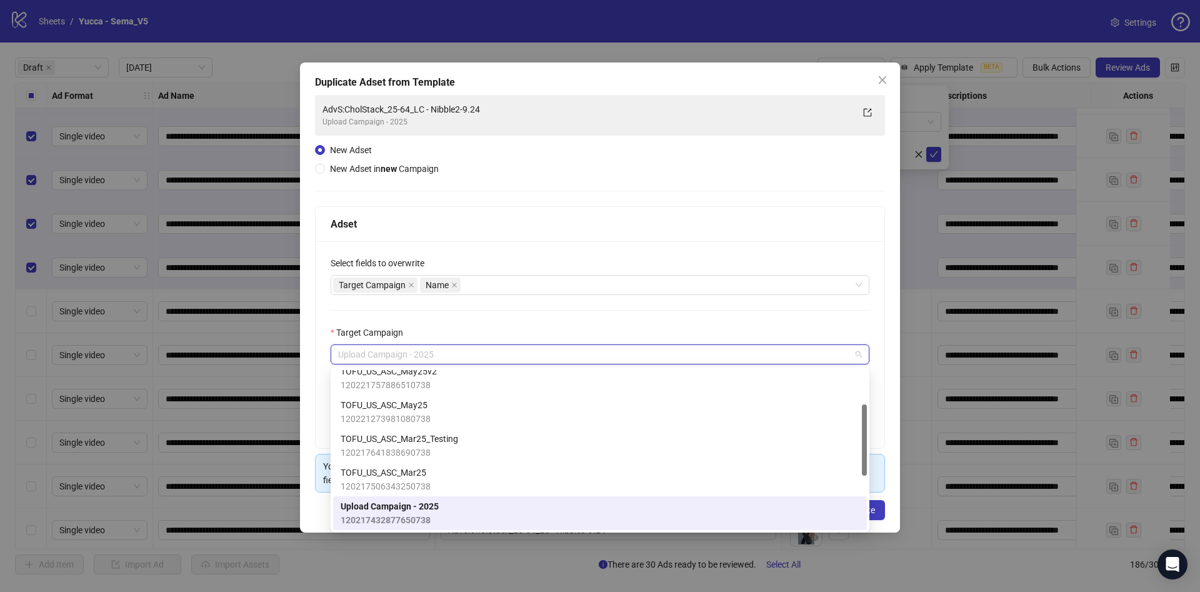
scroll to position [0, 0]
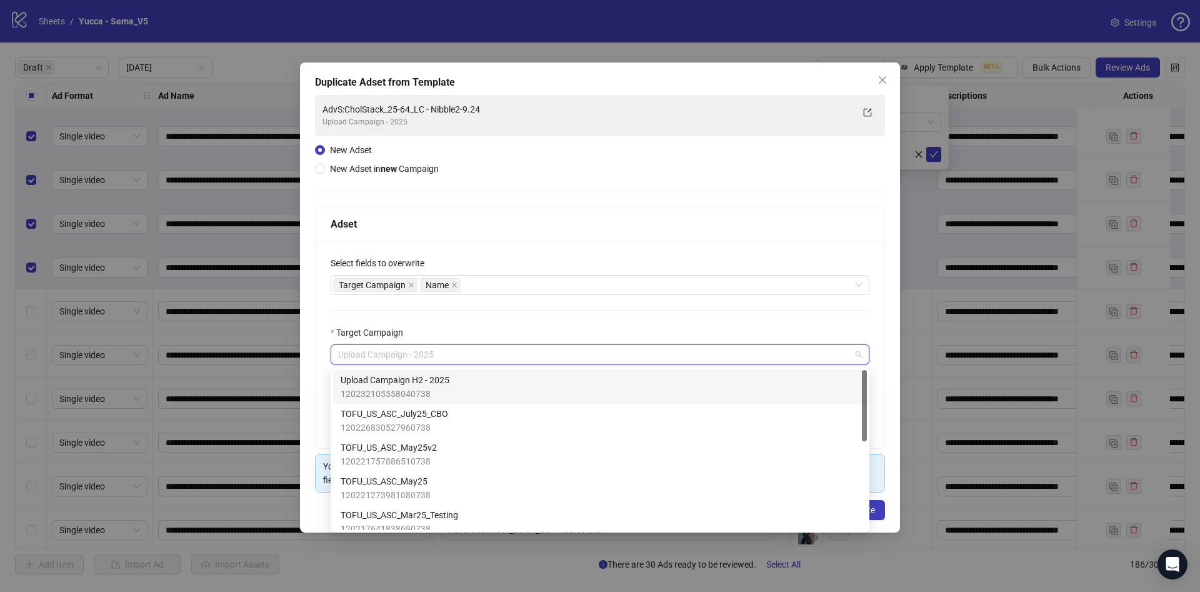
click at [447, 388] on span "120232105558040738" at bounding box center [395, 394] width 109 height 14
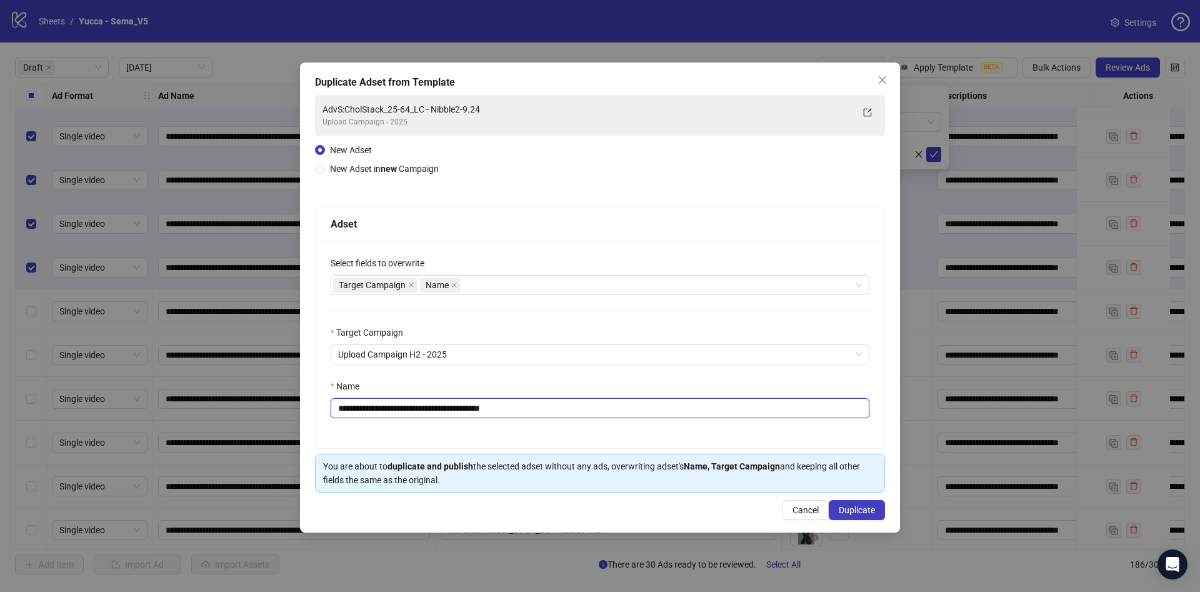
drag, startPoint x: 491, startPoint y: 403, endPoint x: 609, endPoint y: 408, distance: 118.2
click at [609, 408] on input "**********" at bounding box center [600, 408] width 539 height 20
type input "**********"
click at [869, 514] on span "Duplicate" at bounding box center [857, 510] width 36 height 10
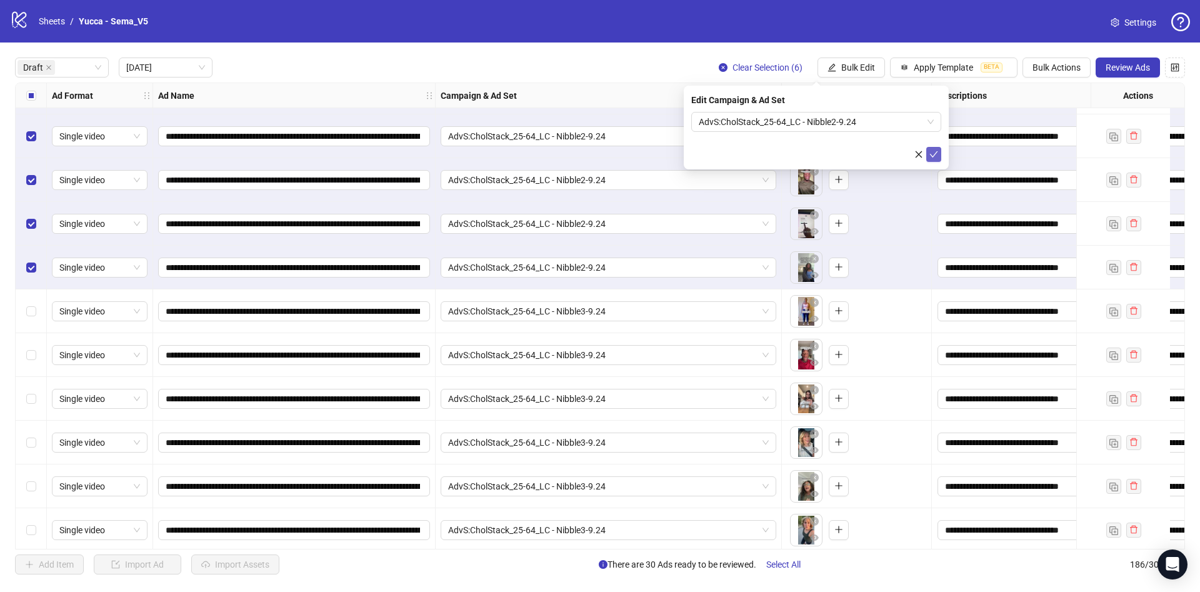
click at [933, 154] on icon "check" at bounding box center [933, 154] width 9 height 9
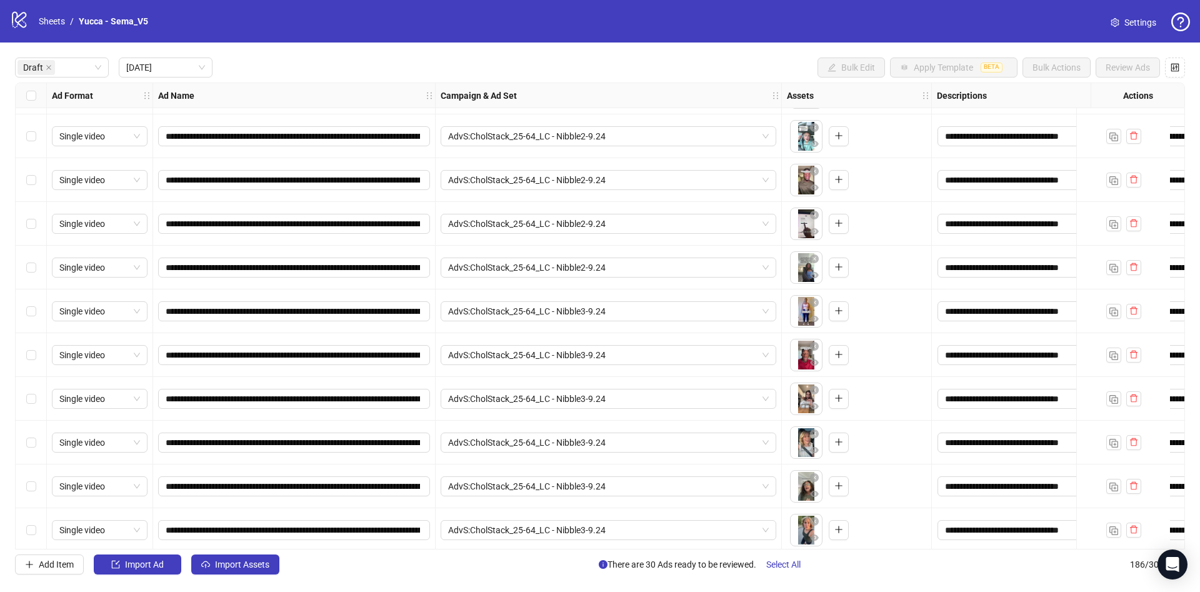
click at [37, 312] on div "Select row 18" at bounding box center [31, 311] width 31 height 44
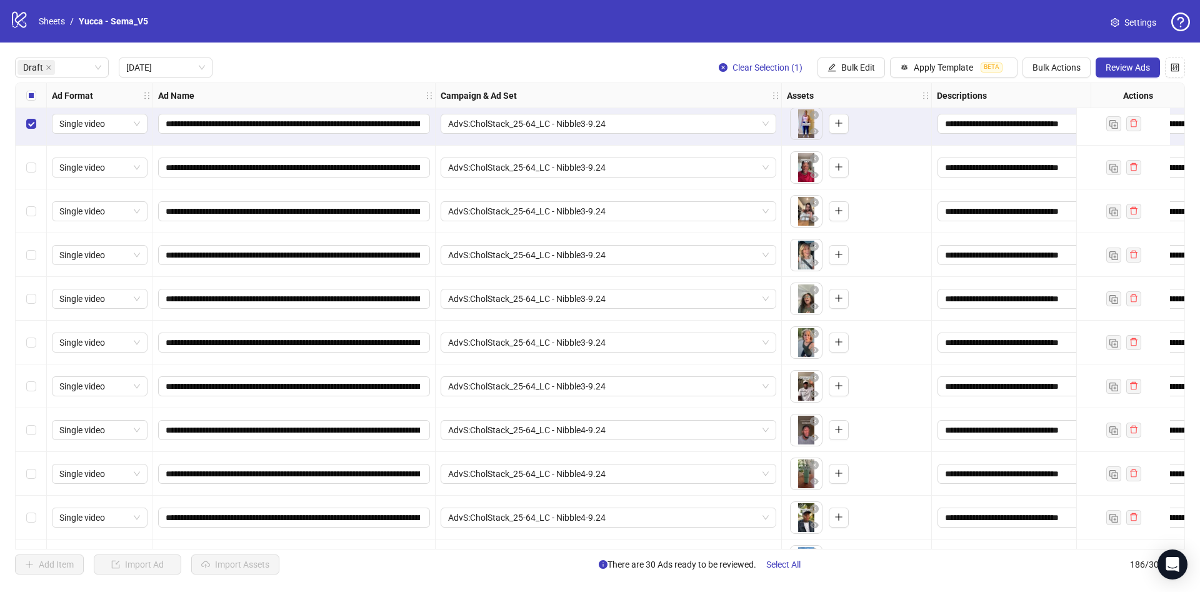
scroll to position [844, 0]
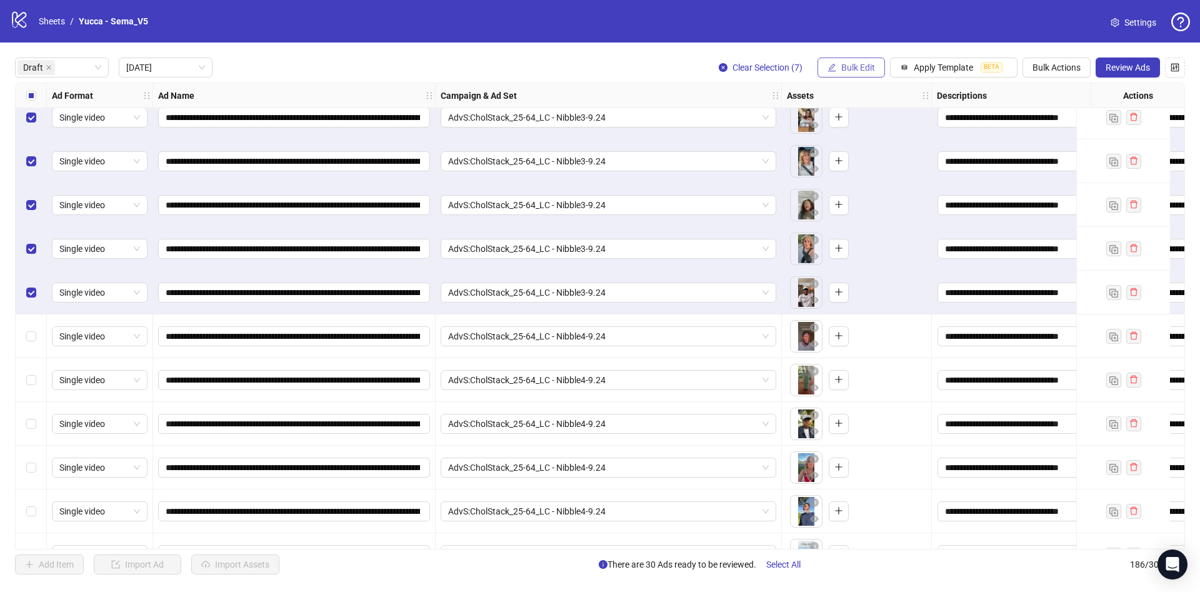
click at [846, 62] on span "Bulk Edit" at bounding box center [858, 67] width 34 height 10
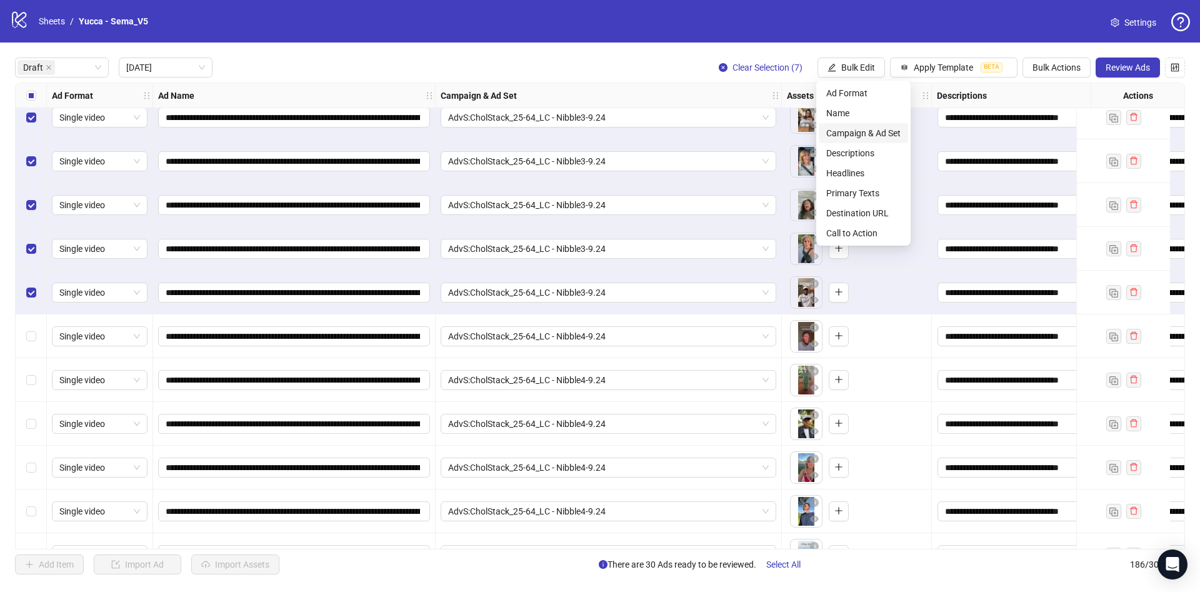
click at [854, 137] on span "Campaign & Ad Set" at bounding box center [863, 133] width 74 height 14
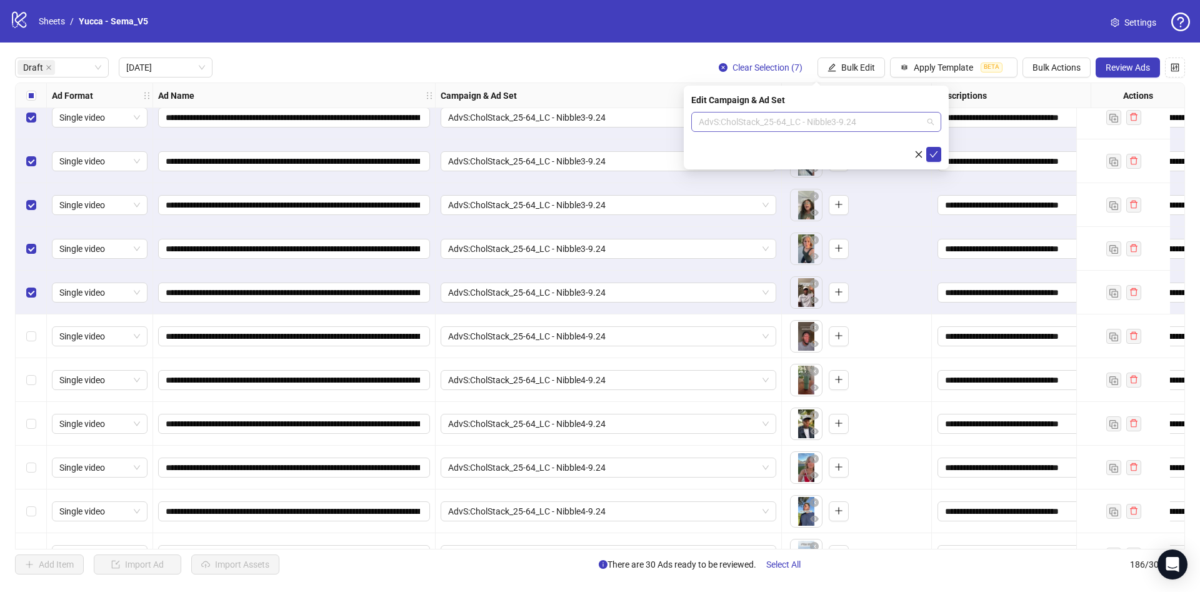
click at [784, 118] on span "AdvS:CholStack_25-64_LC - Nibble3-9.24" at bounding box center [816, 121] width 235 height 19
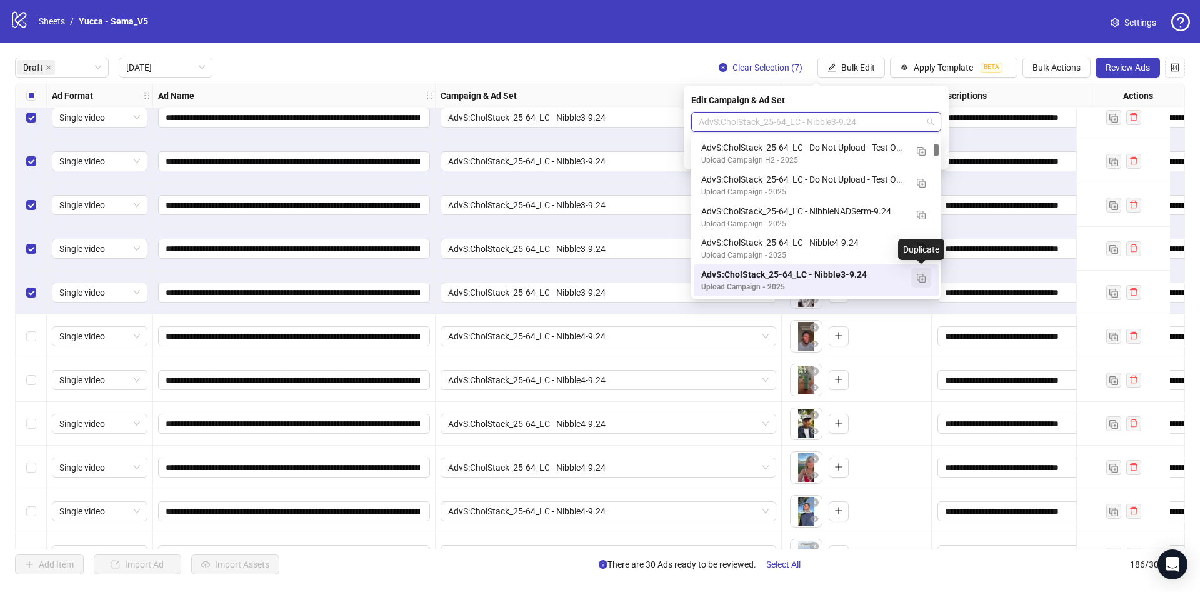
click at [919, 276] on img "button" at bounding box center [921, 278] width 9 height 9
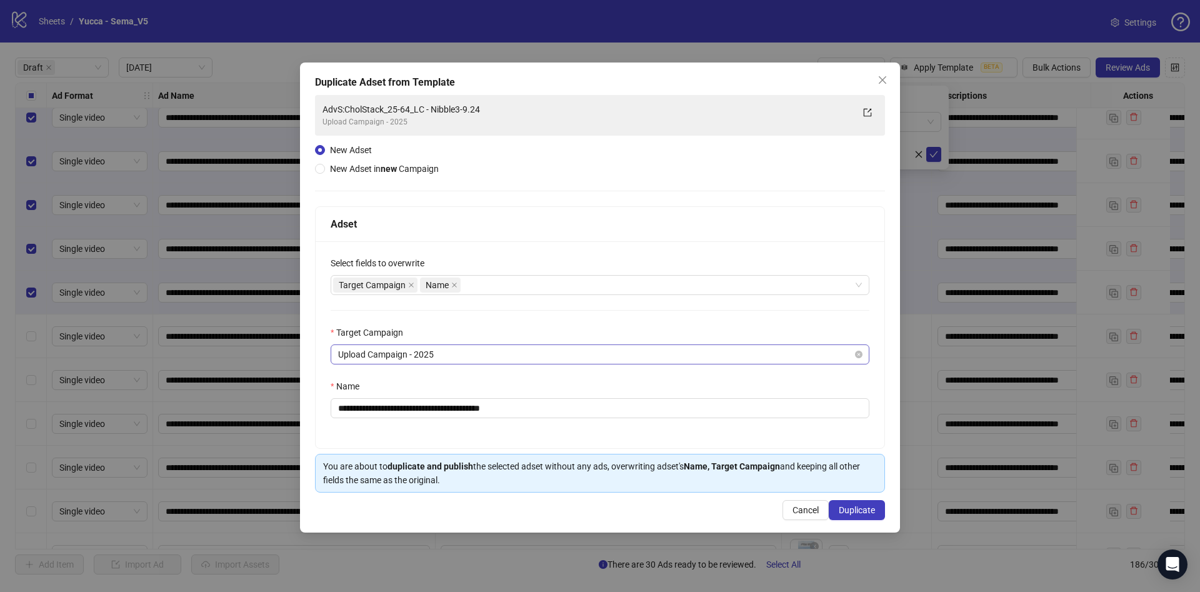
click at [436, 352] on span "Upload Campaign - 2025" at bounding box center [600, 354] width 524 height 19
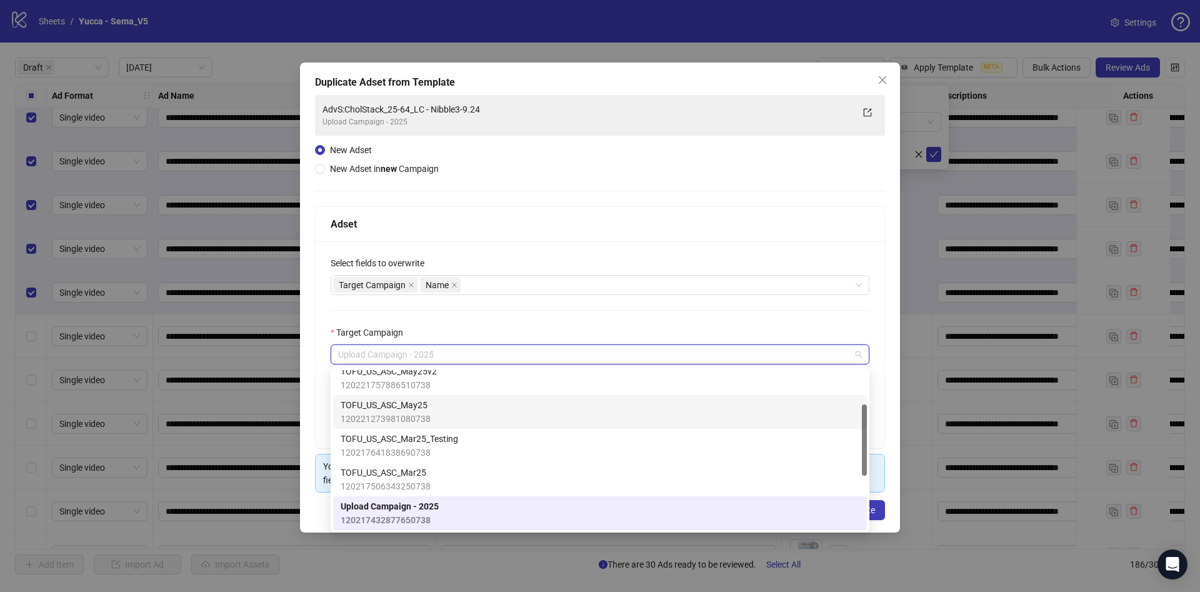
scroll to position [0, 0]
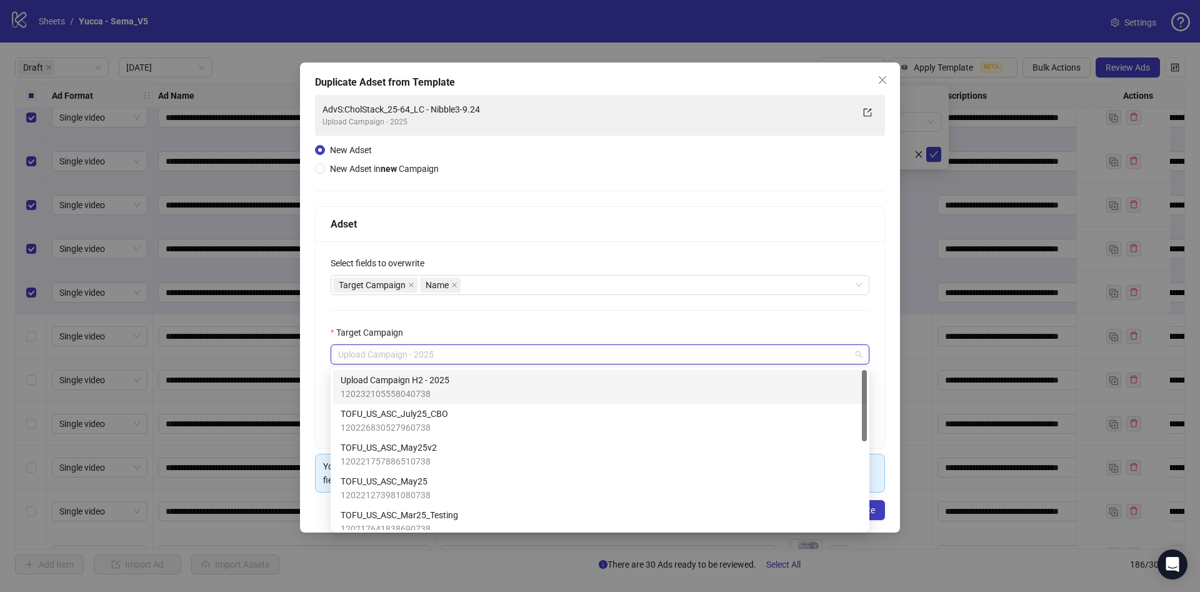
click at [454, 382] on div "Upload Campaign H2 - 2025 120232105558040738" at bounding box center [600, 386] width 519 height 27
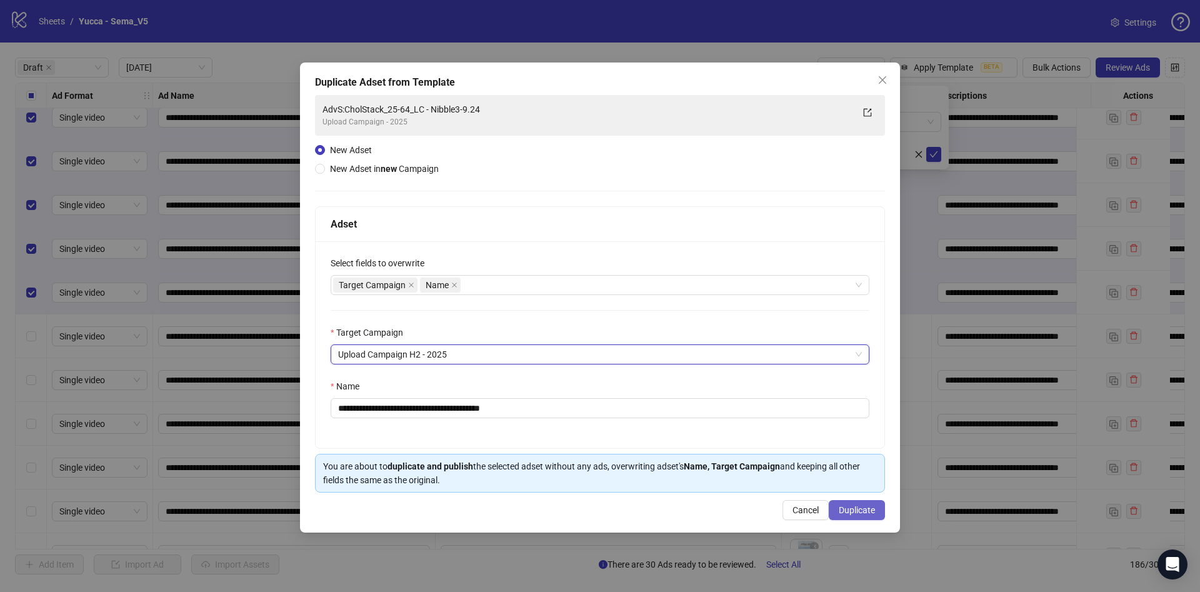
click at [862, 507] on span "Duplicate" at bounding box center [857, 510] width 36 height 10
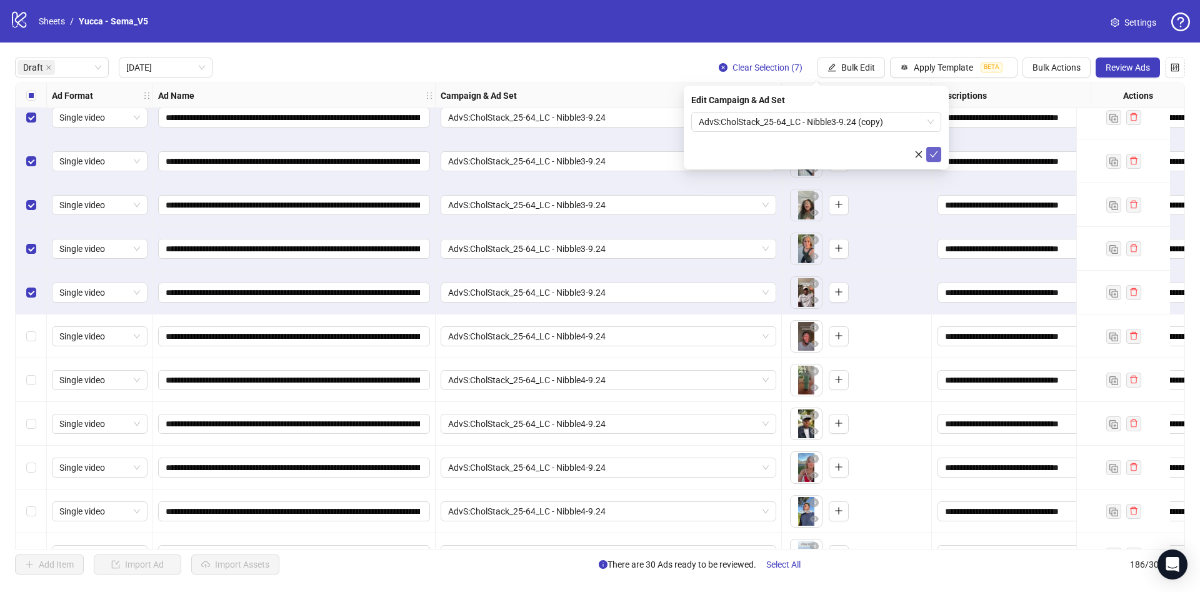
click at [939, 157] on button "submit" at bounding box center [933, 154] width 15 height 15
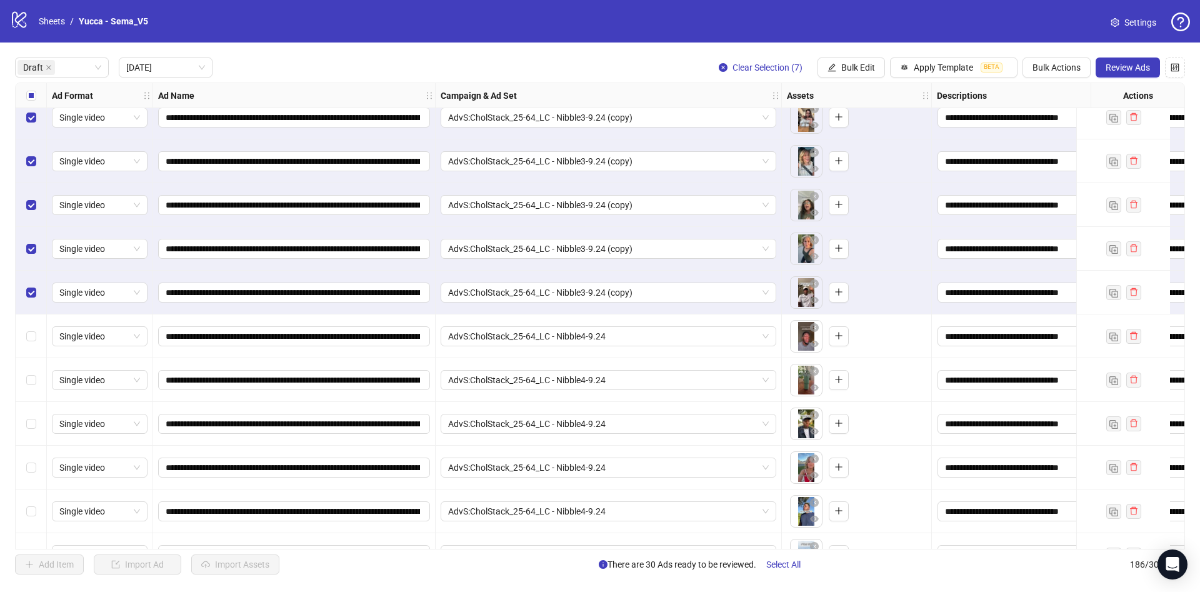
click at [34, 102] on label "Select all rows" at bounding box center [31, 96] width 10 height 14
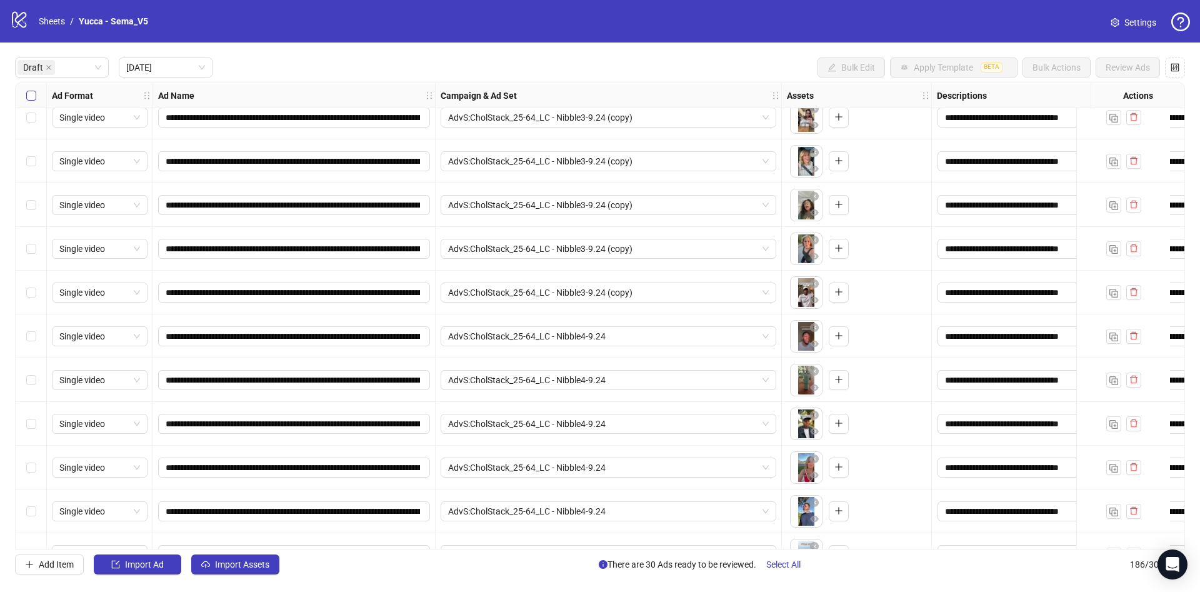
click at [34, 102] on label "Select all rows" at bounding box center [31, 96] width 10 height 14
click at [37, 338] on div "Select row 25" at bounding box center [31, 336] width 31 height 44
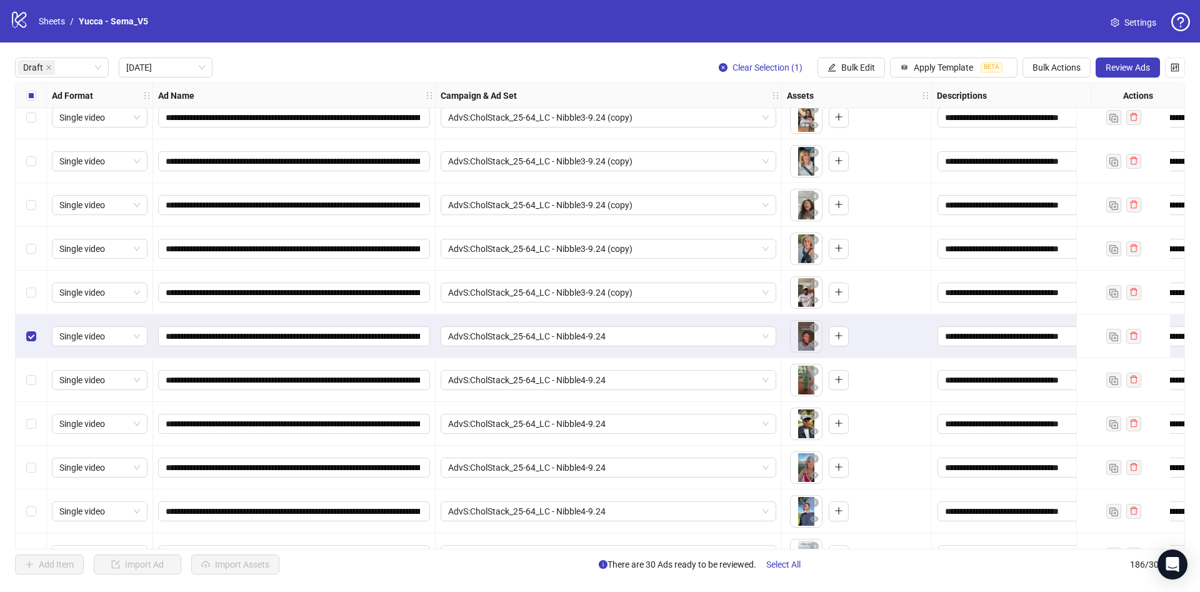
scroll to position [877, 0]
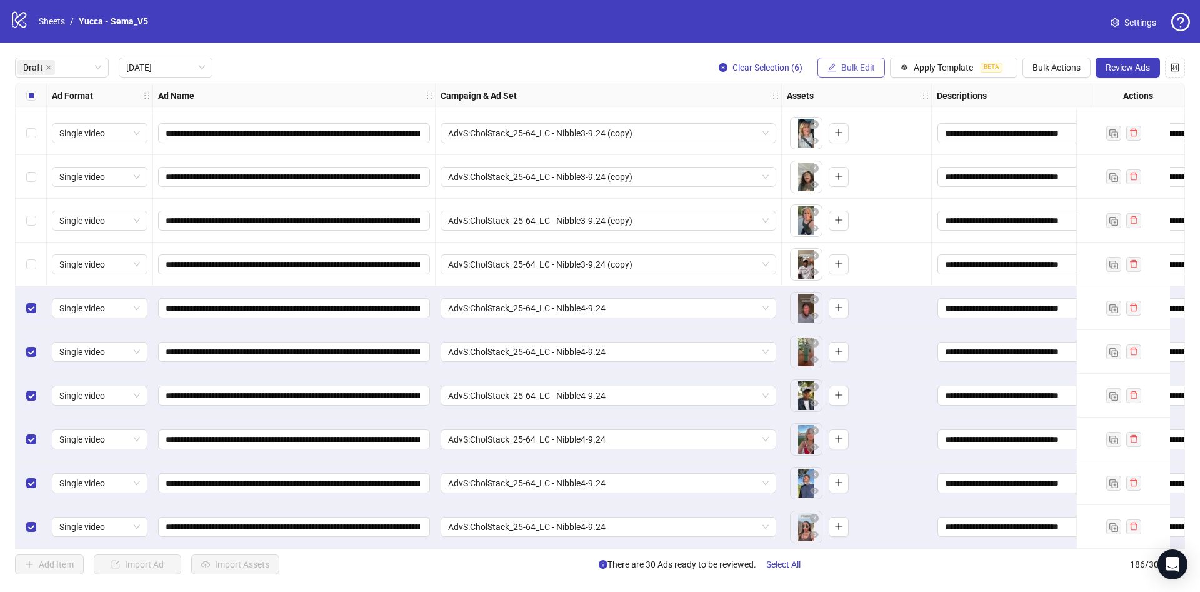
click at [861, 66] on span "Bulk Edit" at bounding box center [858, 67] width 34 height 10
click at [871, 134] on span "Campaign & Ad Set" at bounding box center [863, 133] width 74 height 14
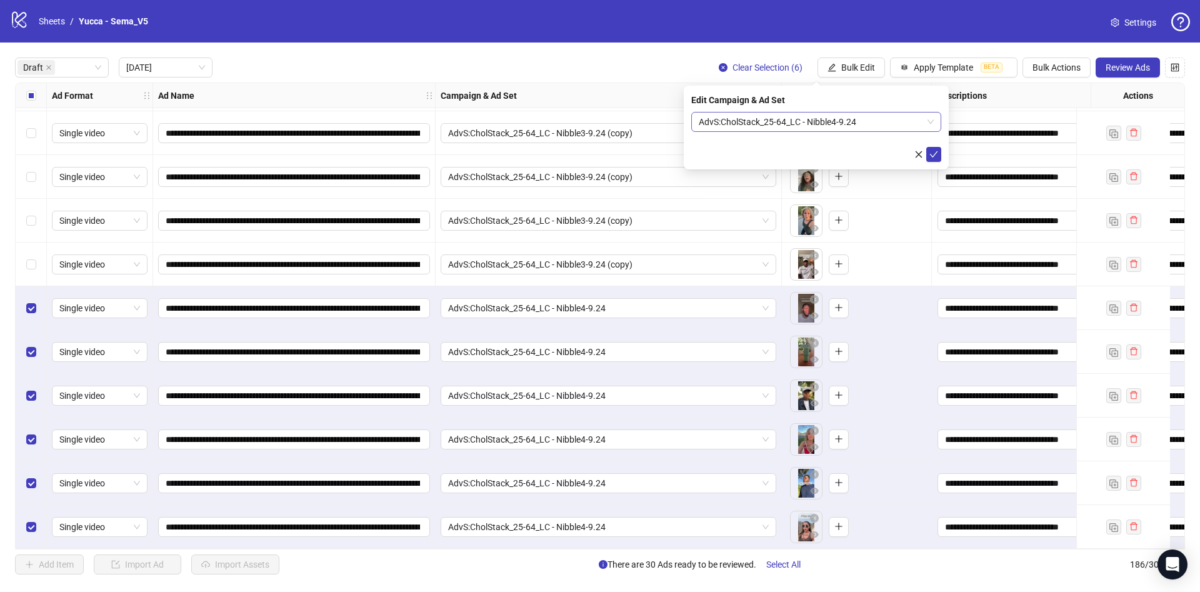
click at [809, 129] on span "AdvS:CholStack_25-64_LC - Nibble4-9.24" at bounding box center [816, 121] width 235 height 19
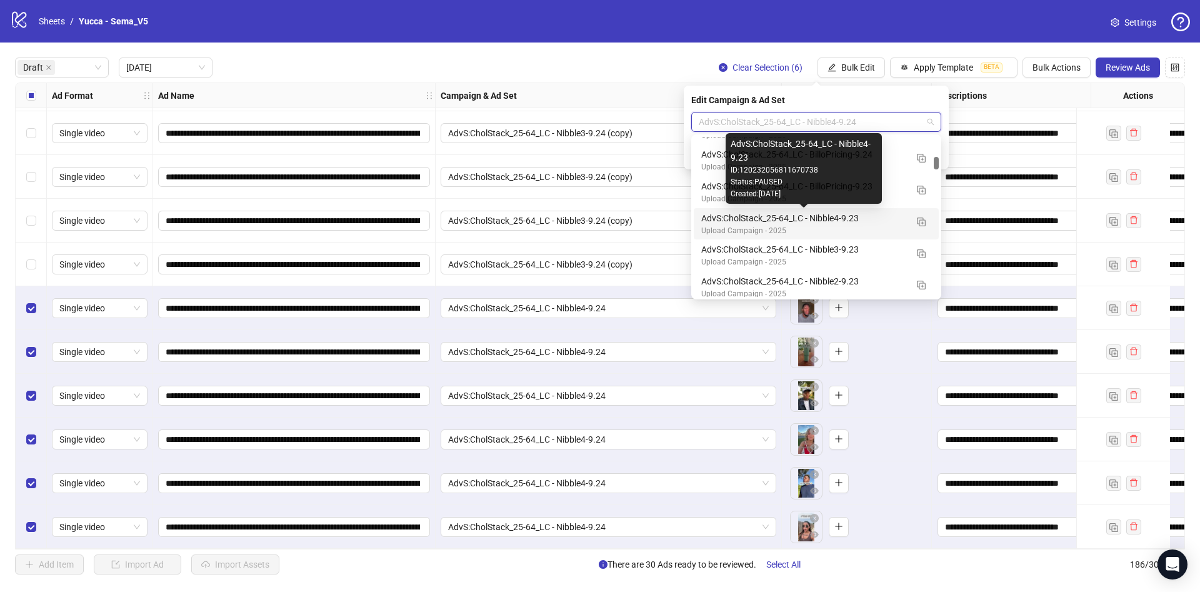
scroll to position [0, 0]
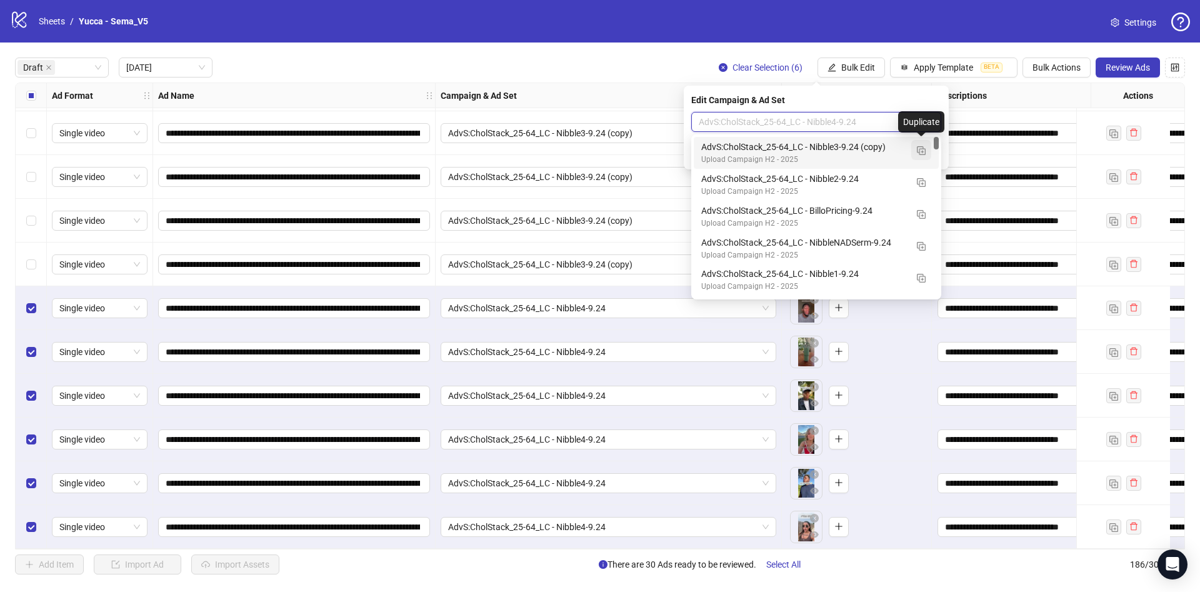
click at [922, 150] on img "button" at bounding box center [921, 150] width 9 height 9
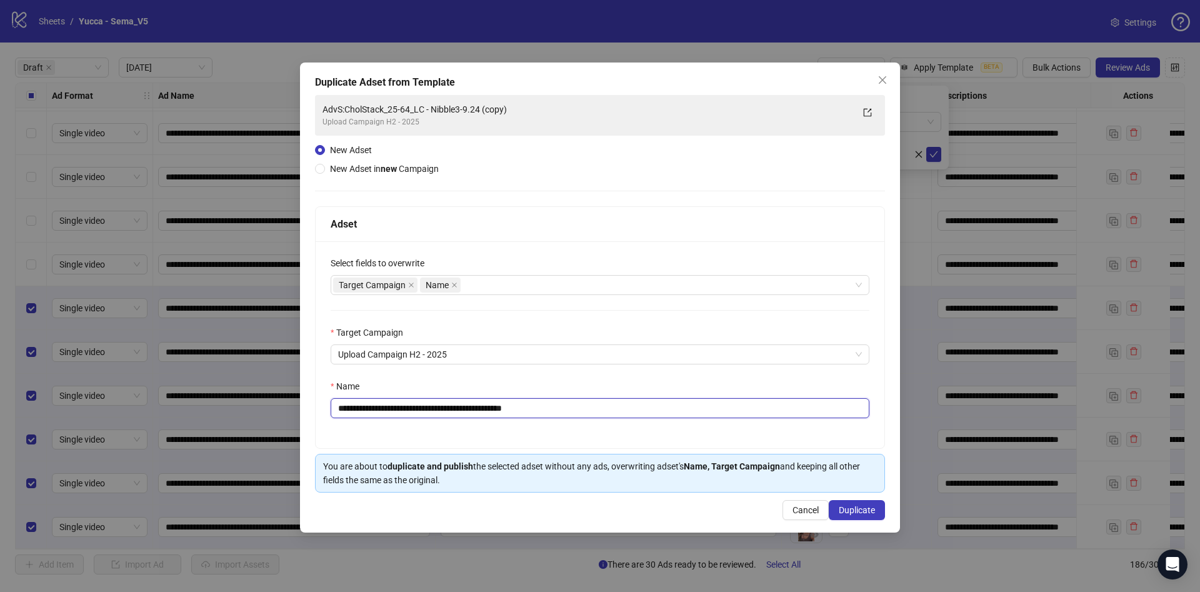
click at [471, 408] on input "**********" at bounding box center [600, 408] width 539 height 20
drag, startPoint x: 492, startPoint y: 409, endPoint x: 716, endPoint y: 421, distance: 224.7
click at [720, 420] on div "**********" at bounding box center [600, 344] width 569 height 207
type input "**********"
click at [852, 517] on button "Duplicate" at bounding box center [857, 510] width 56 height 20
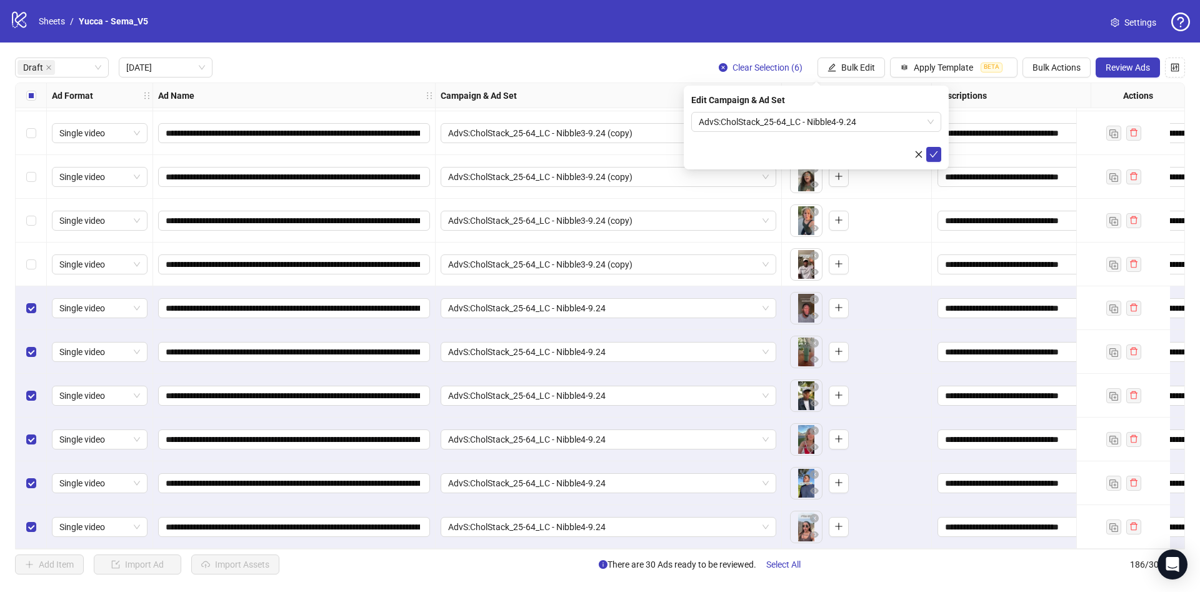
click at [942, 154] on div "Edit Campaign & Ad Set AdvS:CholStack_25-64_LC - Nibble4-9.24" at bounding box center [816, 128] width 265 height 84
click at [940, 154] on button "submit" at bounding box center [933, 154] width 15 height 15
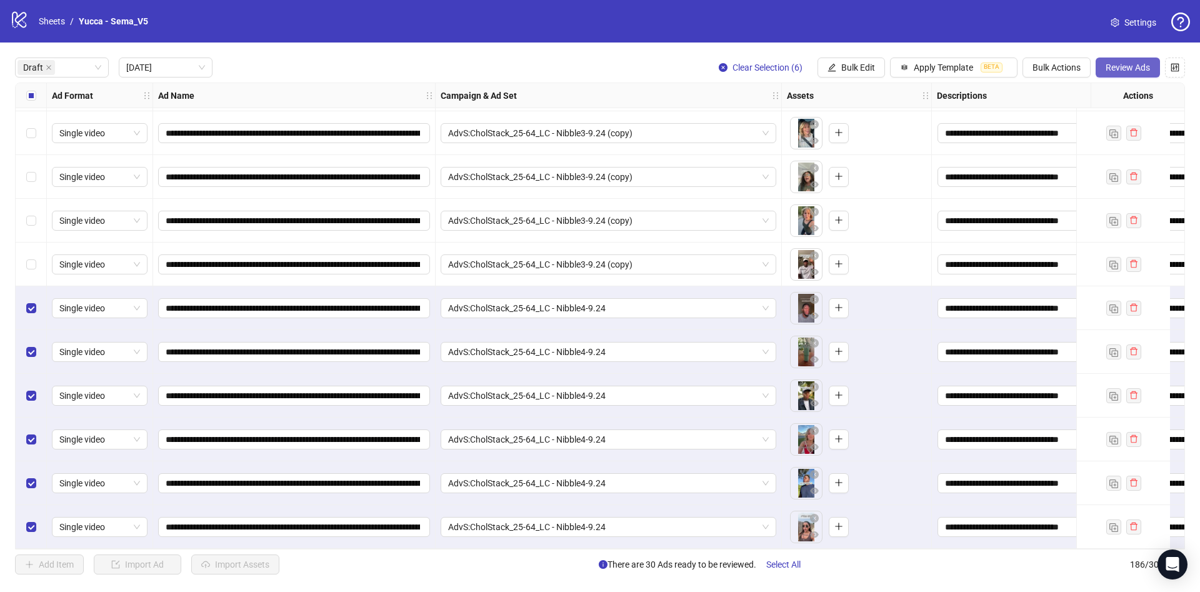
click at [1144, 69] on span "Review Ads" at bounding box center [1128, 67] width 44 height 10
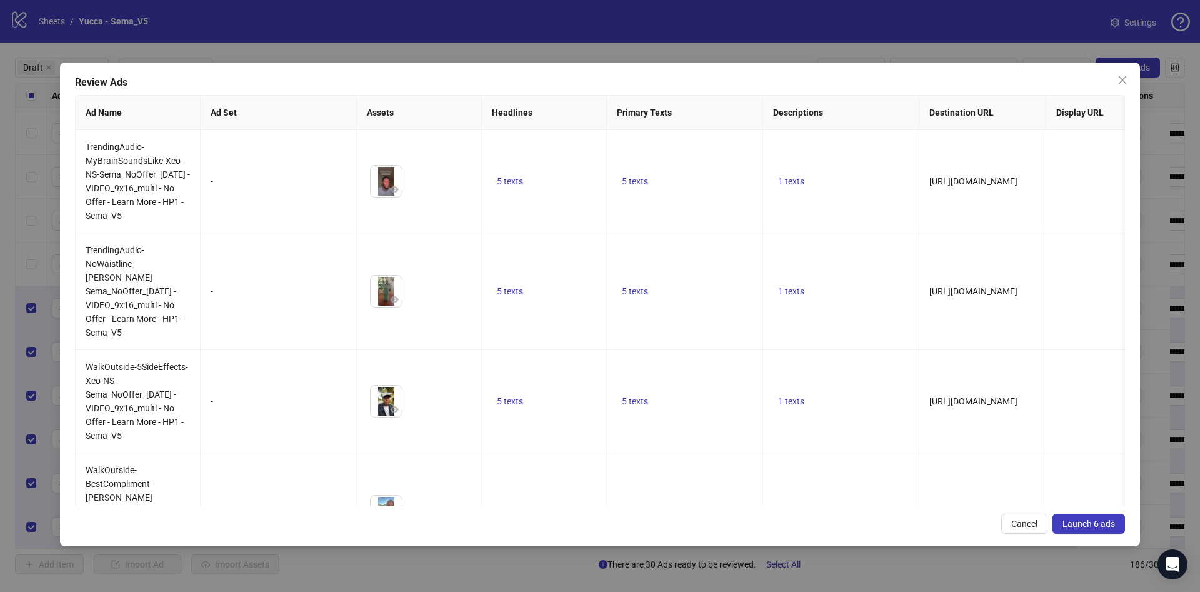
click at [1076, 523] on span "Launch 6 ads" at bounding box center [1088, 524] width 52 height 10
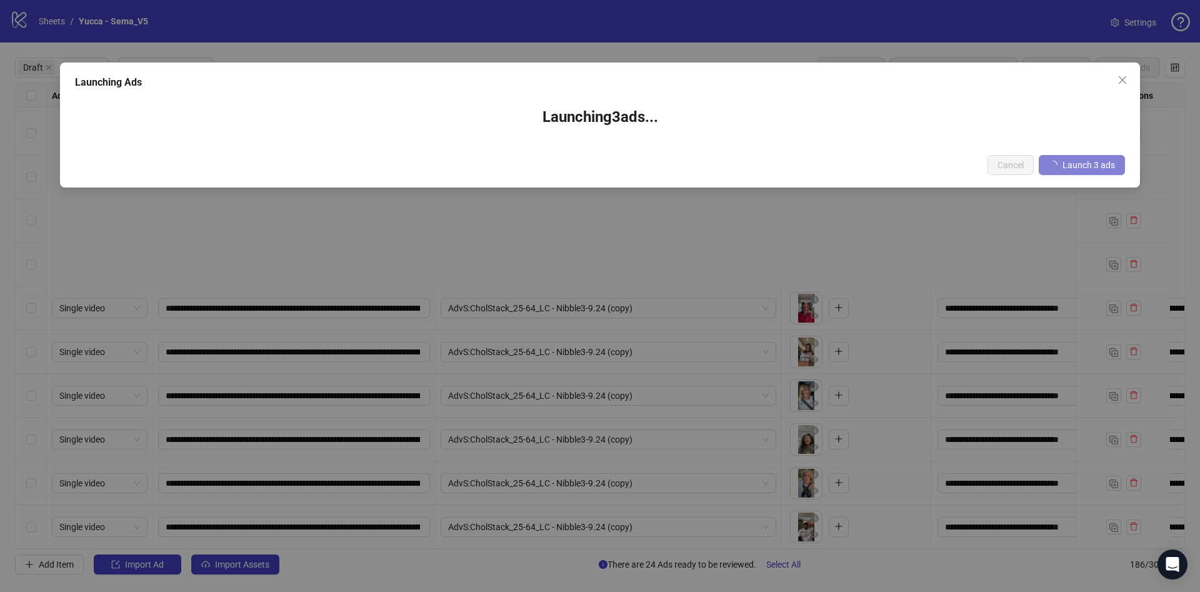
scroll to position [614, 0]
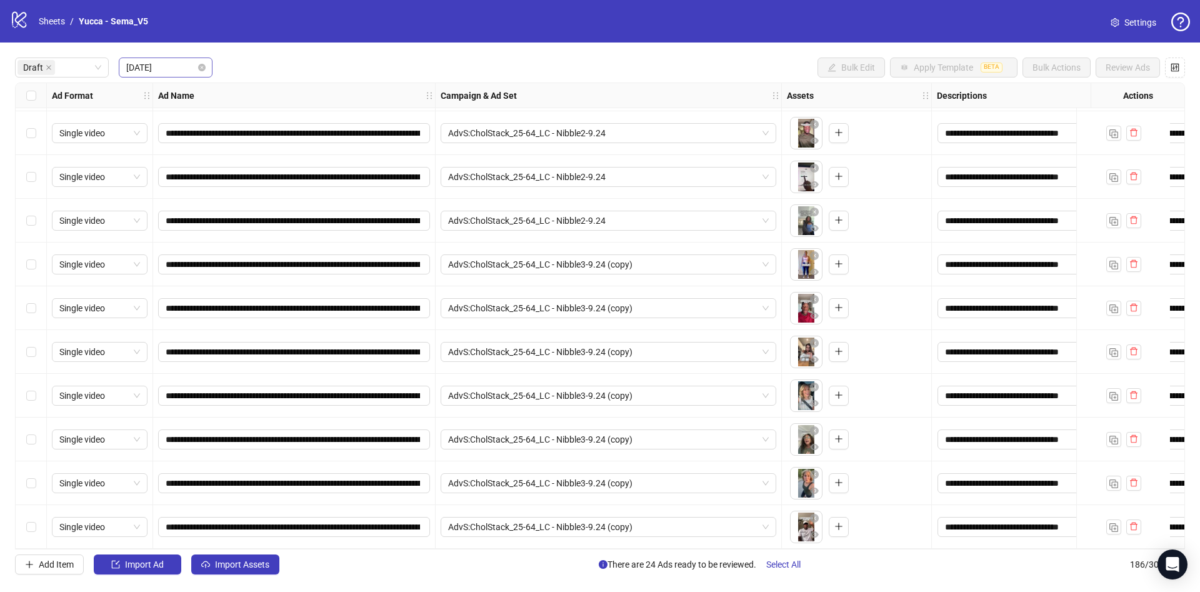
click at [152, 59] on span "[DATE]" at bounding box center [165, 67] width 79 height 19
click at [181, 112] on div "Last 3 Days" at bounding box center [166, 113] width 74 height 14
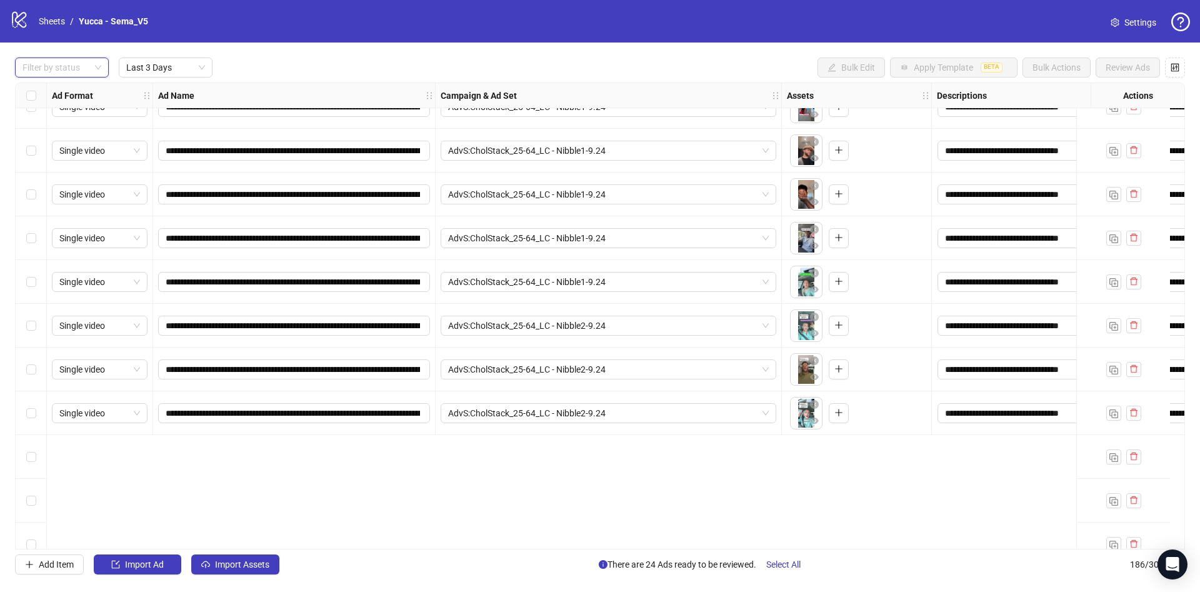
scroll to position [6764, 0]
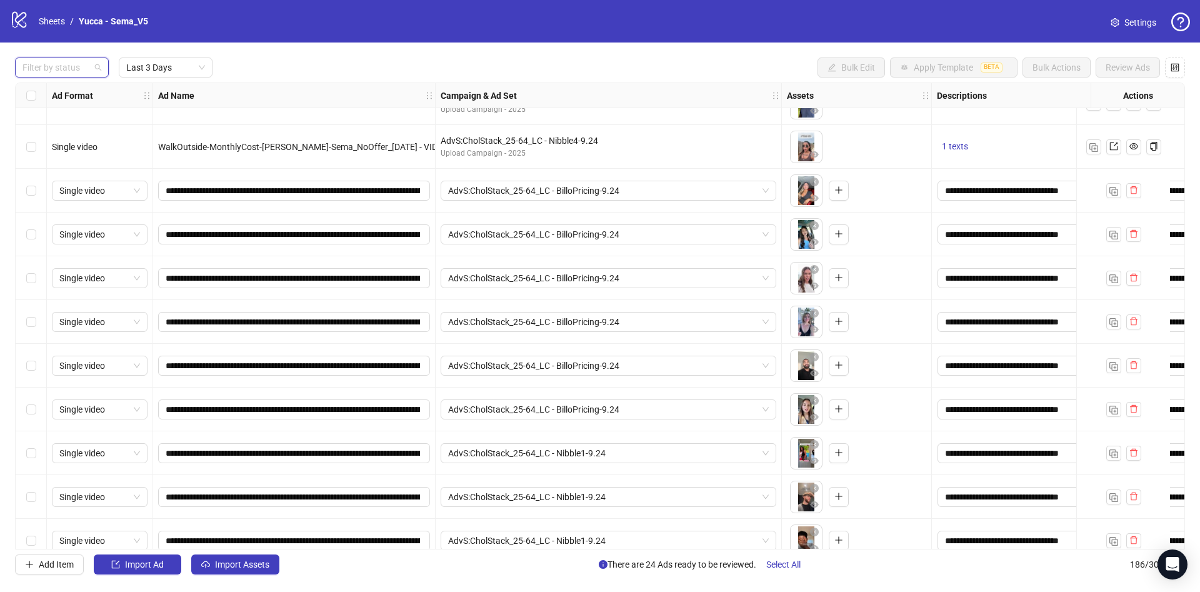
click at [77, 66] on div at bounding box center [55, 67] width 76 height 17
click at [77, 94] on div "Draft" at bounding box center [62, 93] width 74 height 14
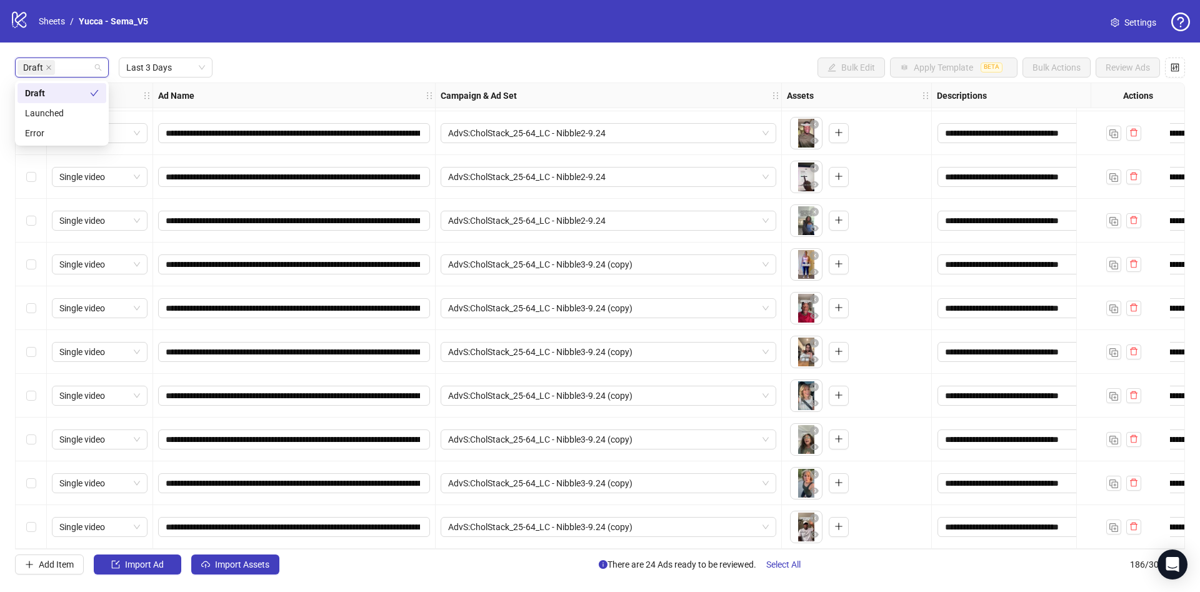
scroll to position [658, 0]
click at [440, 53] on div "**********" at bounding box center [600, 315] width 1200 height 547
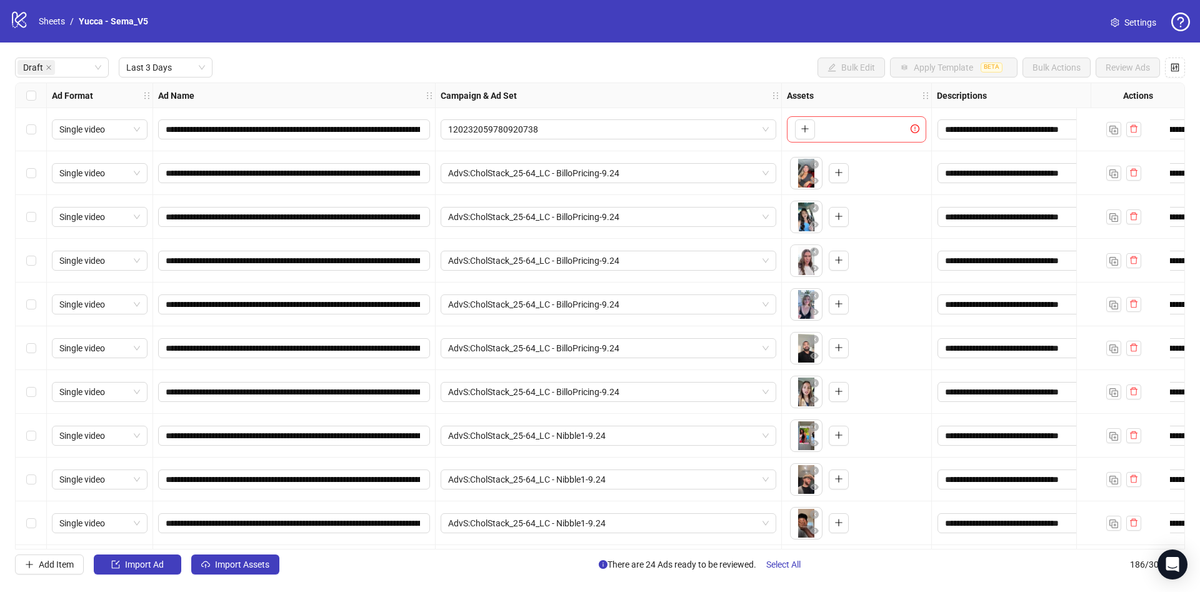
scroll to position [0, 0]
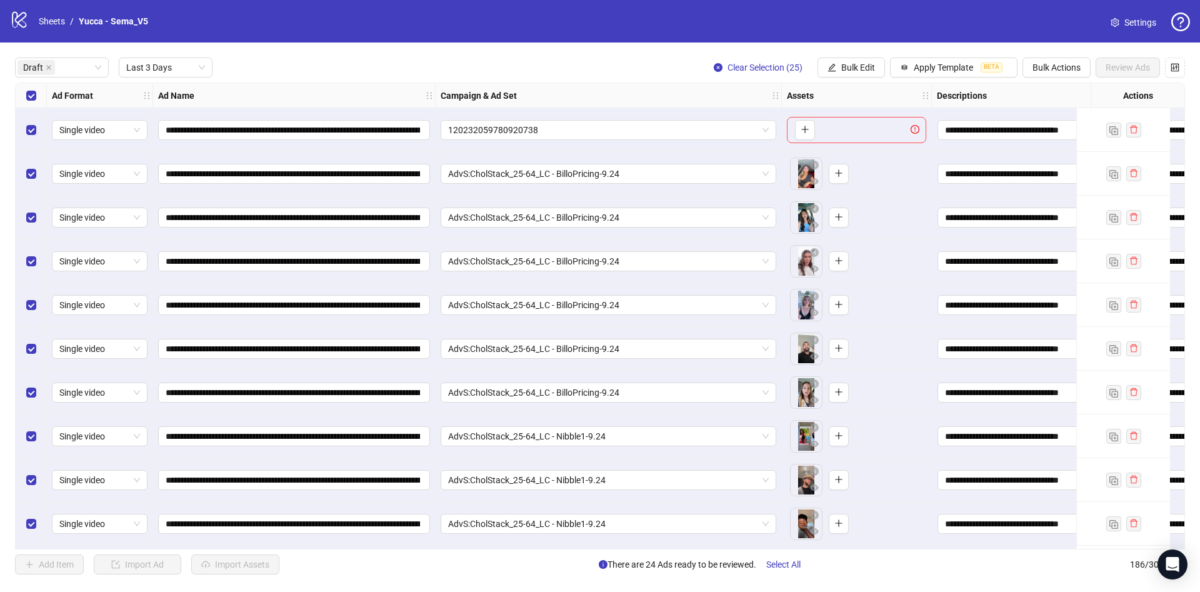
click at [36, 132] on div "Select row 1" at bounding box center [31, 130] width 31 height 44
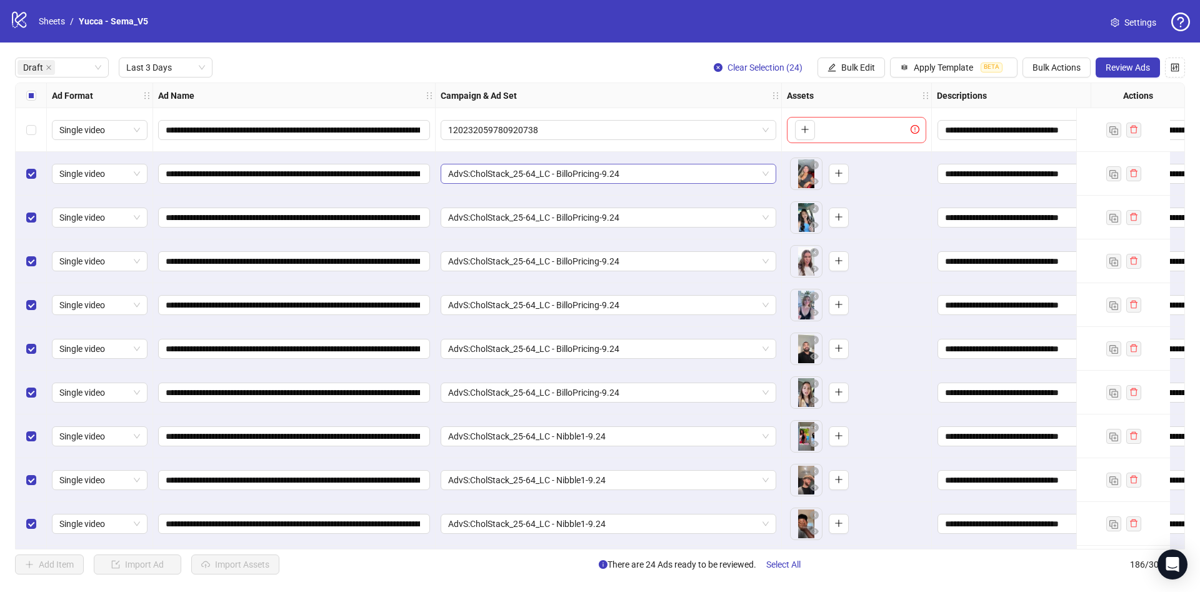
click at [610, 174] on span "AdvS:CholStack_25-64_LC - BilloPricing-9.24" at bounding box center [608, 173] width 321 height 19
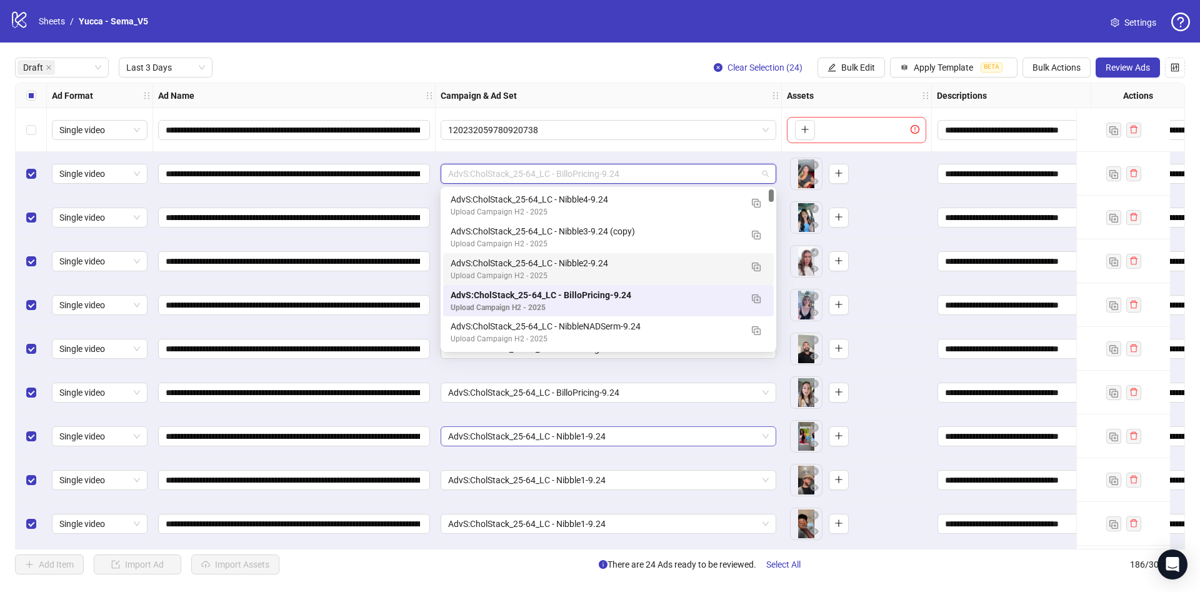
click at [577, 437] on span "AdvS:CholStack_25-64_LC - Nibble1-9.24" at bounding box center [608, 436] width 321 height 19
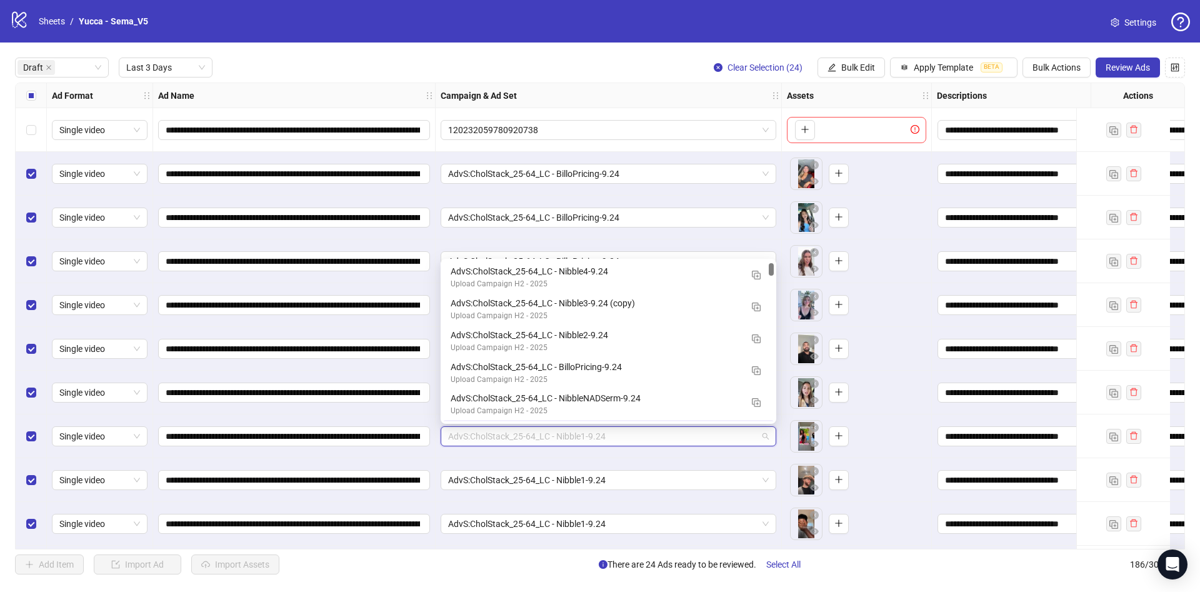
scroll to position [31, 0]
click at [577, 437] on span "AdvS:CholStack_25-64_LC - Nibble1-9.24" at bounding box center [608, 436] width 321 height 19
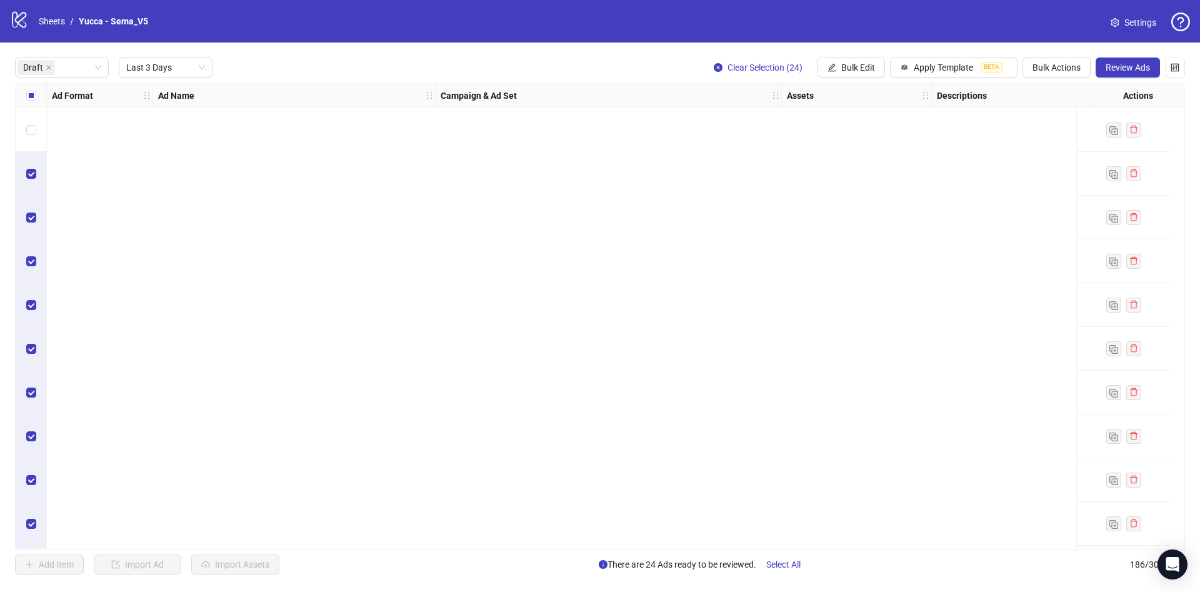
scroll to position [658, 0]
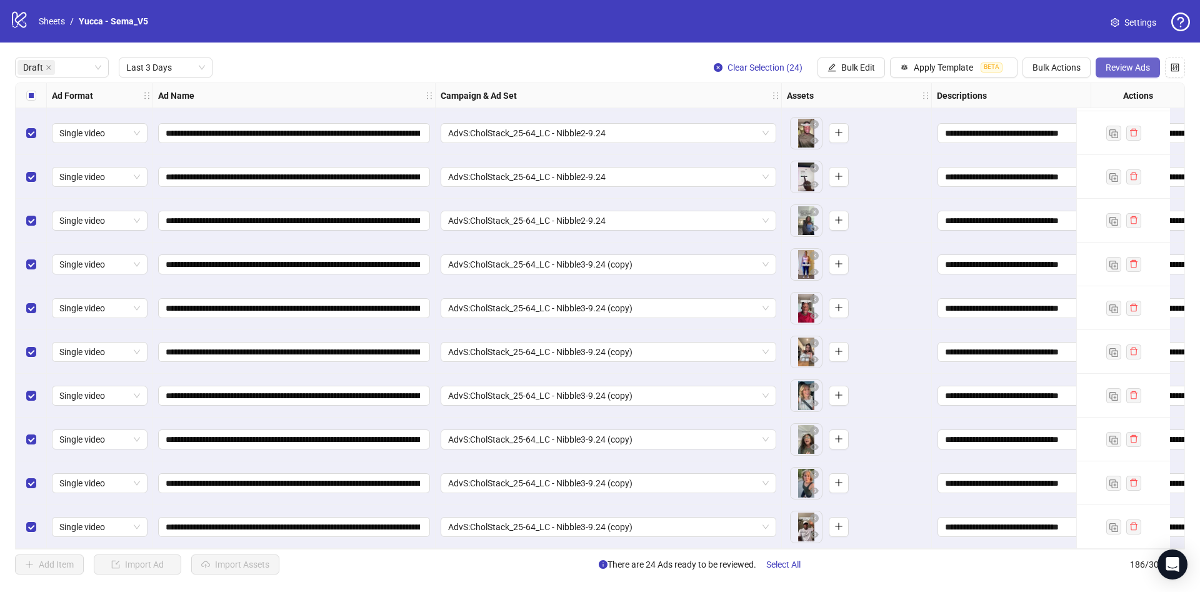
click at [1122, 71] on span "Review Ads" at bounding box center [1128, 67] width 44 height 10
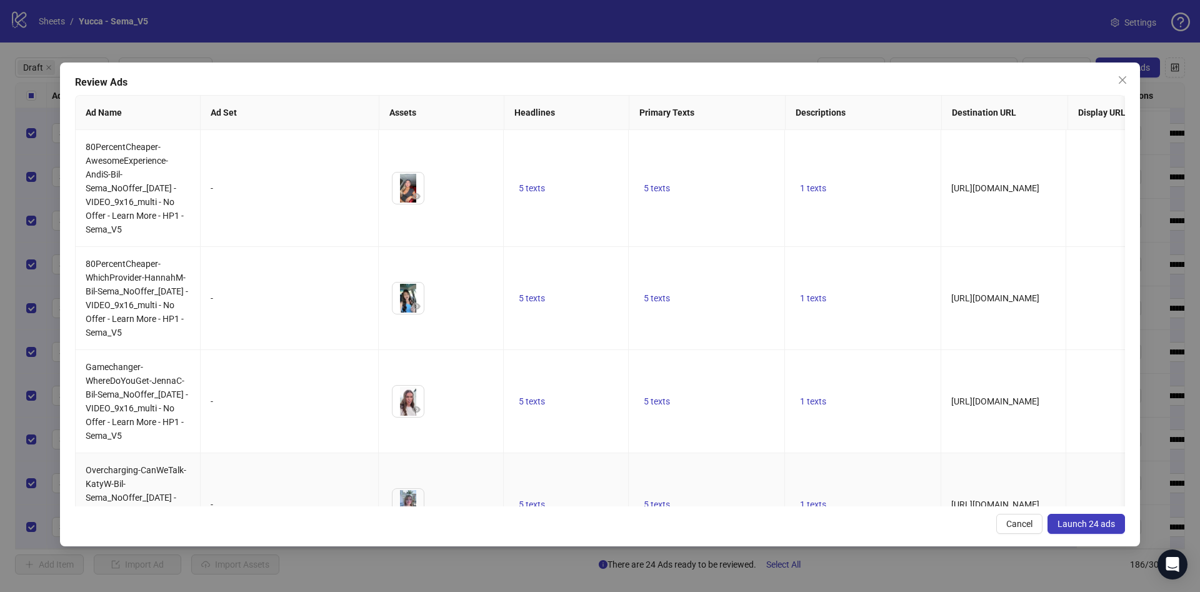
scroll to position [94, 0]
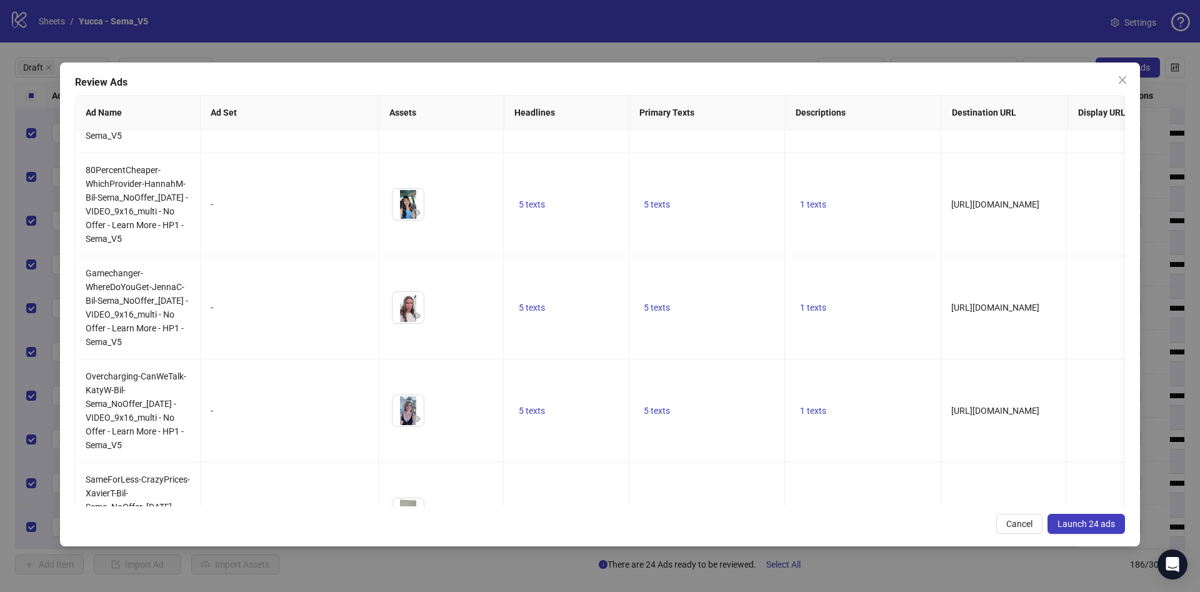
click at [1092, 519] on span "Launch 24 ads" at bounding box center [1085, 524] width 57 height 10
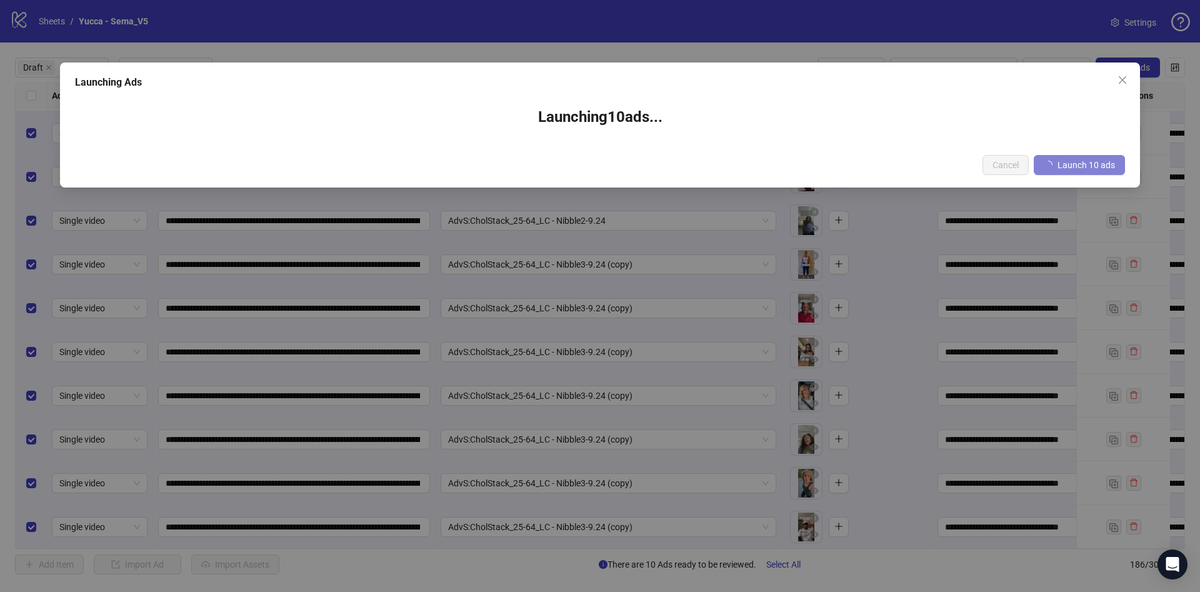
scroll to position [0, 0]
